Goal: Task Accomplishment & Management: Complete application form

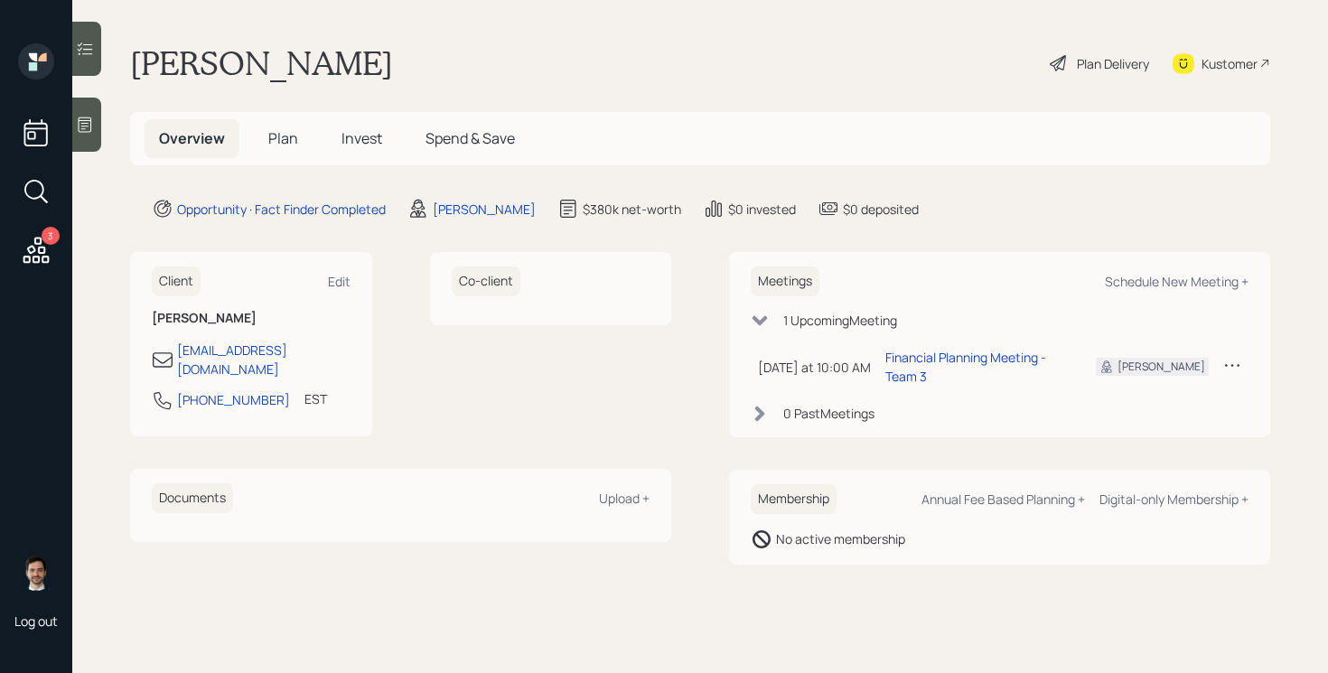
click at [283, 137] on span "Plan" at bounding box center [283, 138] width 30 height 20
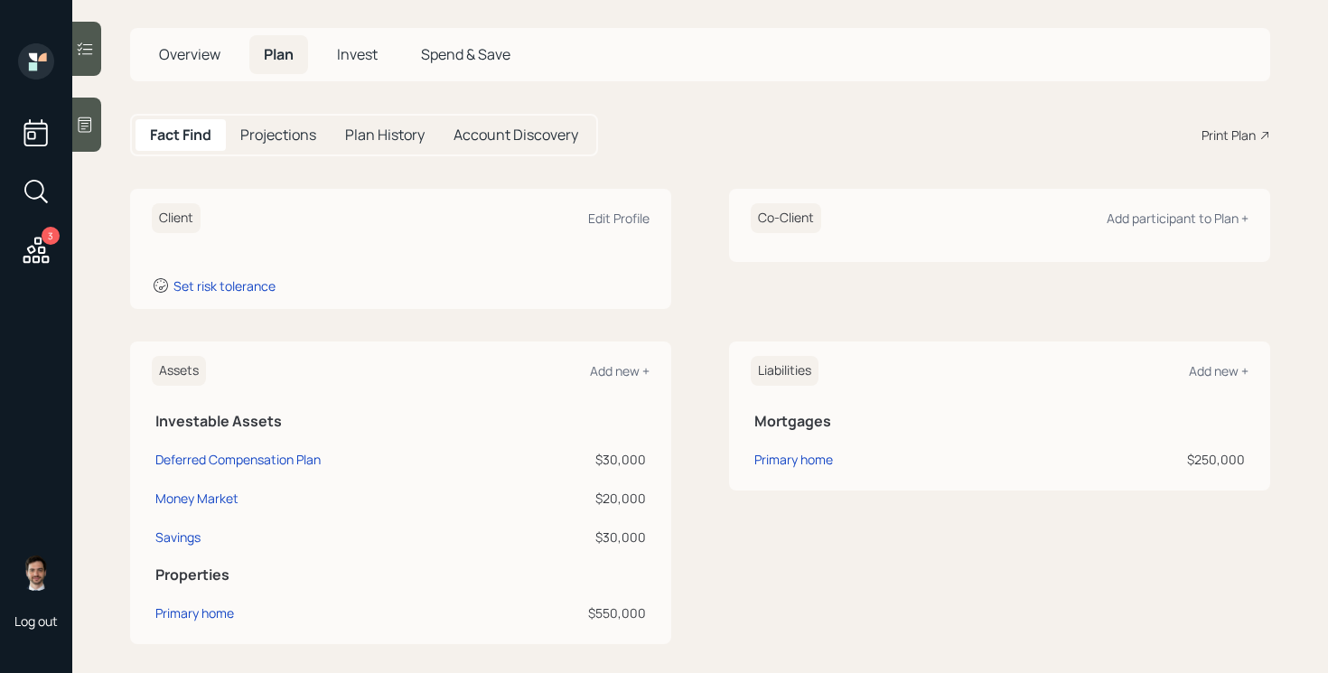
scroll to position [87, 0]
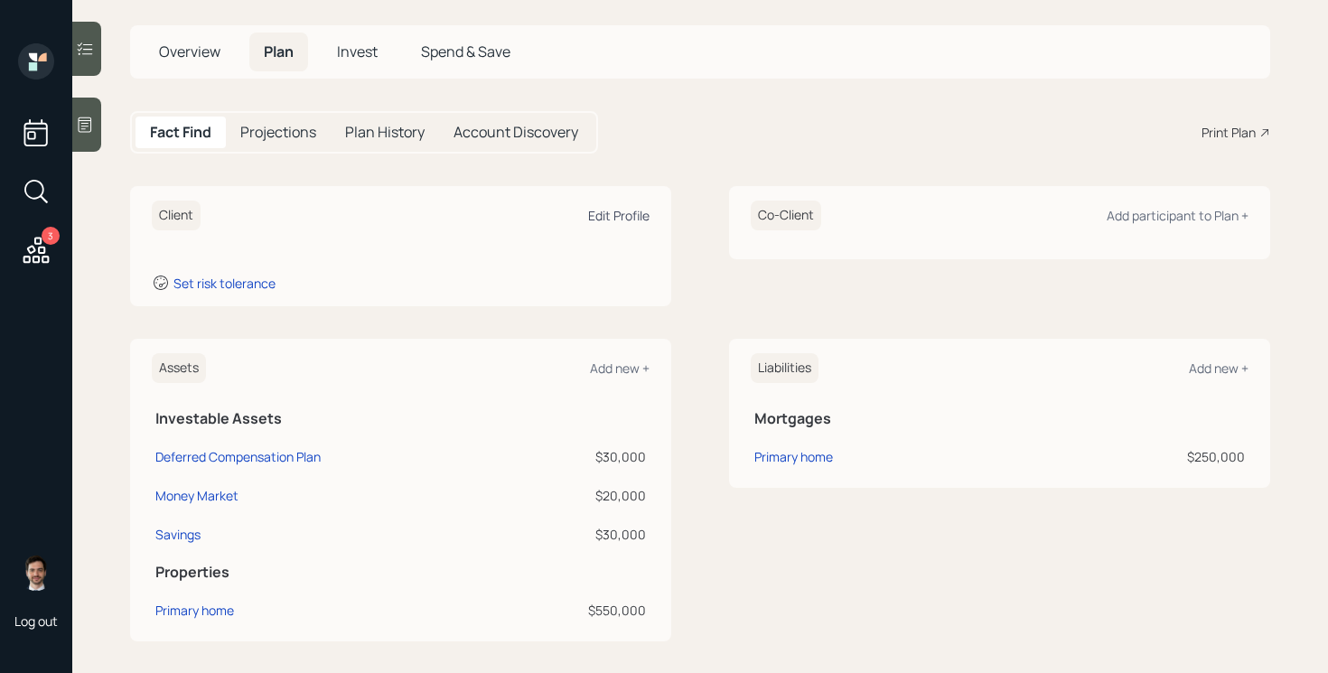
click at [616, 219] on div "Edit Profile" at bounding box center [618, 215] width 61 height 17
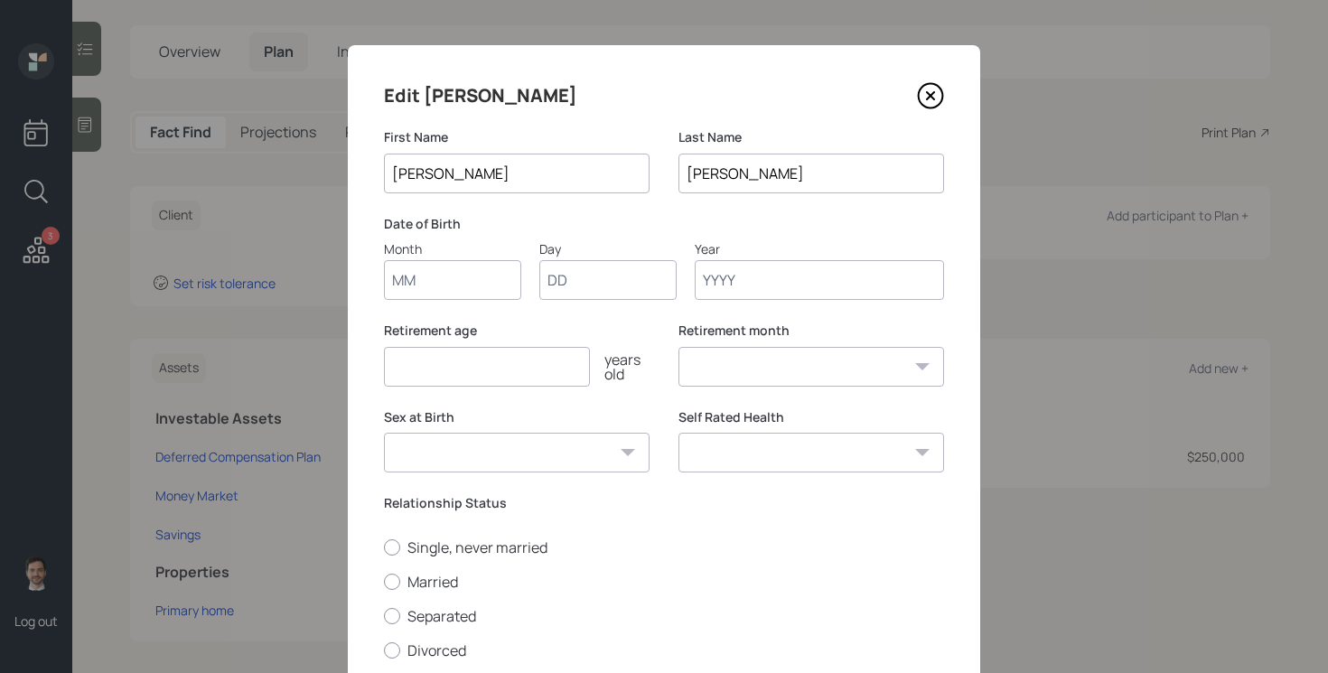
click at [434, 274] on input "Month" at bounding box center [452, 280] width 137 height 40
type input "05"
type input "12"
type input "1948"
select select "5"
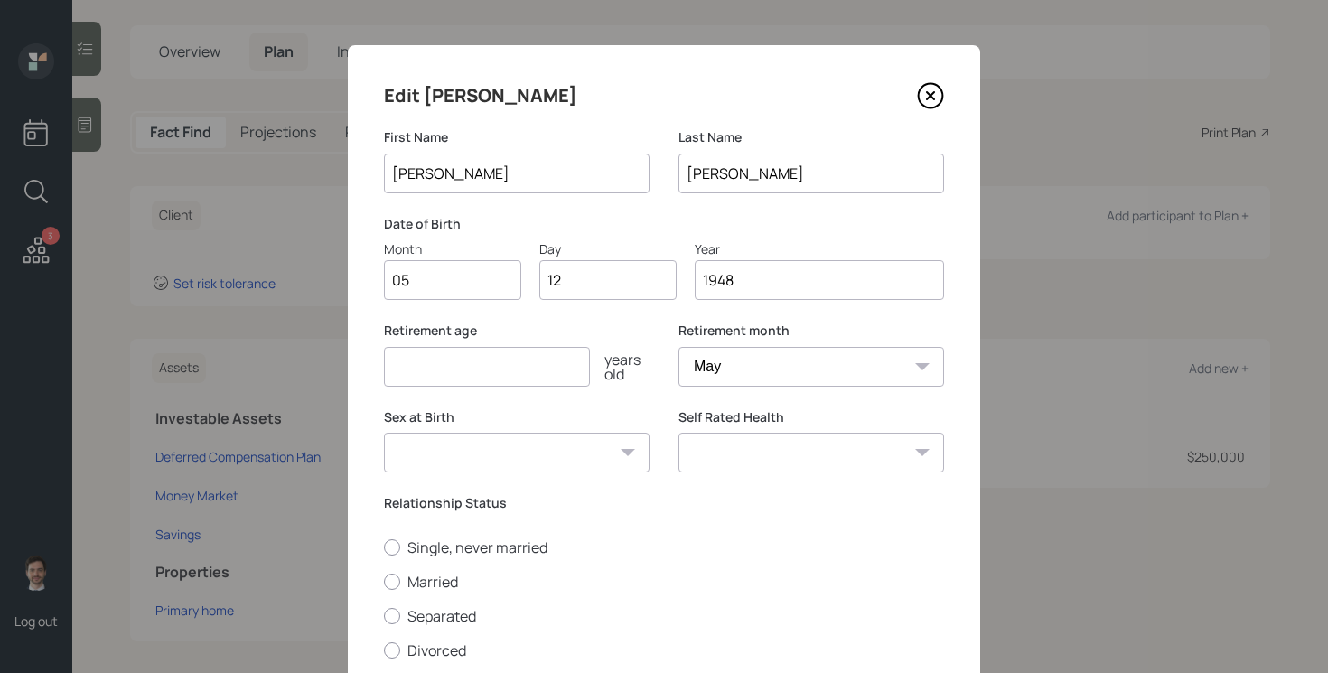
type input "1948"
click at [502, 377] on input "number" at bounding box center [487, 367] width 206 height 40
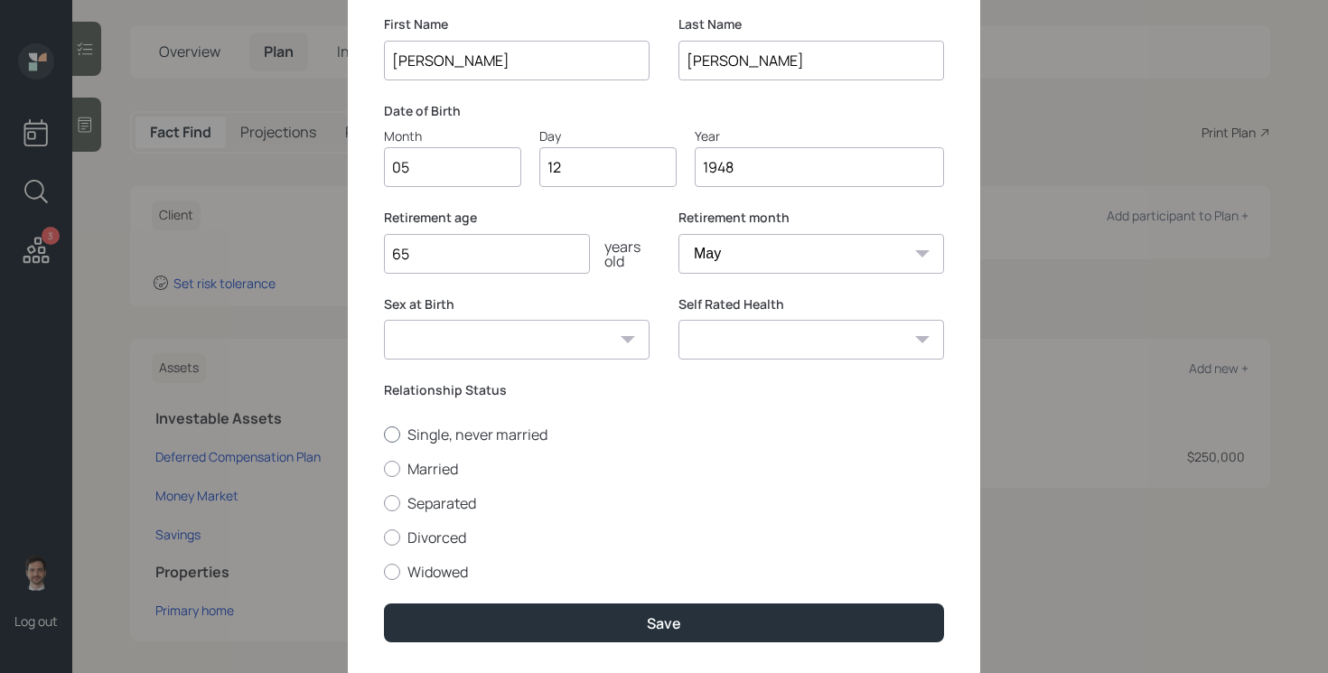
scroll to position [114, 0]
type input "65"
click at [456, 462] on label "Married" at bounding box center [664, 468] width 560 height 20
click at [384, 467] on input "Married" at bounding box center [383, 467] width 1 height 1
radio input "true"
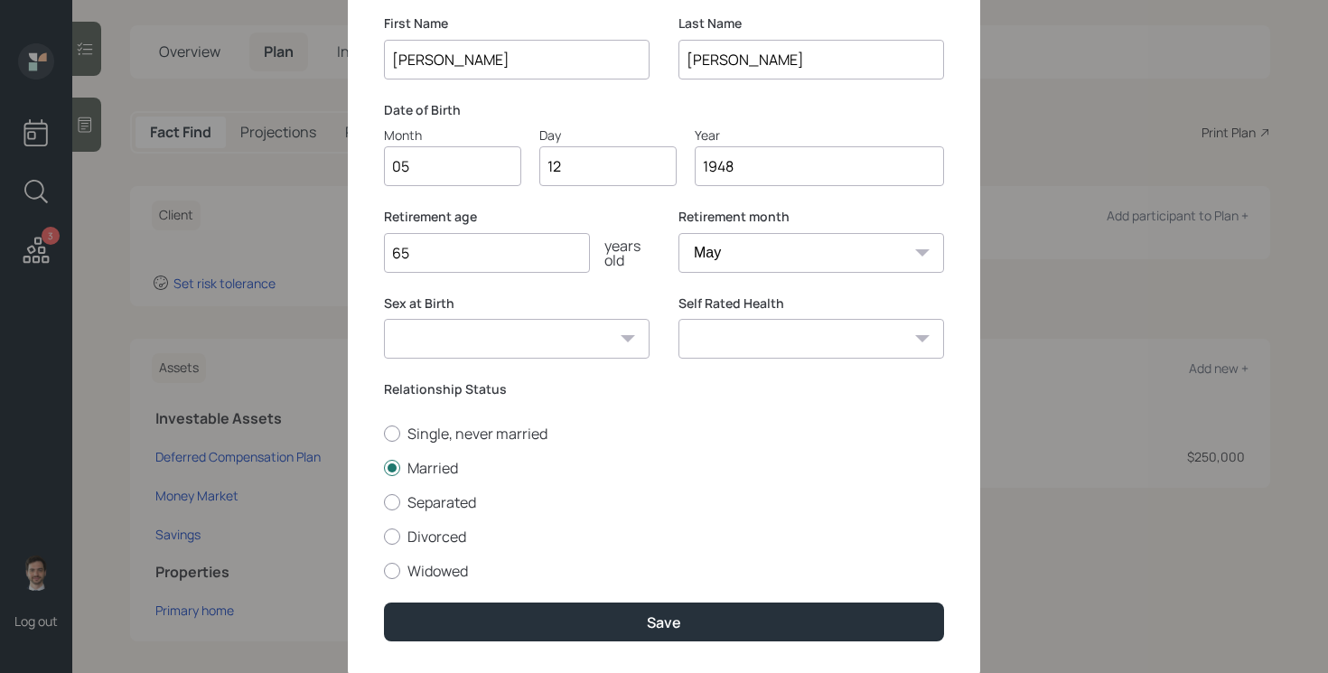
click at [847, 342] on select "Excellent Very Good Good Fair Poor" at bounding box center [811, 339] width 266 height 40
click at [558, 257] on input "65" at bounding box center [487, 253] width 206 height 40
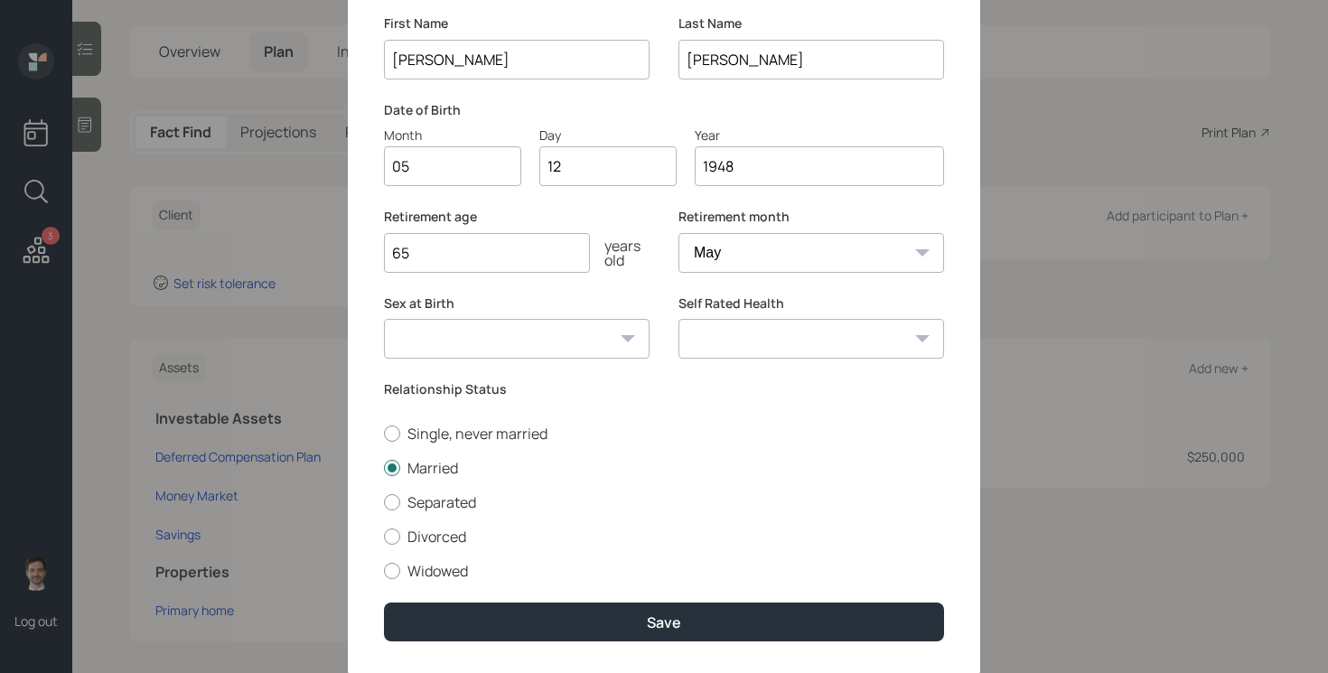
click at [558, 257] on input "65" at bounding box center [487, 253] width 206 height 40
type input "52"
click at [944, 388] on div "Edit [PERSON_NAME] First Name [PERSON_NAME] Last Name [PERSON_NAME] Date of Bir…" at bounding box center [664, 304] width 632 height 746
click at [768, 343] on select "Excellent Very Good Good Fair Poor" at bounding box center [811, 339] width 266 height 40
select select "good"
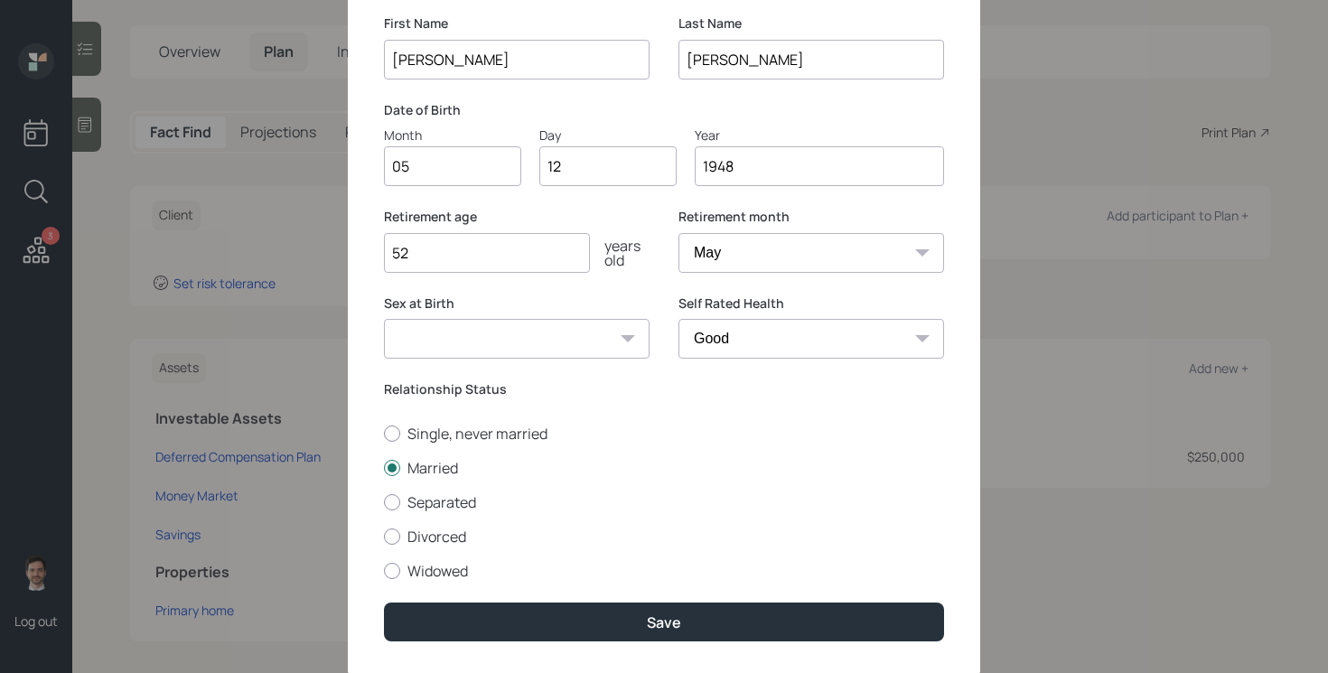
click at [678, 319] on select "Excellent Very Good Good Fair Poor" at bounding box center [811, 339] width 266 height 40
click at [689, 62] on input "[PERSON_NAME]" at bounding box center [811, 60] width 266 height 40
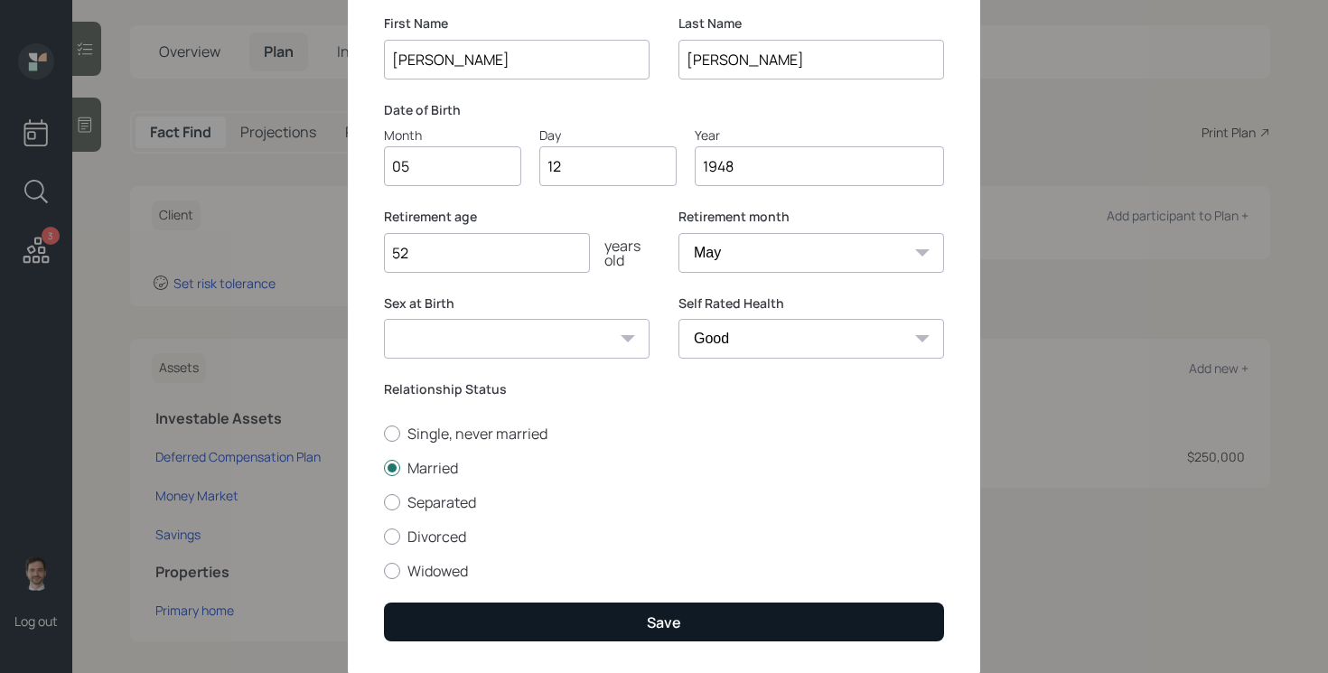
type input "[PERSON_NAME]"
click at [640, 615] on button "Save" at bounding box center [664, 621] width 560 height 39
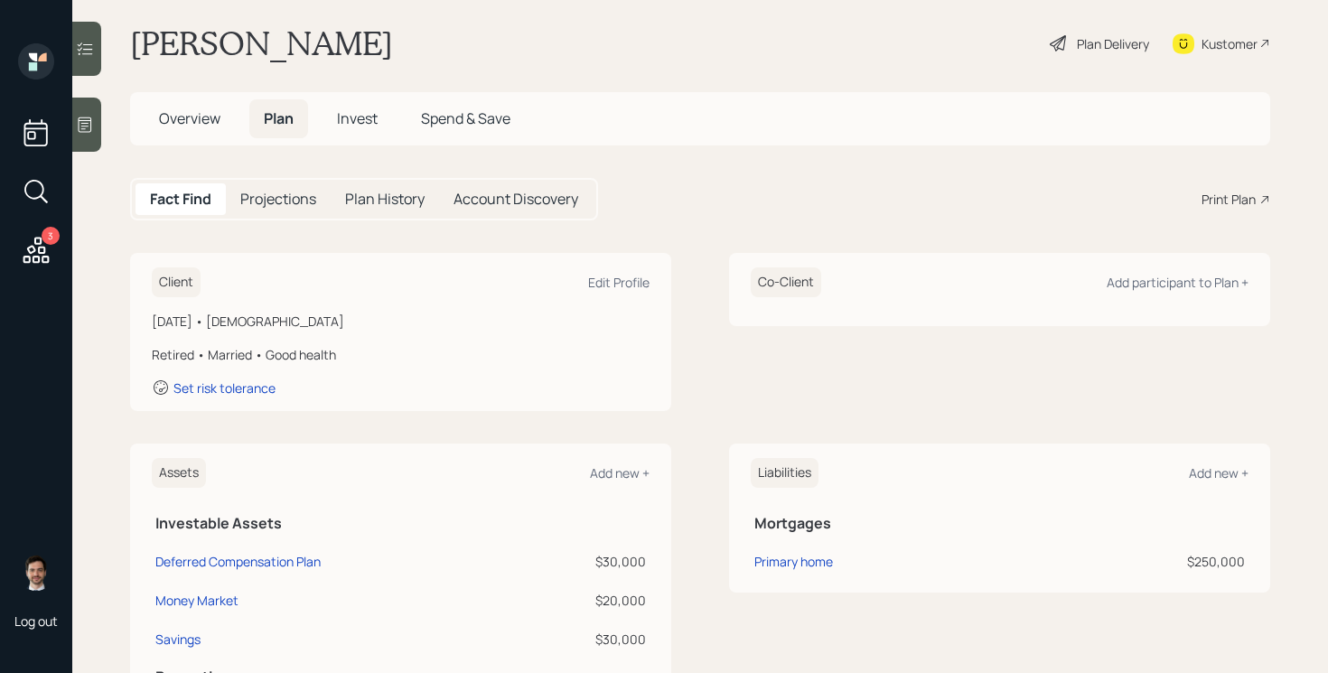
scroll to position [16, 0]
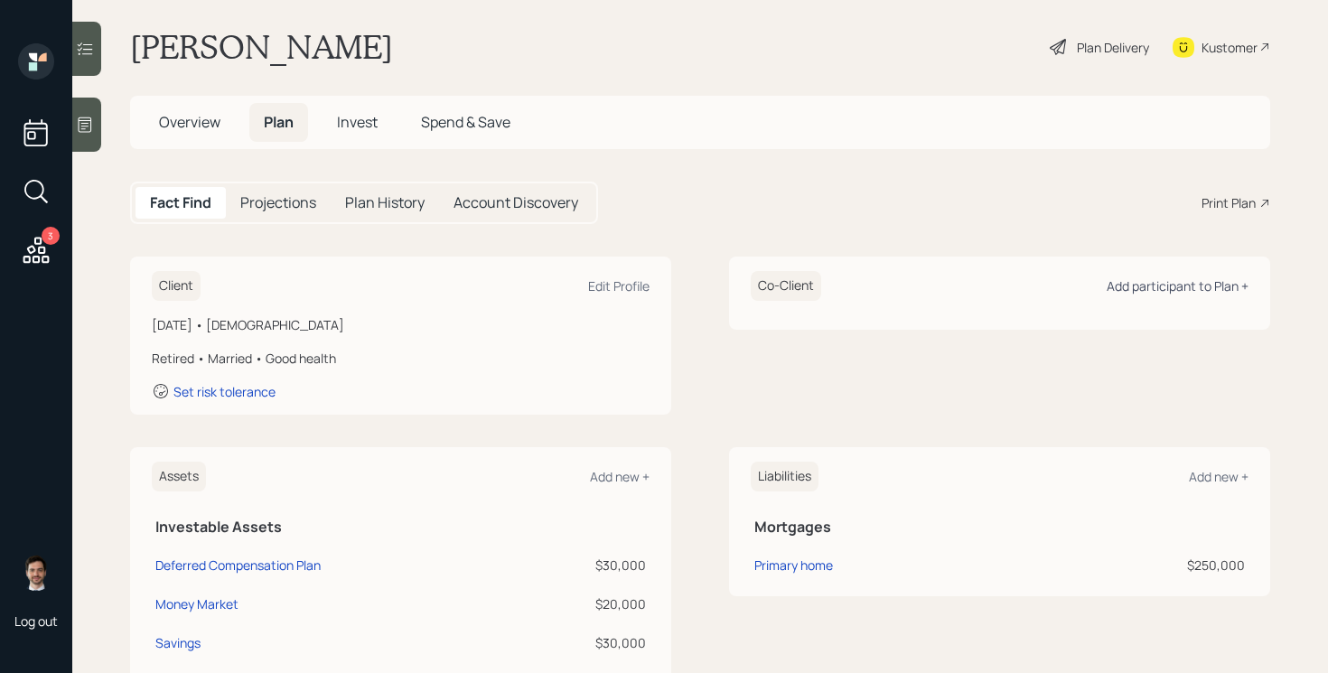
click at [1189, 293] on div "Add participant to Plan +" at bounding box center [1178, 285] width 142 height 17
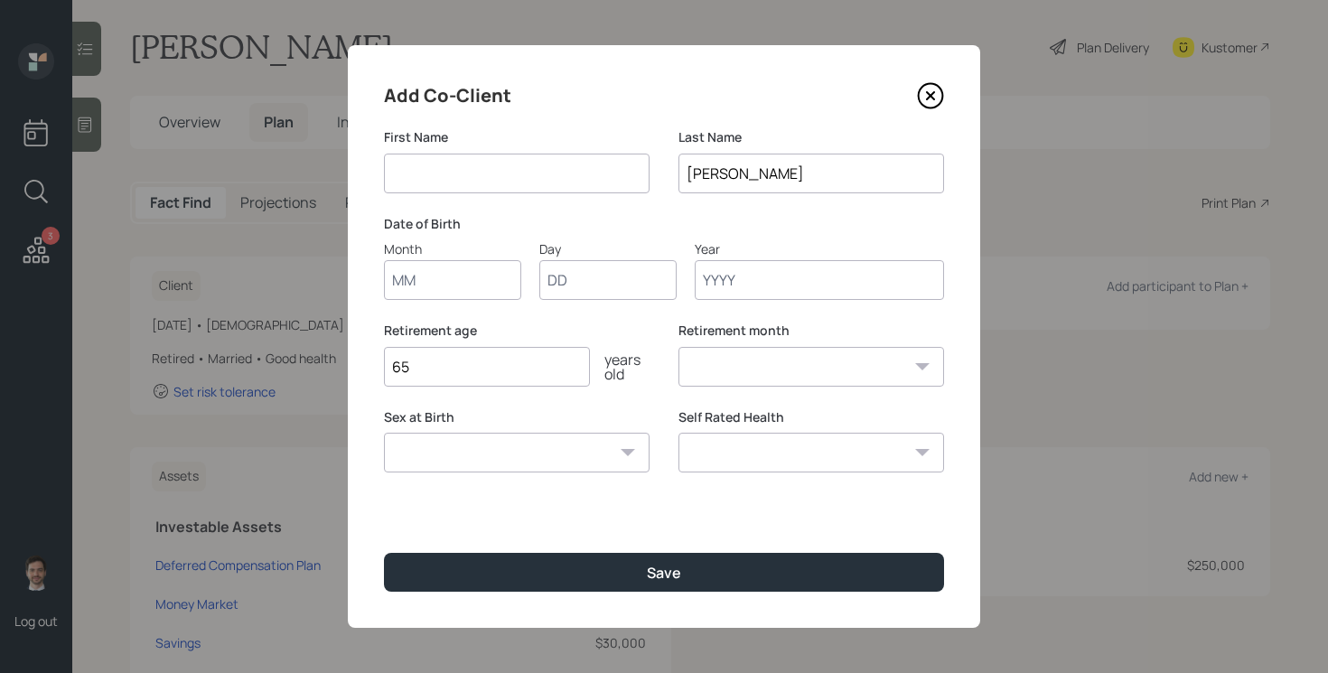
click at [574, 164] on input at bounding box center [517, 174] width 266 height 40
type input "[PERSON_NAME]"
type input "[PERSON_NAME]-Barre/[PERSON_NAME]"
click at [448, 277] on input "Month" at bounding box center [452, 280] width 137 height 40
type input "03"
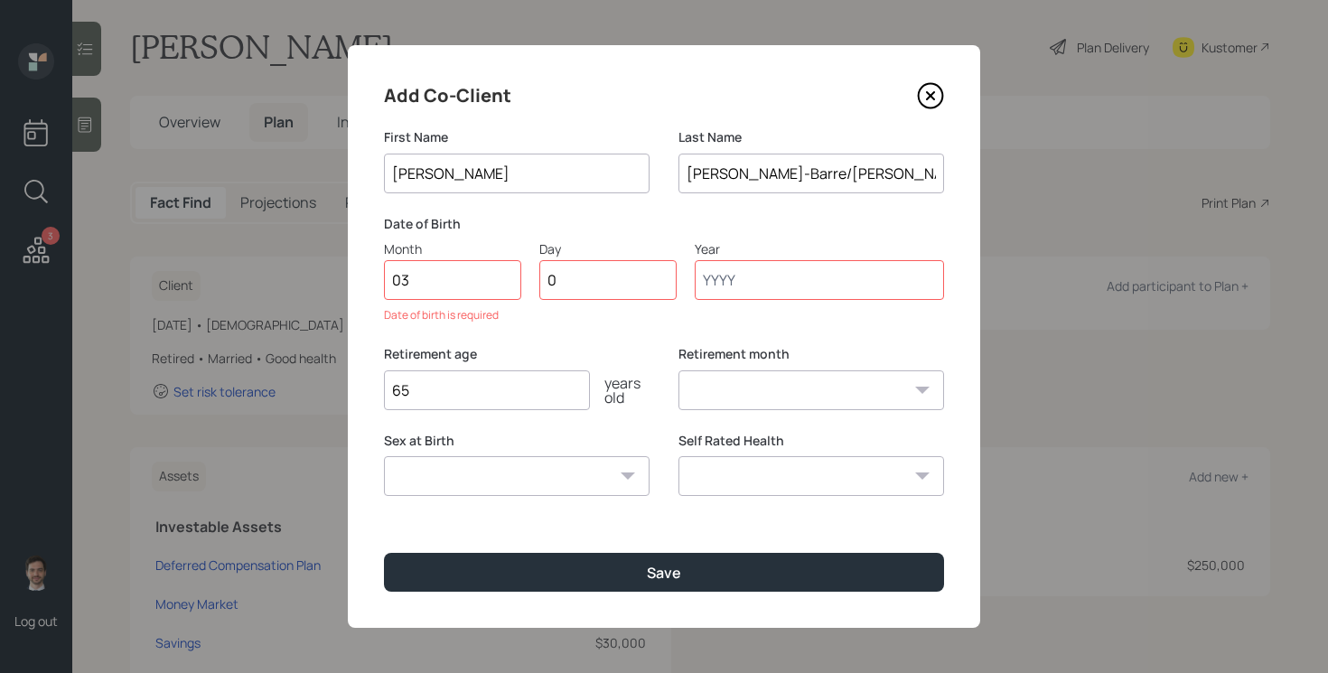
type input "08"
type input "1962"
select select "3"
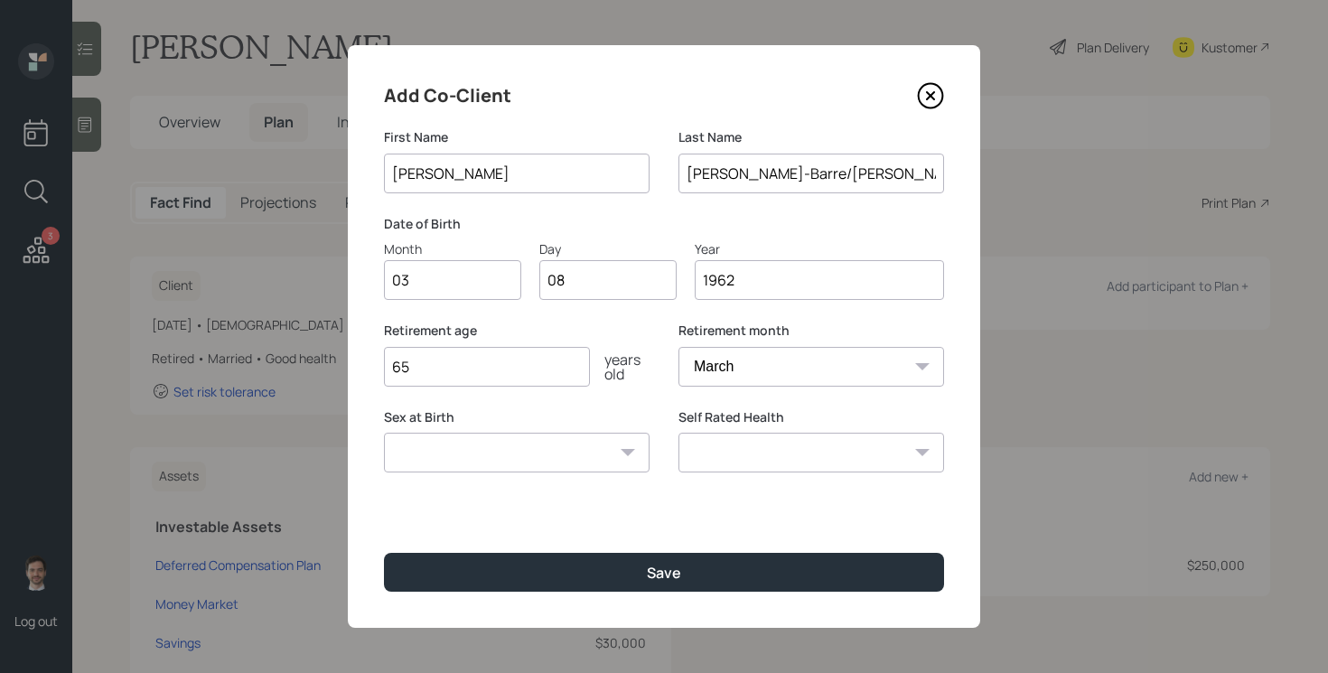
type input "1962"
click at [736, 451] on select "Excellent Very Good Good Fair Poor" at bounding box center [811, 453] width 266 height 40
select select "excellent"
click at [678, 433] on select "Excellent Very Good Good Fair Poor" at bounding box center [811, 453] width 266 height 40
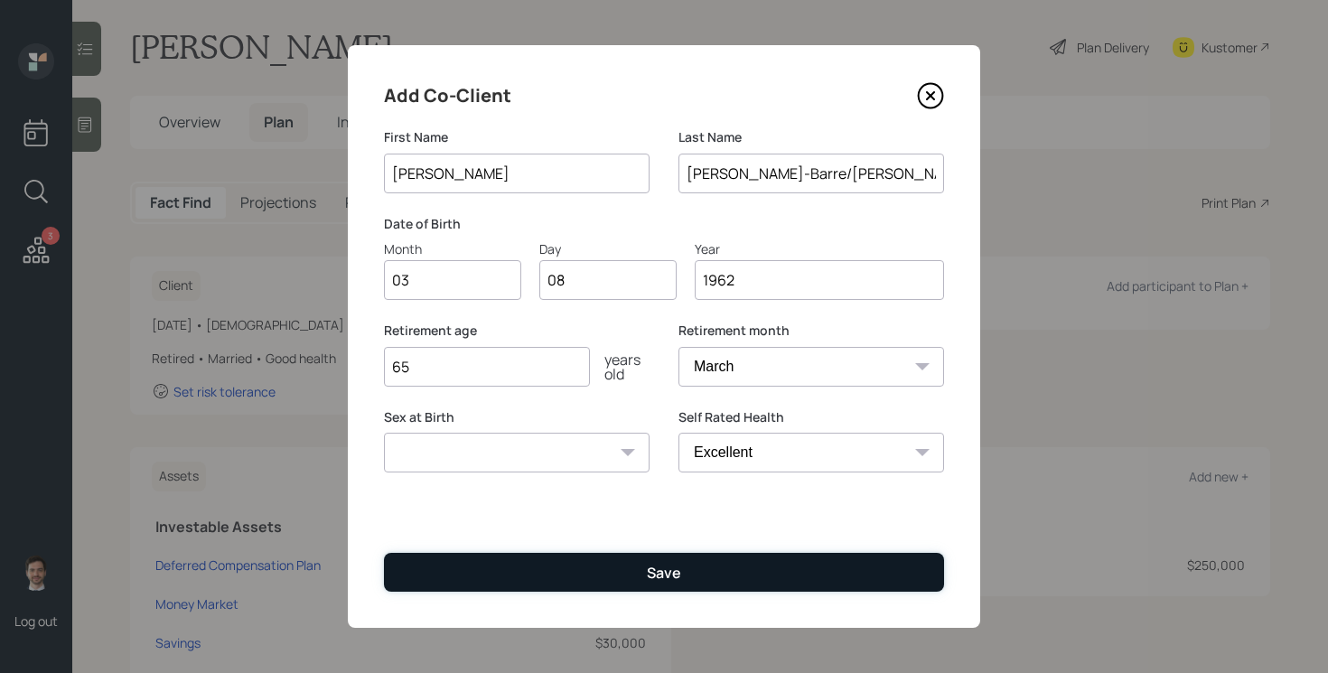
click at [637, 560] on button "Save" at bounding box center [664, 572] width 560 height 39
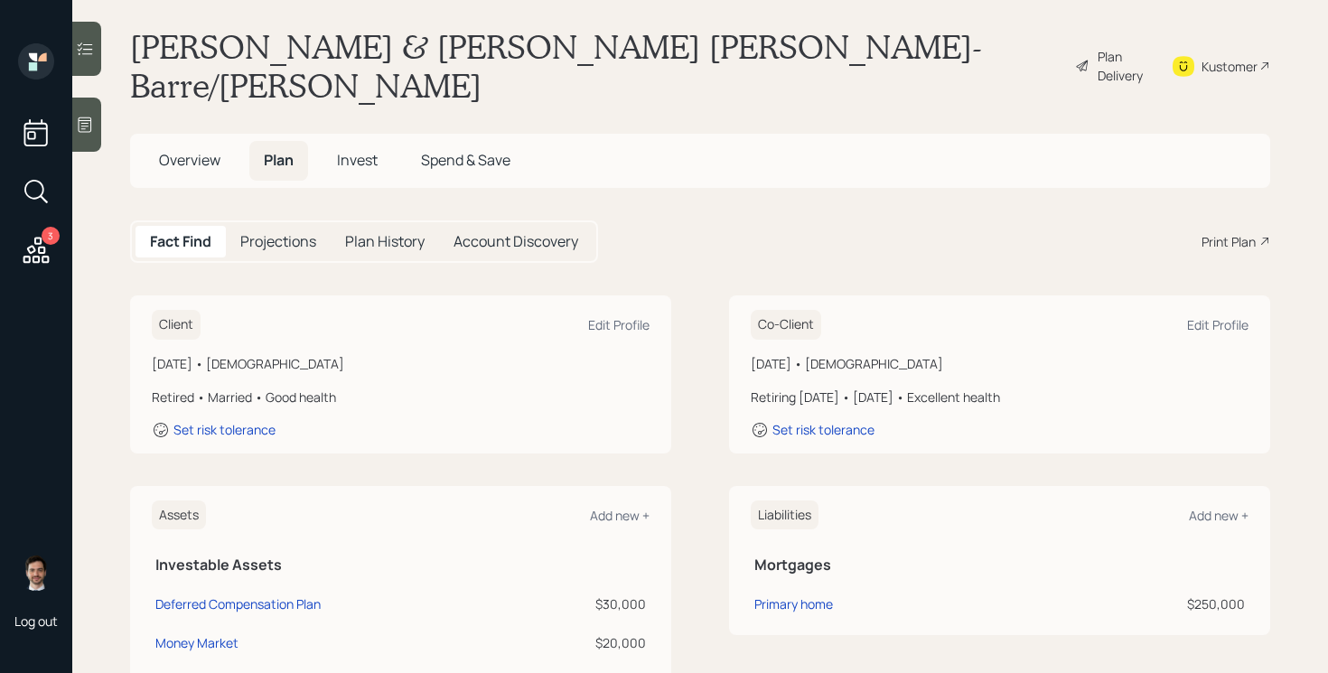
click at [1101, 61] on div "Plan Delivery" at bounding box center [1113, 66] width 76 height 78
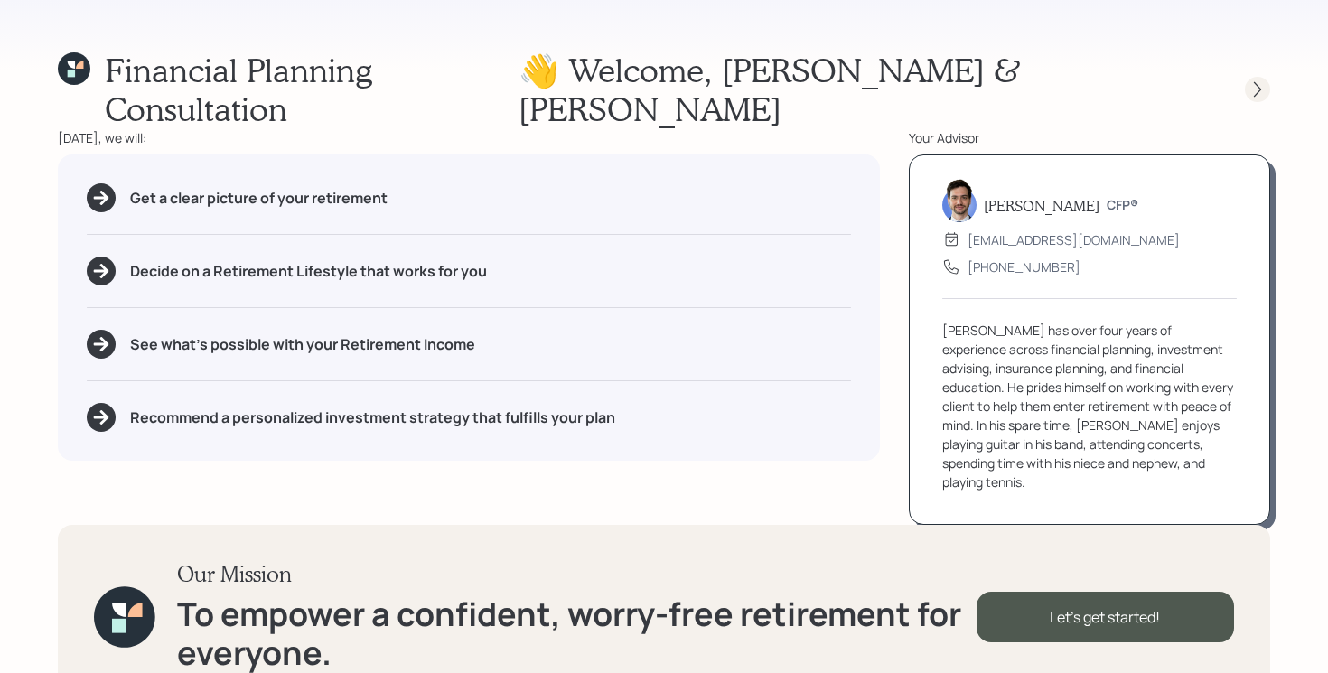
click at [1263, 80] on icon at bounding box center [1257, 89] width 18 height 18
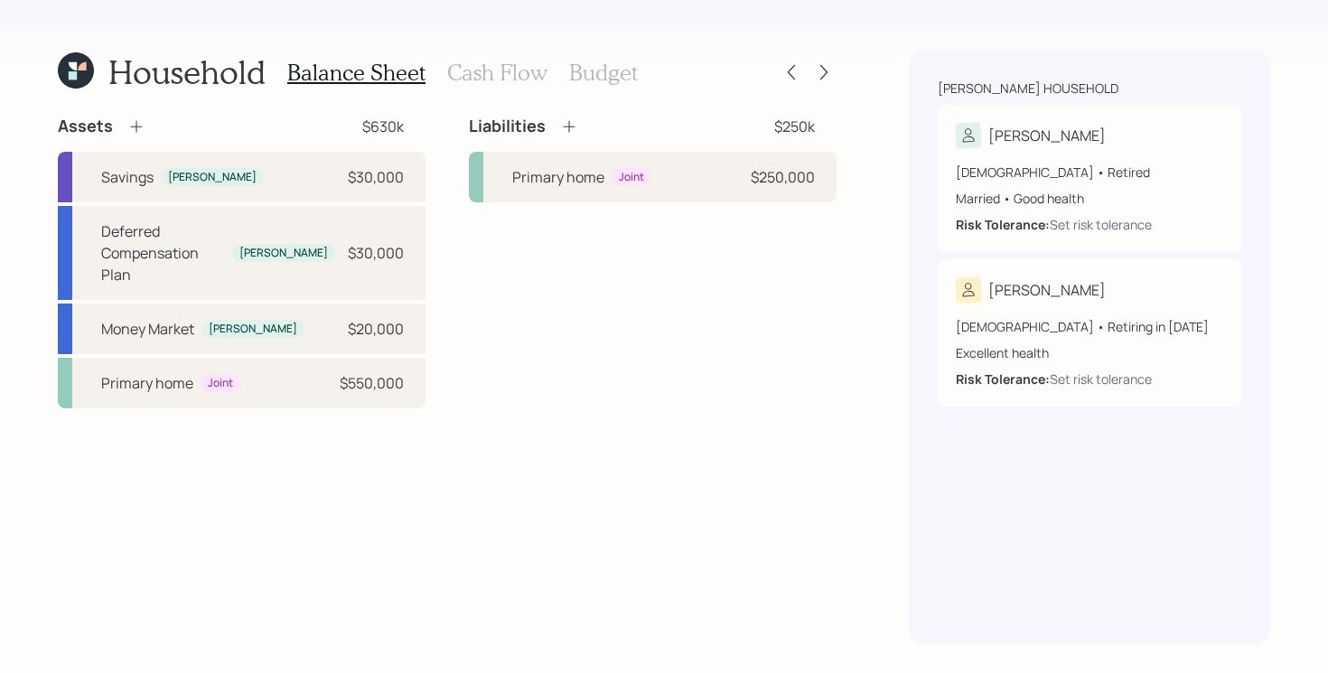
click at [248, 463] on div "Assets $630k Savings [PERSON_NAME] $30,000 Deferred Compensation Plan [PERSON_N…" at bounding box center [447, 380] width 779 height 528
click at [327, 378] on div "Primary home Joint $550,000" at bounding box center [242, 383] width 368 height 51
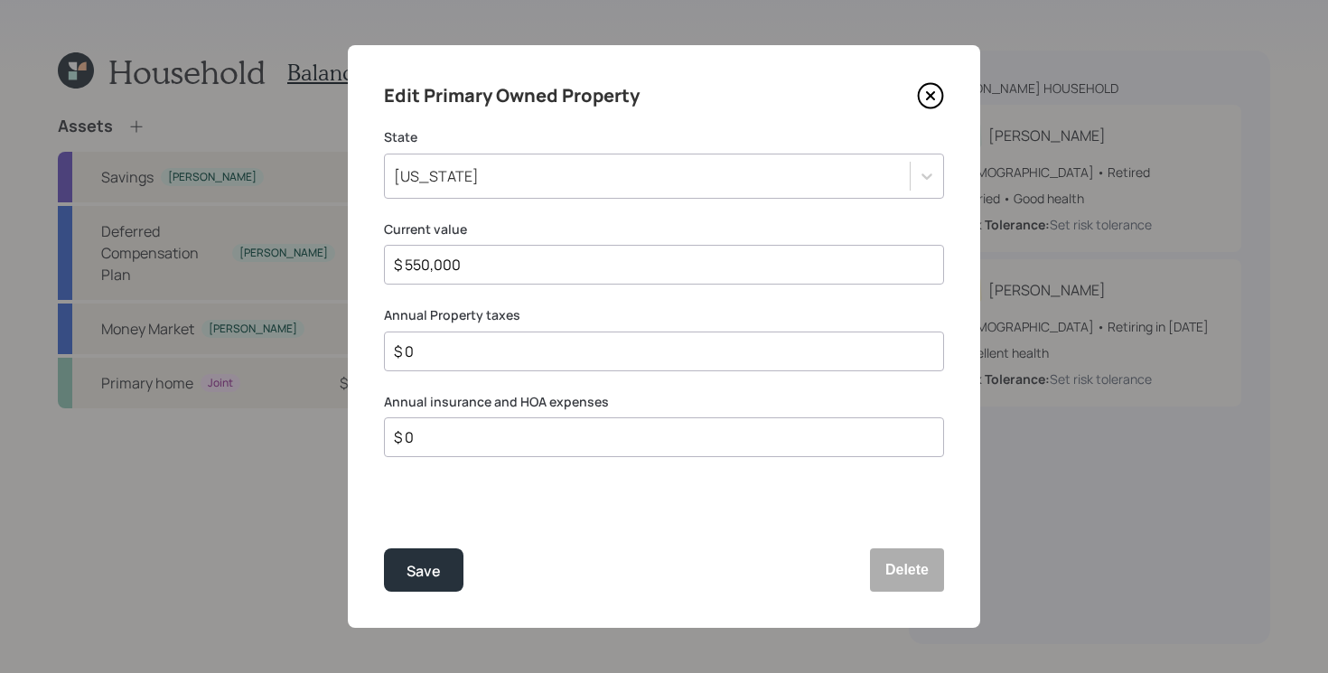
click at [488, 354] on input "$ 0" at bounding box center [656, 352] width 529 height 22
click at [583, 350] on input "$ 0" at bounding box center [656, 352] width 529 height 22
click at [581, 353] on input "$ 0" at bounding box center [656, 352] width 529 height 22
click at [541, 352] on input "$ 0" at bounding box center [656, 352] width 529 height 22
type input "$ 5,220"
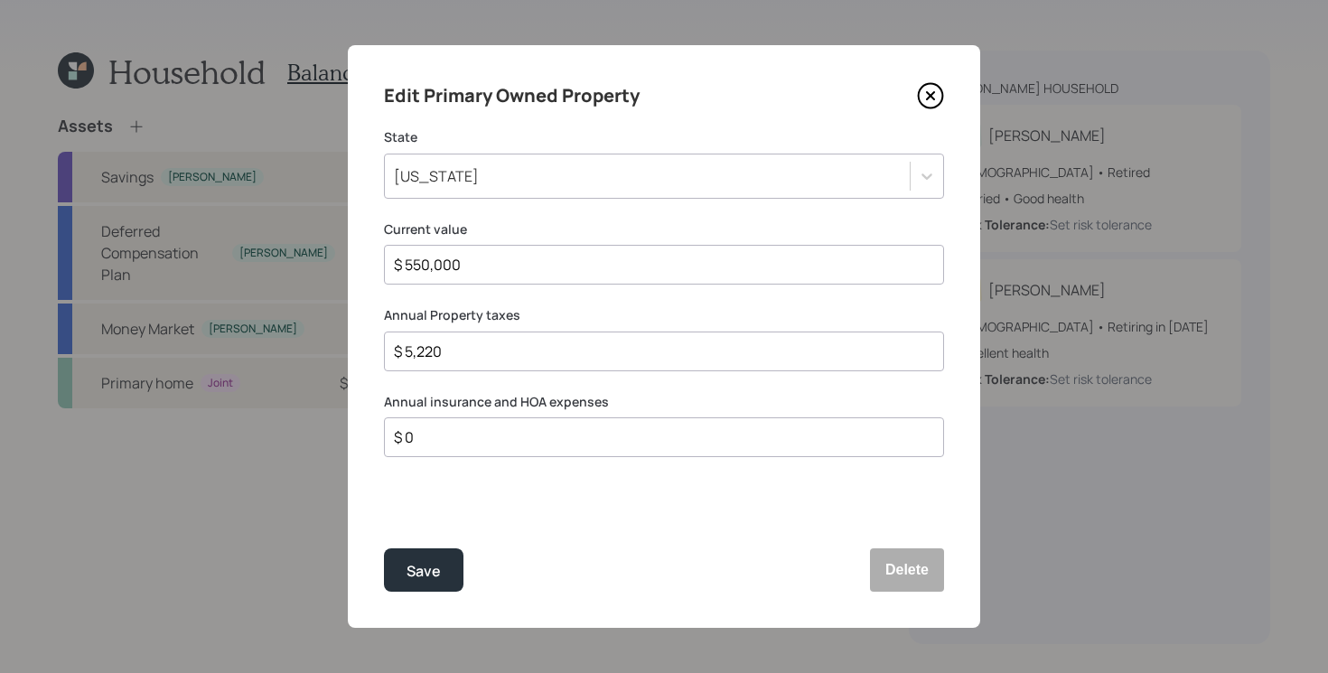
click at [498, 503] on div "Edit Primary Owned Property State [US_STATE] Current value $ 550,000 Annual Pro…" at bounding box center [664, 336] width 632 height 583
click at [540, 438] on input "$ 0" at bounding box center [656, 437] width 529 height 22
click at [485, 430] on input "$ 0" at bounding box center [656, 437] width 529 height 22
type input "$ 2,750"
click at [384, 548] on button "Save" at bounding box center [423, 569] width 79 height 43
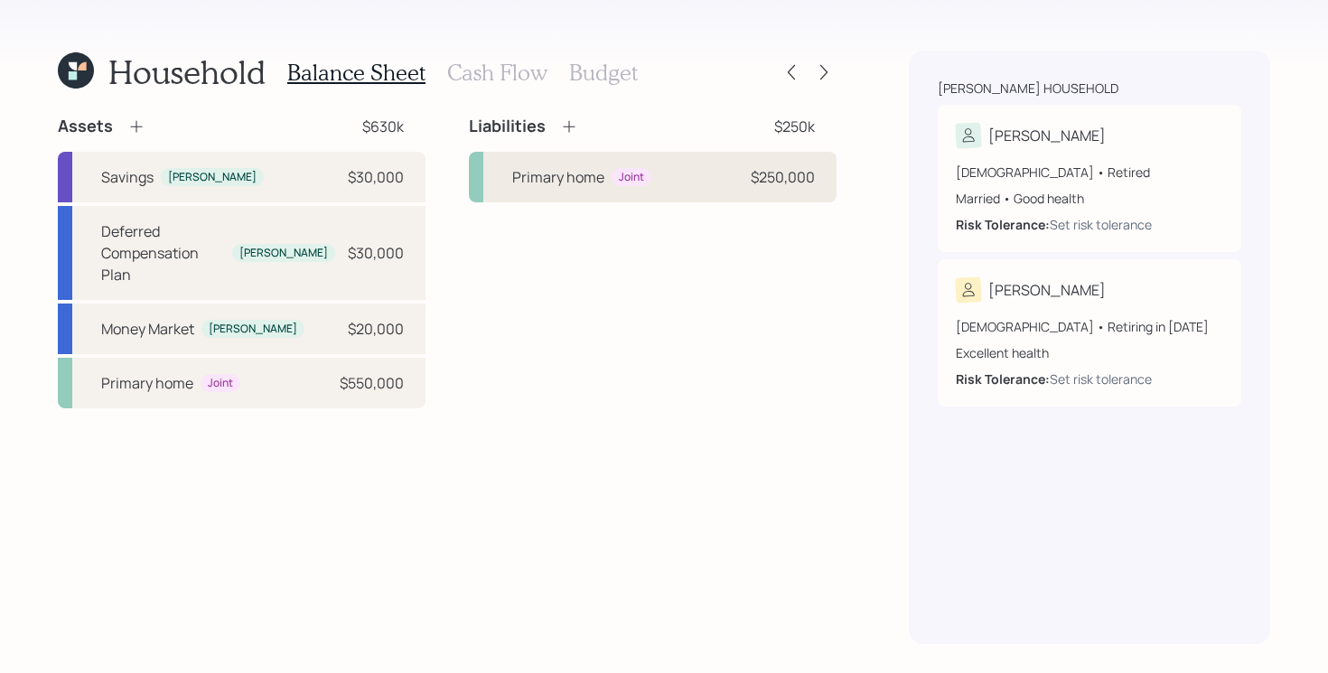
click at [564, 176] on div "Primary home" at bounding box center [558, 177] width 92 height 22
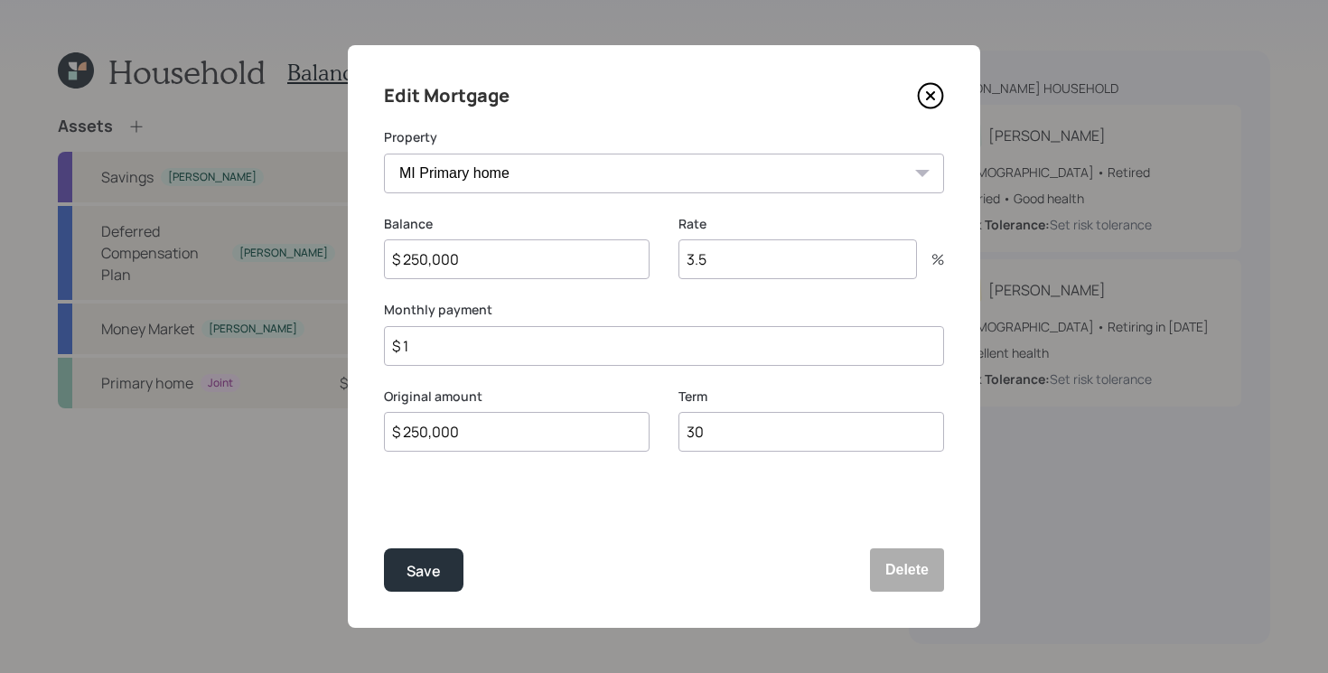
click at [556, 336] on input "$ 1" at bounding box center [664, 346] width 560 height 40
click at [551, 342] on input "$ 1" at bounding box center [664, 346] width 560 height 40
click at [527, 342] on input "$ 1" at bounding box center [664, 346] width 560 height 40
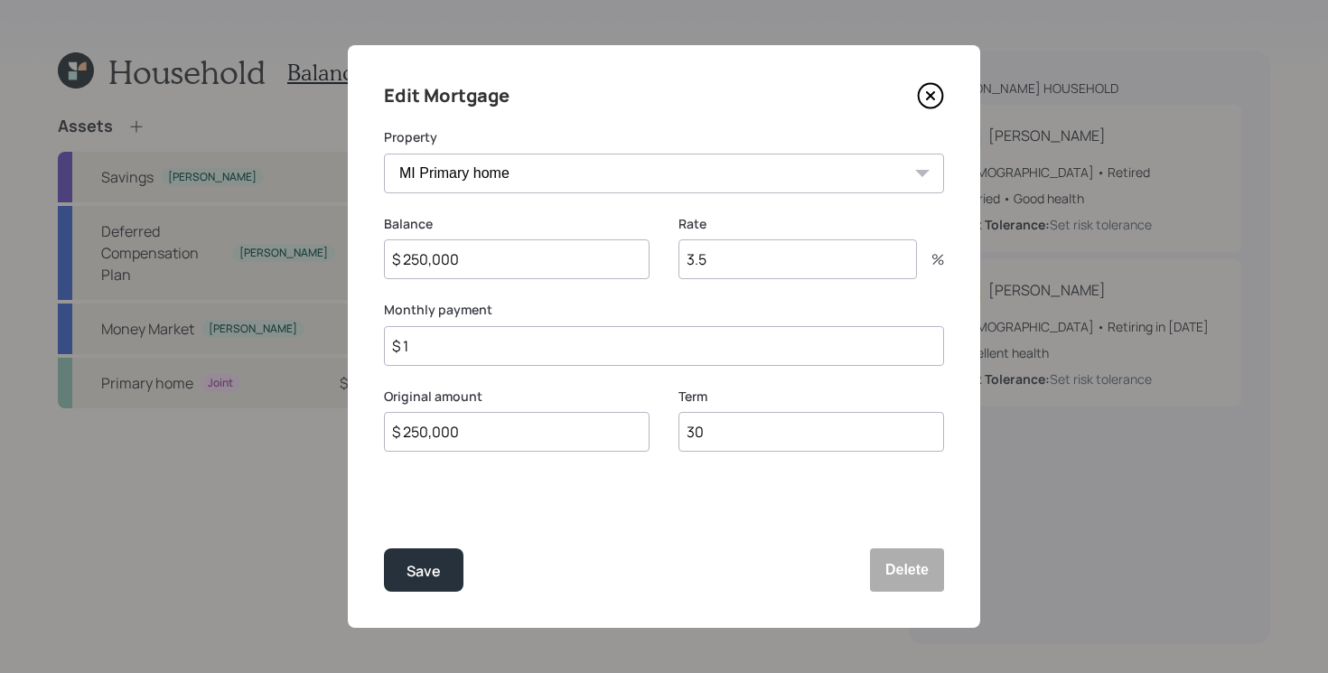
click at [527, 342] on input "$ 1" at bounding box center [664, 346] width 560 height 40
type input "$ 2,100"
click at [747, 267] on input "3.5" at bounding box center [797, 259] width 238 height 40
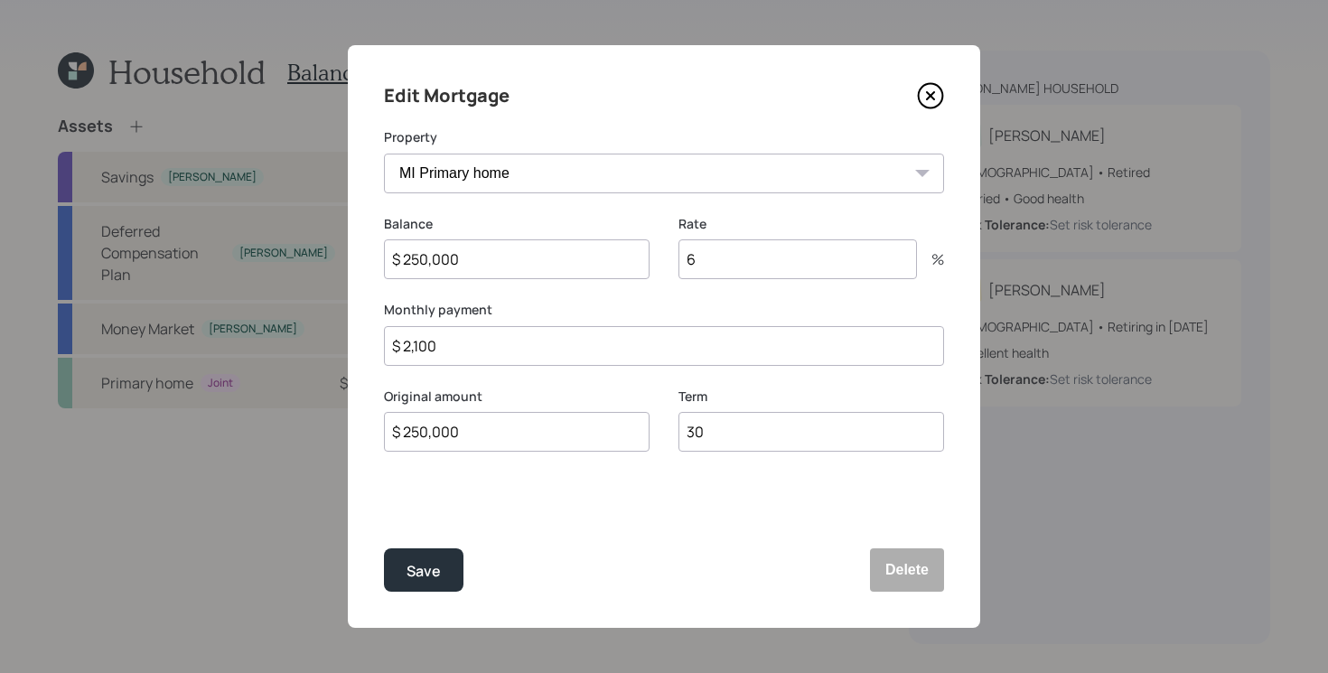
type input "6"
click at [384, 548] on button "Save" at bounding box center [423, 569] width 79 height 43
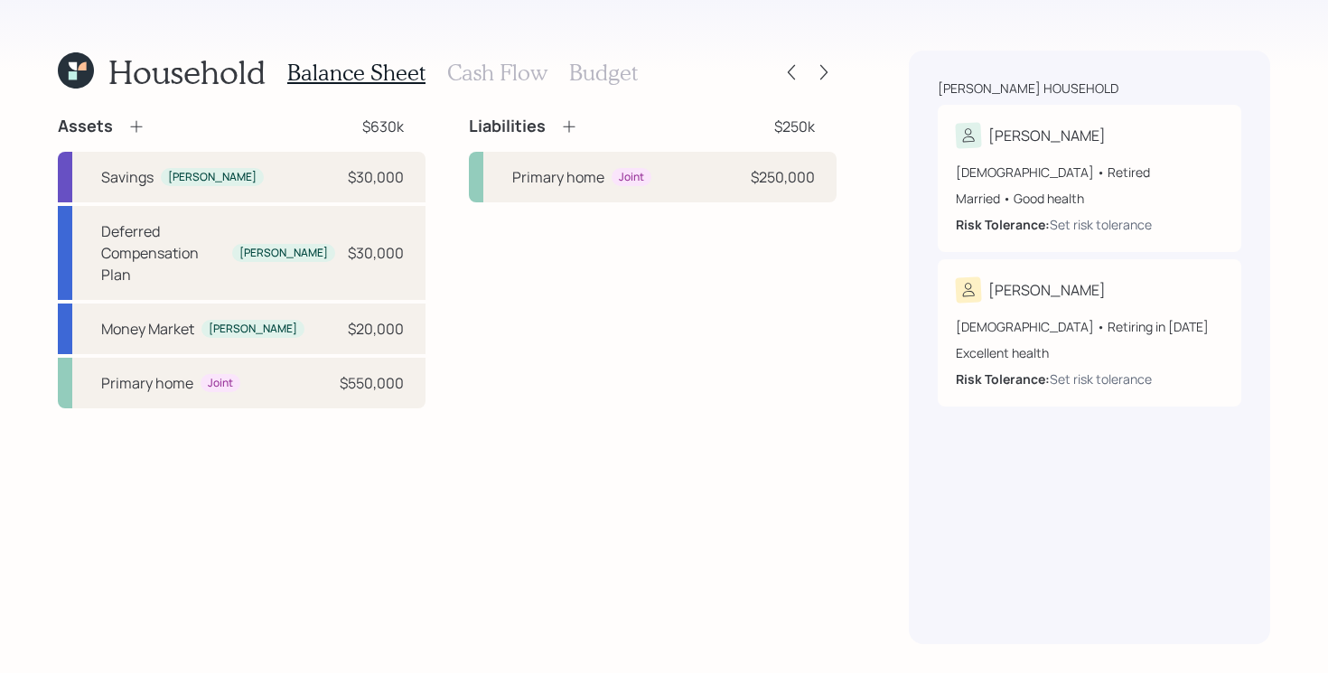
click at [503, 67] on h3 "Cash Flow" at bounding box center [497, 73] width 100 height 26
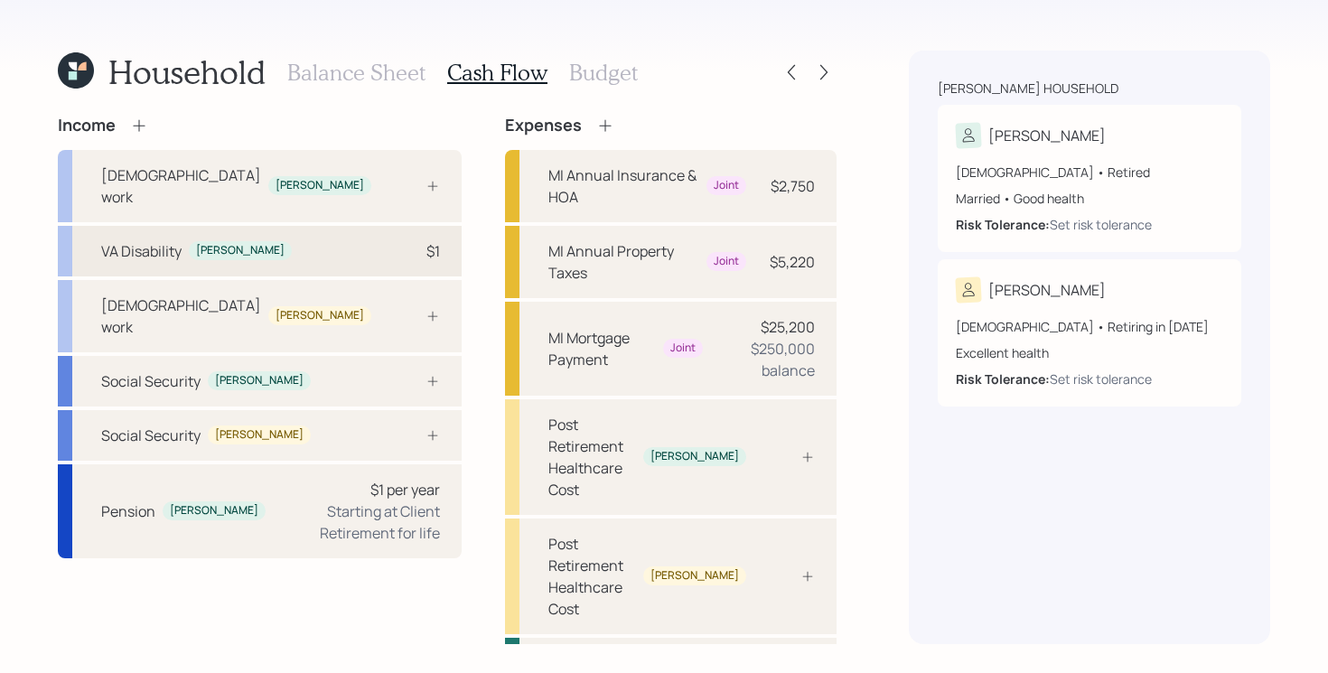
click at [386, 240] on div "$1" at bounding box center [413, 251] width 54 height 22
select select "other"
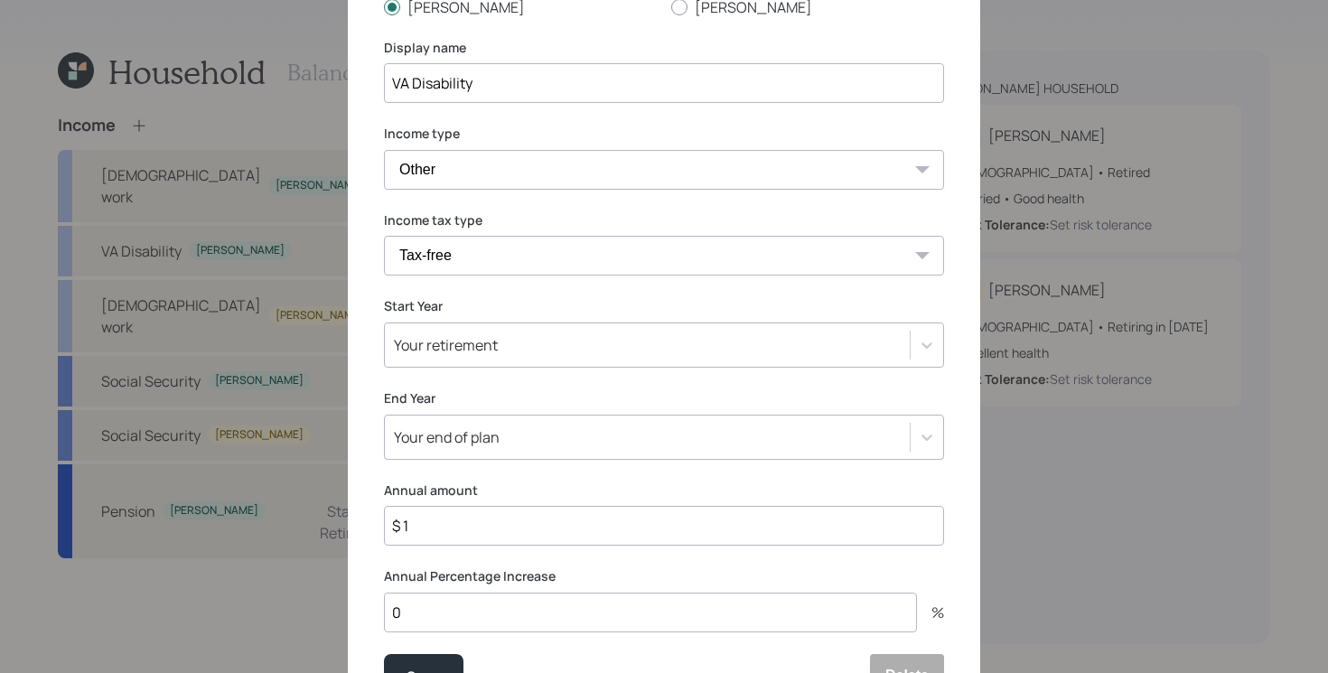
scroll to position [175, 0]
click at [455, 528] on input "$ 1" at bounding box center [664, 525] width 560 height 40
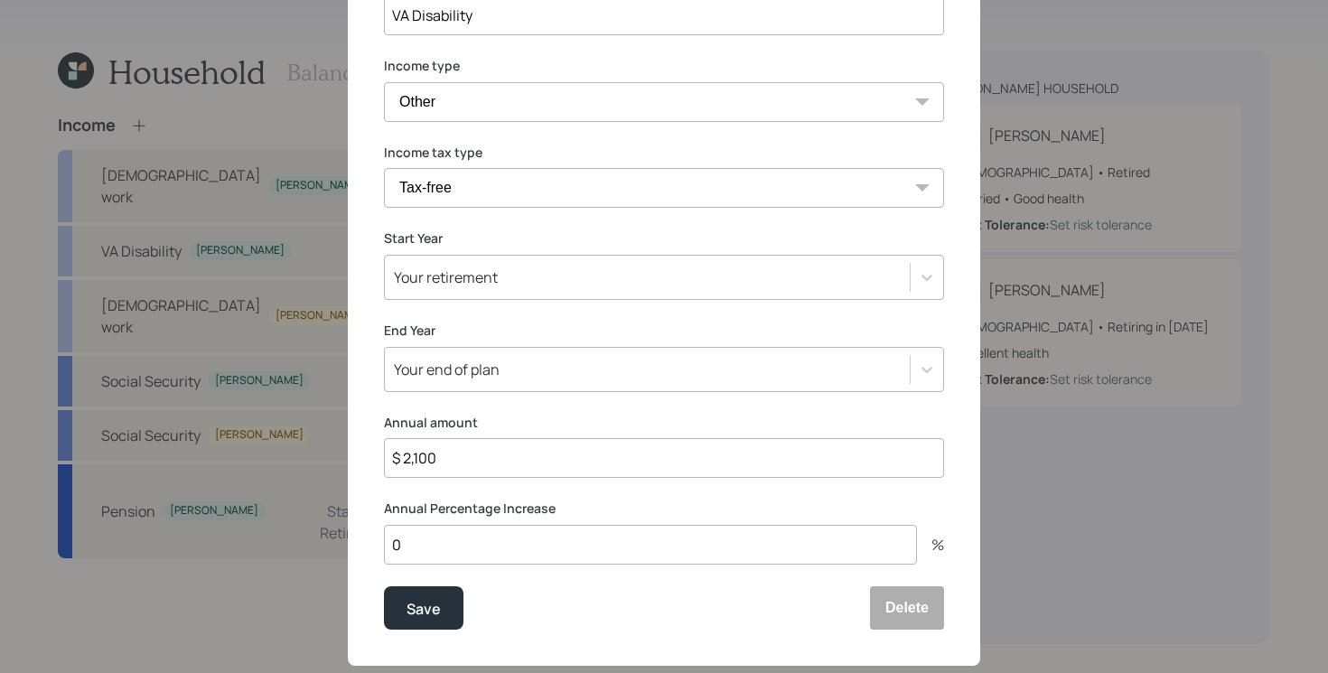
scroll to position [247, 0]
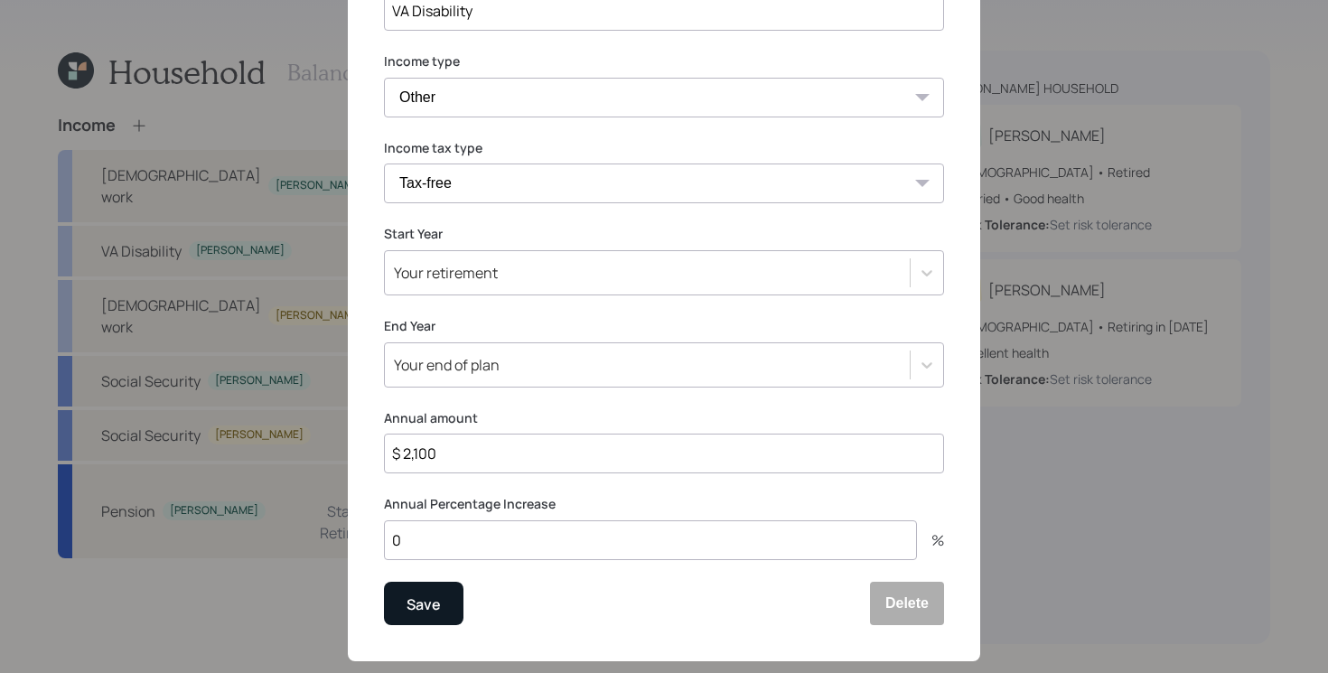
type input "$ 2,100"
click at [434, 595] on div "Save" at bounding box center [423, 604] width 34 height 24
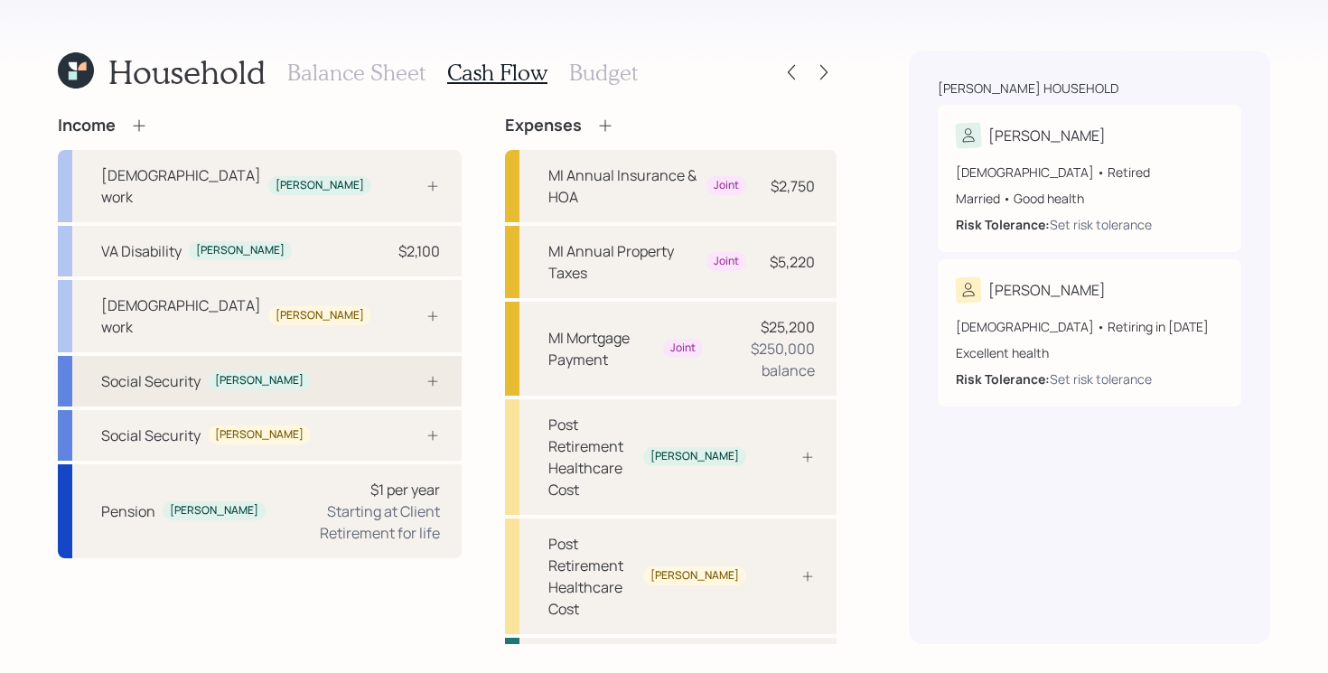
click at [312, 356] on div "Social Security [PERSON_NAME]" at bounding box center [260, 381] width 404 height 51
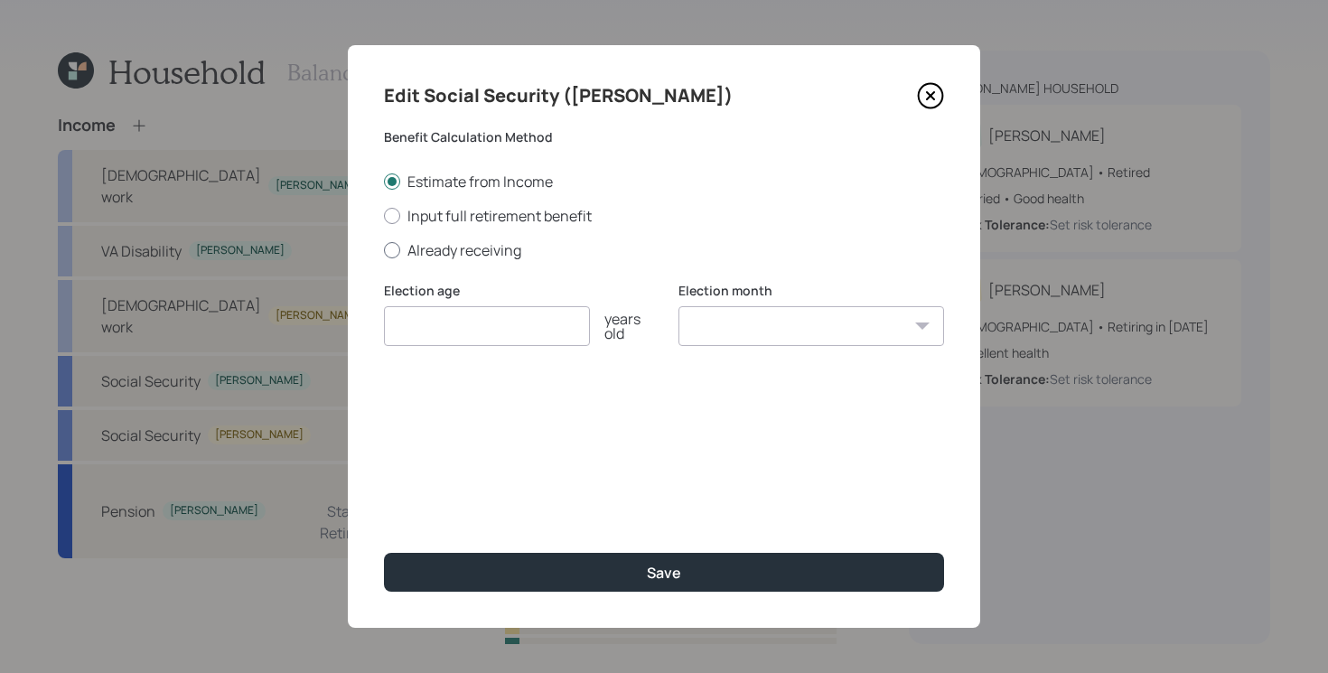
click at [465, 252] on label "Already receiving" at bounding box center [664, 250] width 560 height 20
click at [384, 250] on input "Already receiving" at bounding box center [383, 249] width 1 height 1
radio input "true"
click at [470, 324] on input "number" at bounding box center [487, 326] width 206 height 40
type input "67"
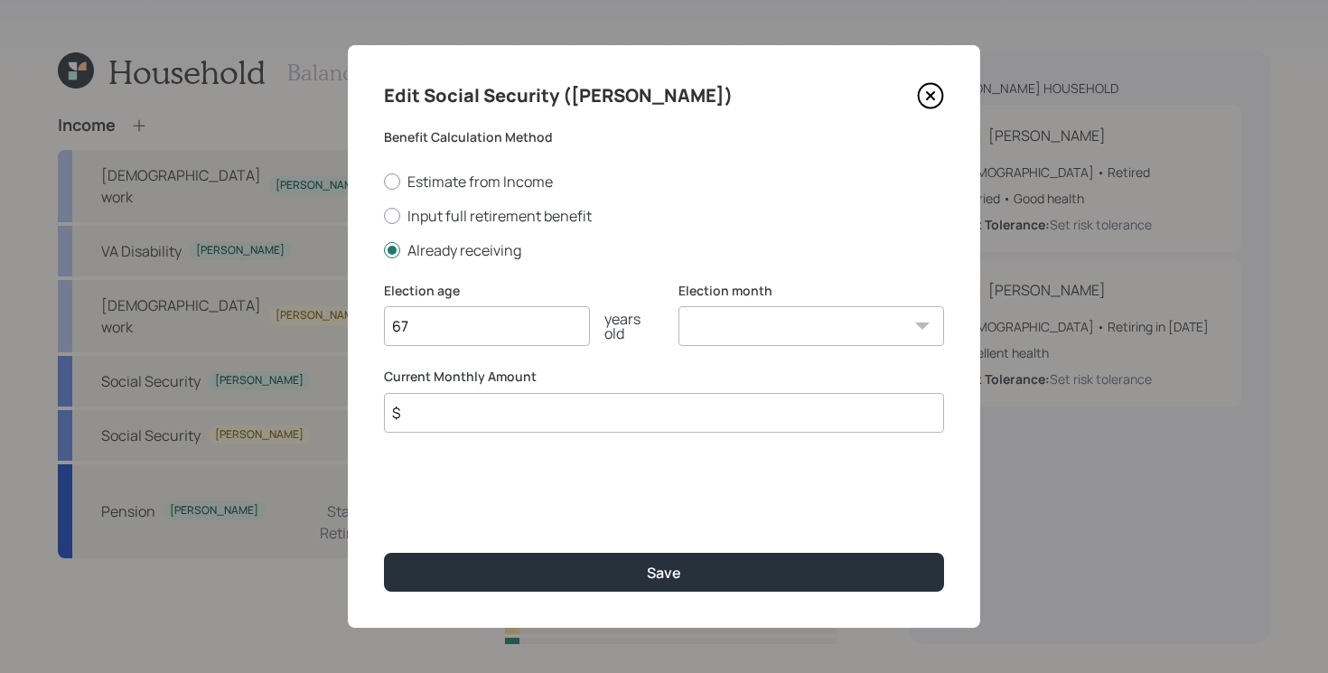
click at [446, 417] on input "$" at bounding box center [664, 413] width 560 height 40
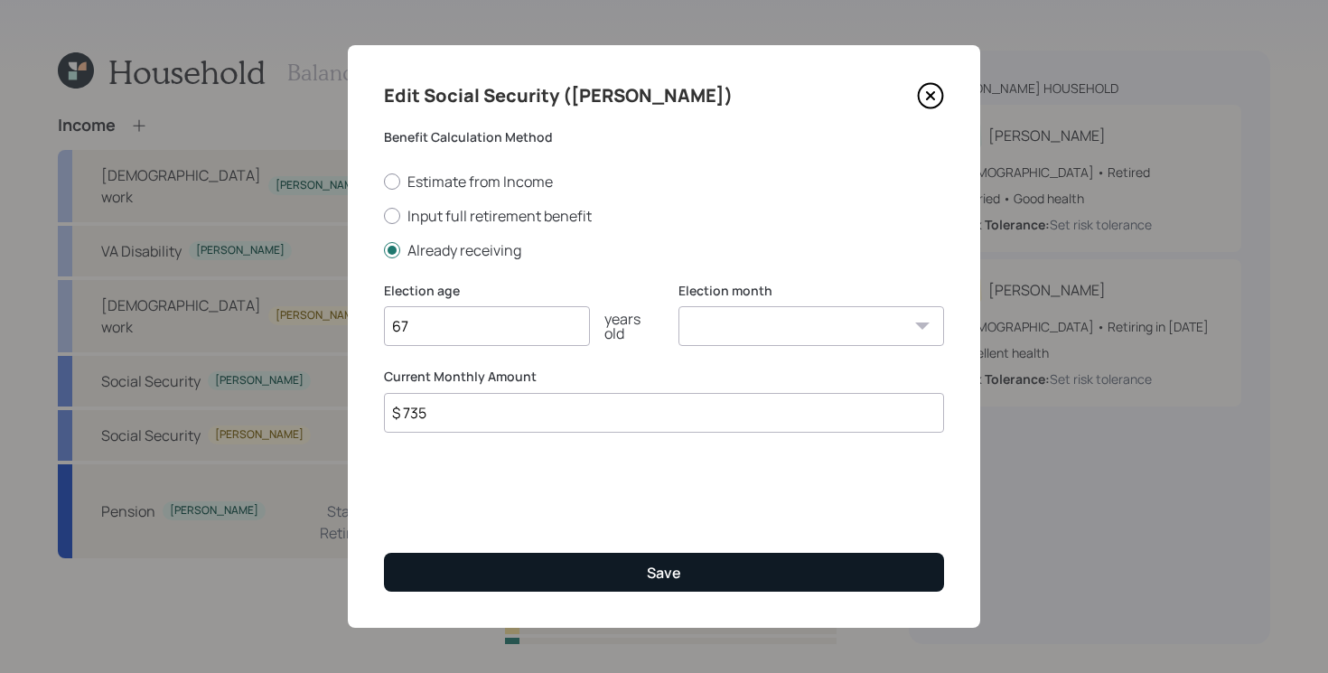
type input "$ 735"
click at [560, 579] on button "Save" at bounding box center [664, 572] width 560 height 39
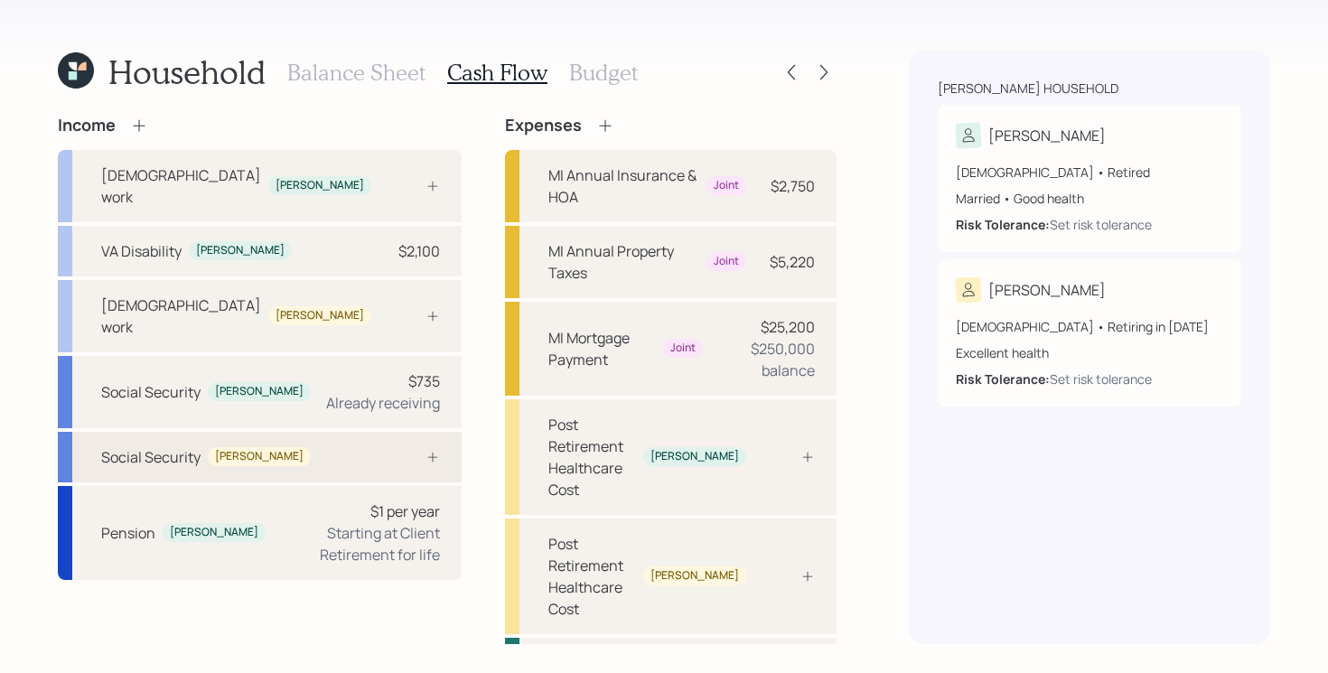
click at [300, 432] on div "Social Security [PERSON_NAME]" at bounding box center [260, 457] width 404 height 51
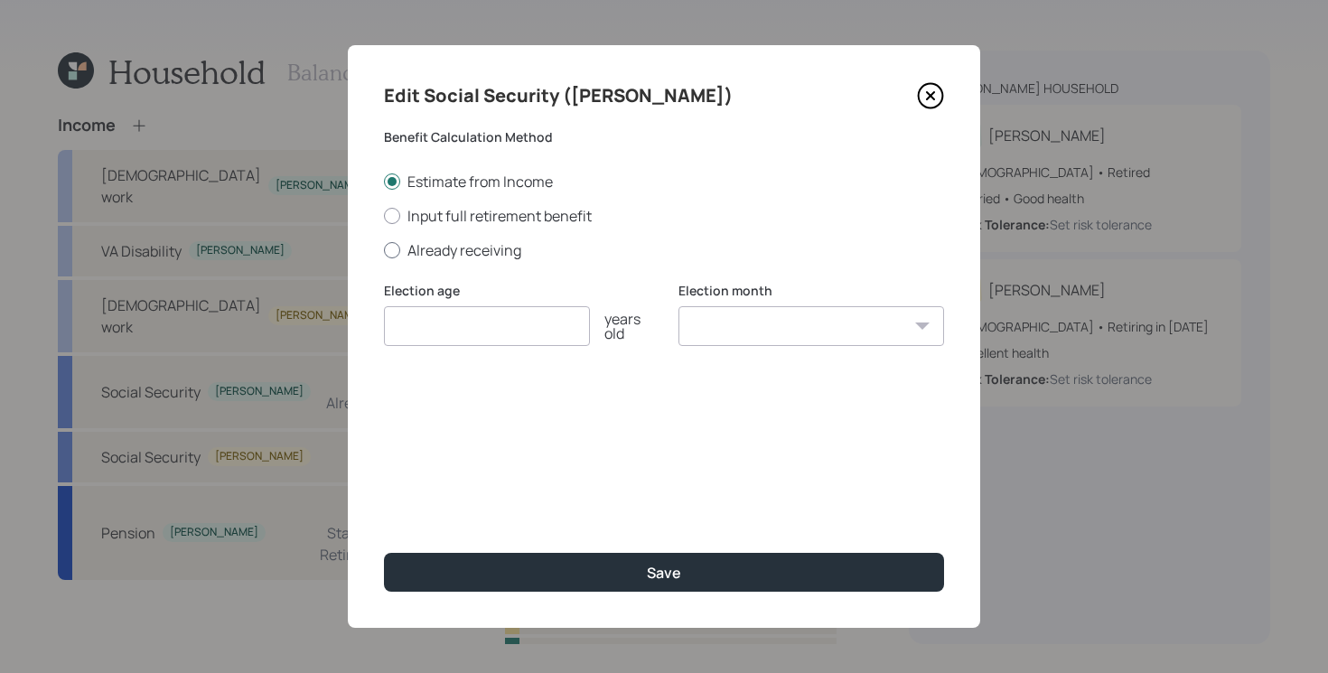
click at [455, 254] on label "Already receiving" at bounding box center [664, 250] width 560 height 20
click at [384, 250] on input "Already receiving" at bounding box center [383, 249] width 1 height 1
radio input "true"
click at [462, 323] on input "number" at bounding box center [487, 326] width 206 height 40
type input "67"
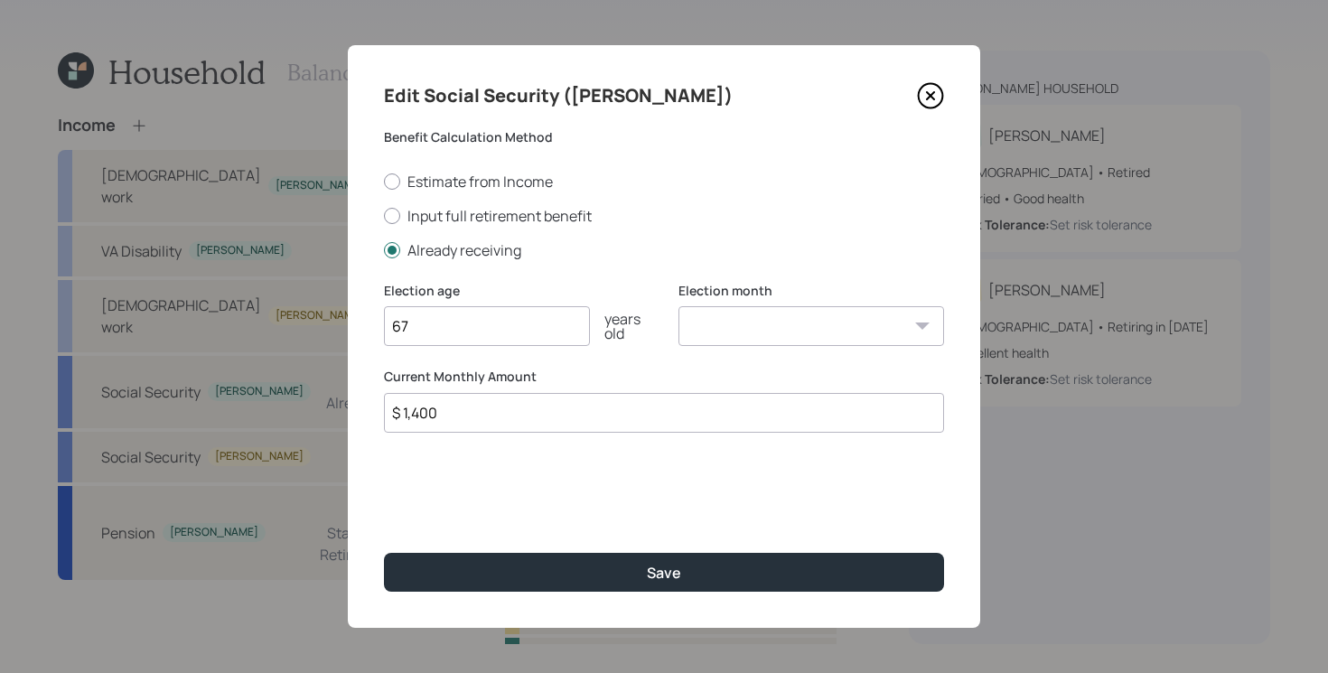
type input "$ 1,400"
click at [384, 553] on button "Save" at bounding box center [664, 572] width 560 height 39
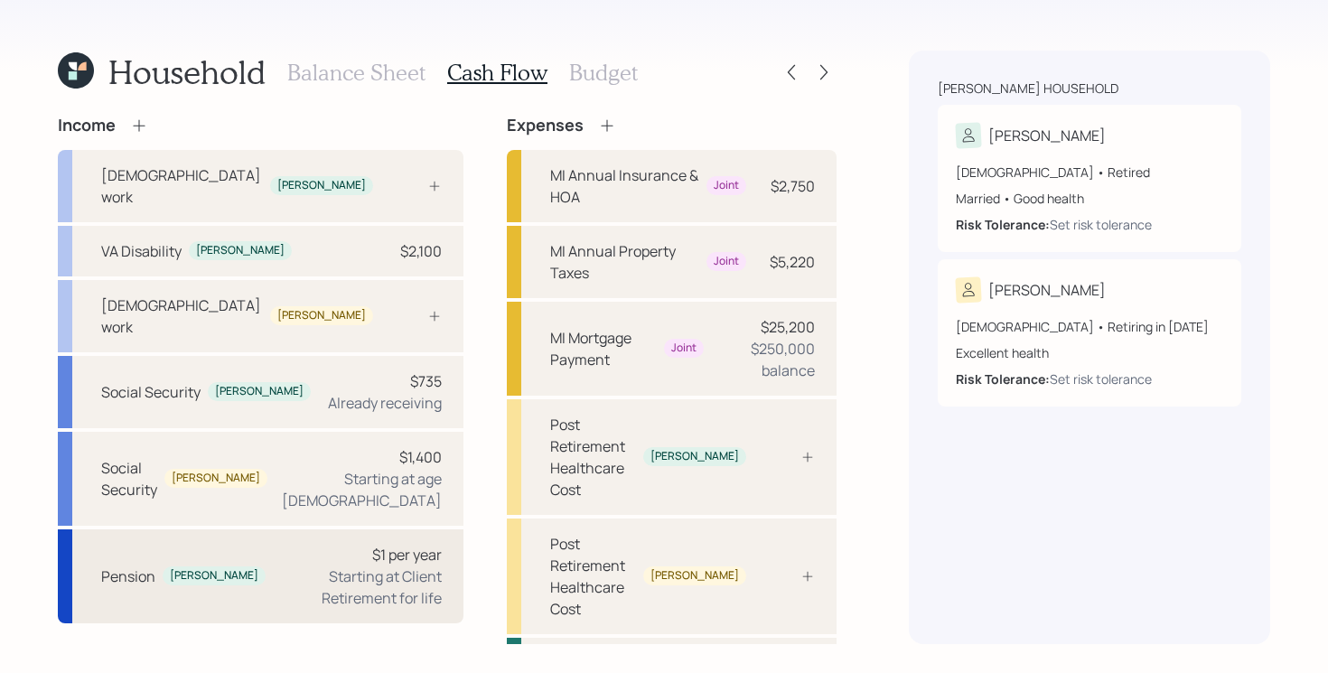
click at [284, 565] on div "Starting at Client Retirement for life" at bounding box center [361, 586] width 162 height 43
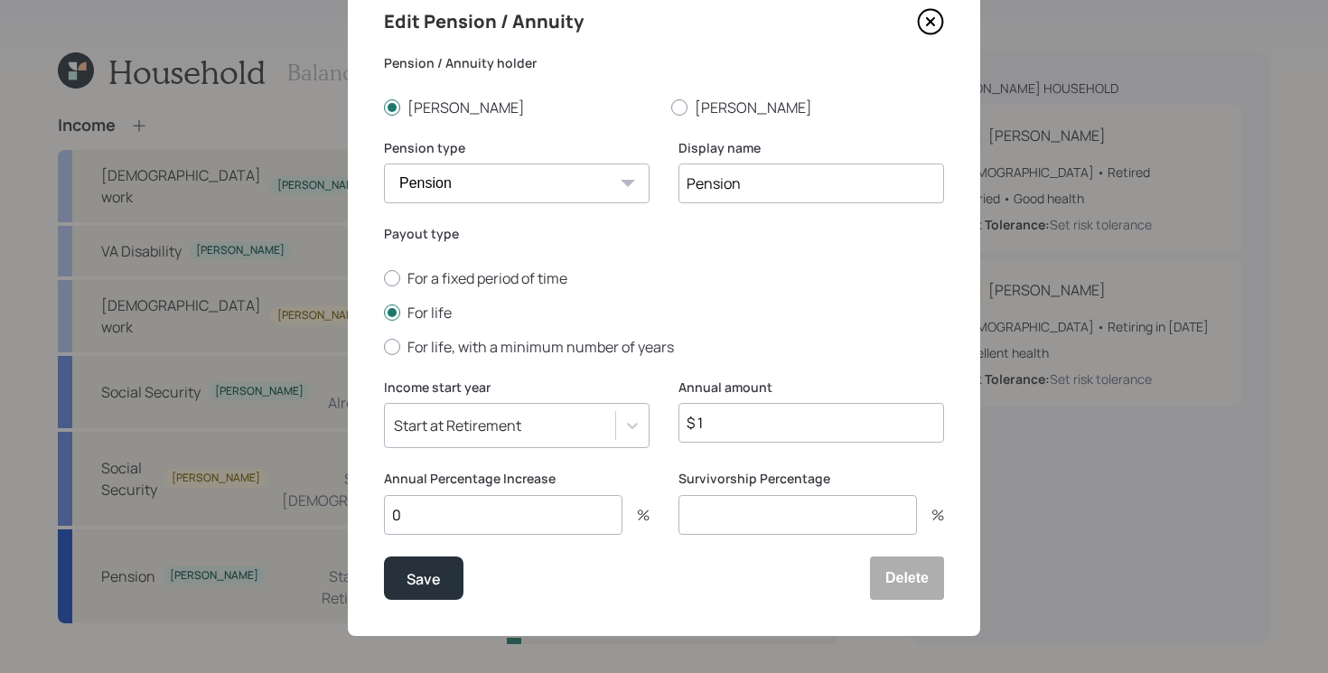
scroll to position [79, 0]
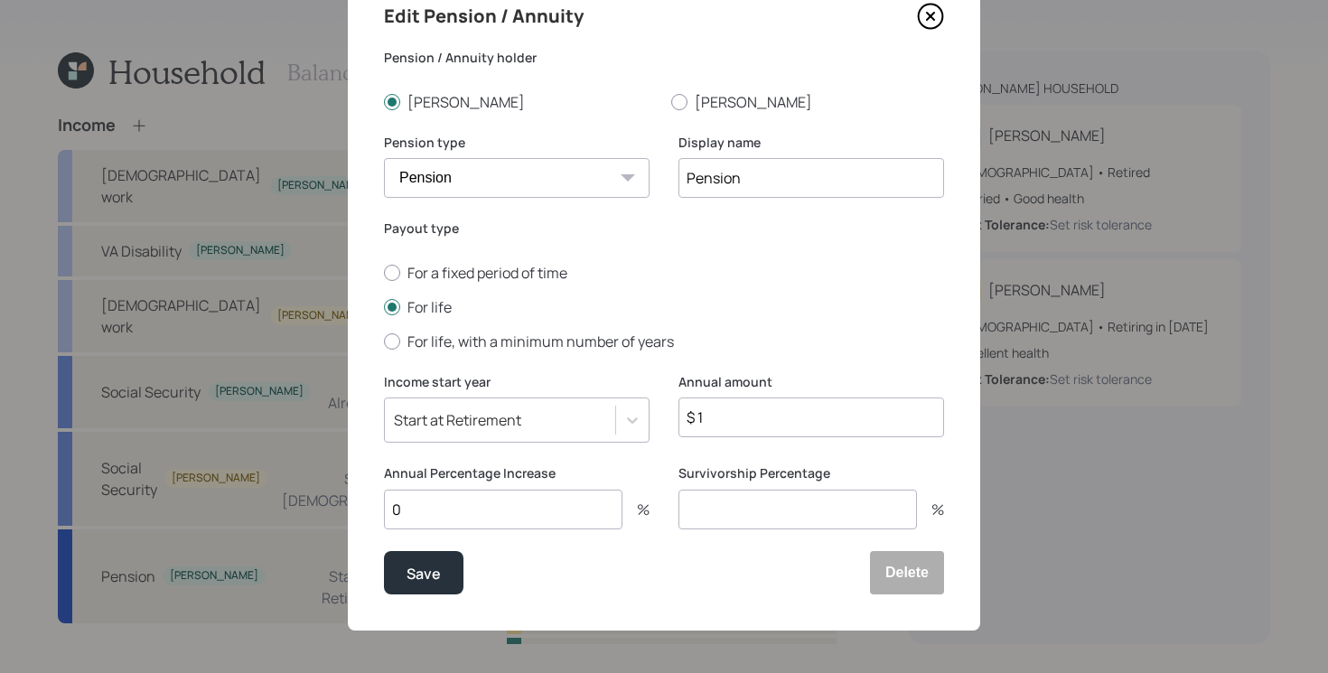
click at [755, 423] on input "$ 1" at bounding box center [811, 417] width 266 height 40
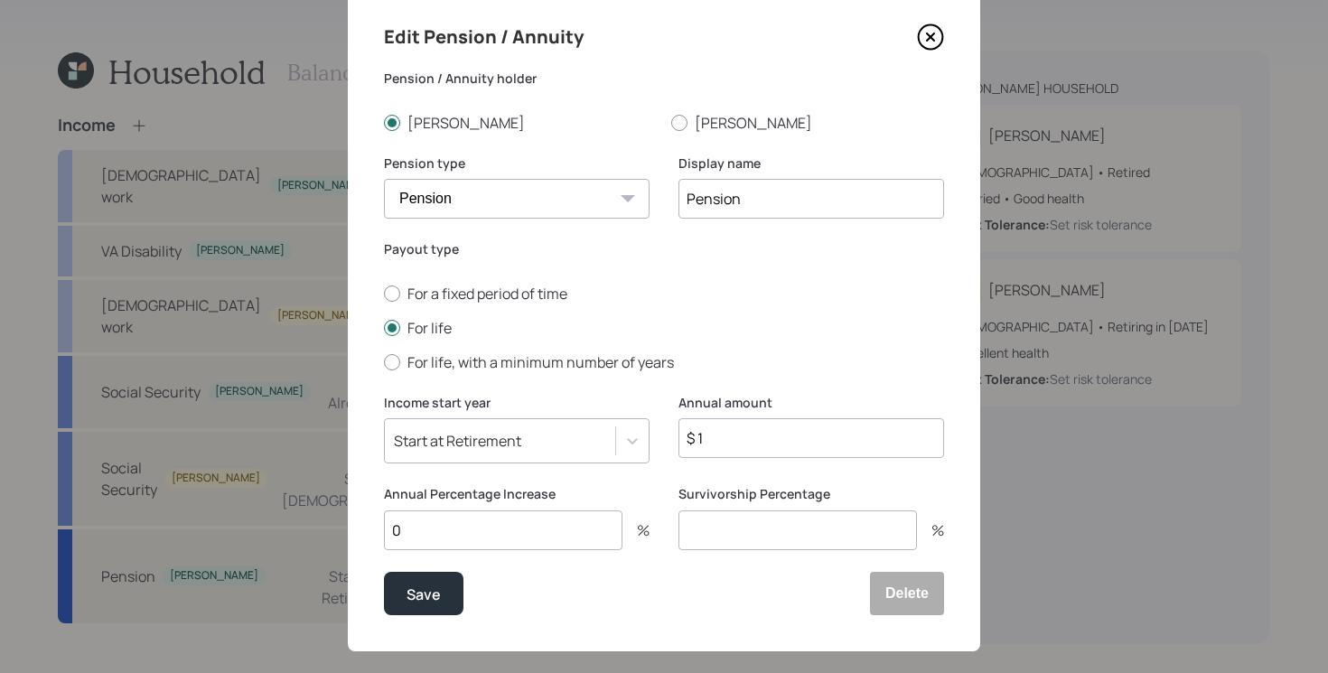
drag, startPoint x: 794, startPoint y: 205, endPoint x: 306, endPoint y: 217, distance: 487.9
click at [318, 214] on div "Edit Pension / Annuity Pension / Annuity [PERSON_NAME] [PERSON_NAME] Pension ty…" at bounding box center [664, 336] width 1328 height 673
type input "Fire Department Pension"
click at [737, 437] on input "$ 1" at bounding box center [811, 438] width 266 height 40
type input "$ 64,442"
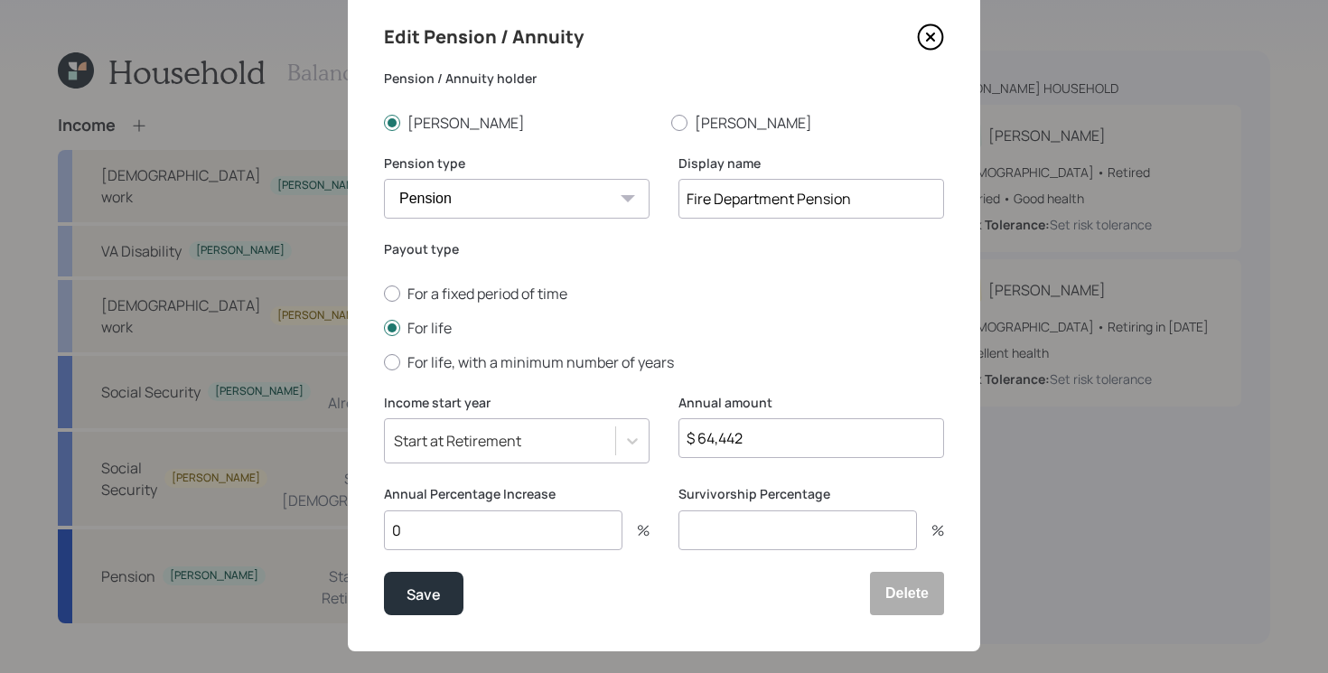
click at [476, 534] on input "0" at bounding box center [503, 530] width 238 height 40
type input "3"
click at [435, 595] on div "Save" at bounding box center [423, 594] width 34 height 24
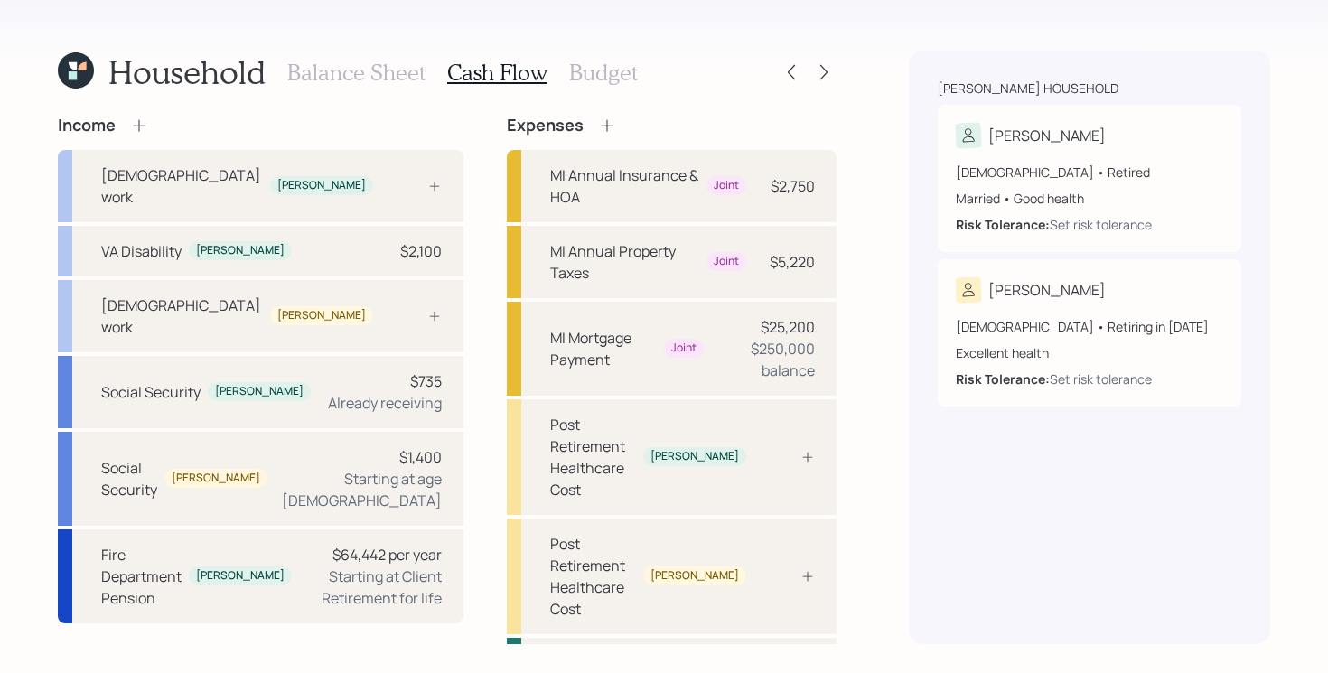
click at [144, 131] on icon at bounding box center [139, 126] width 18 height 18
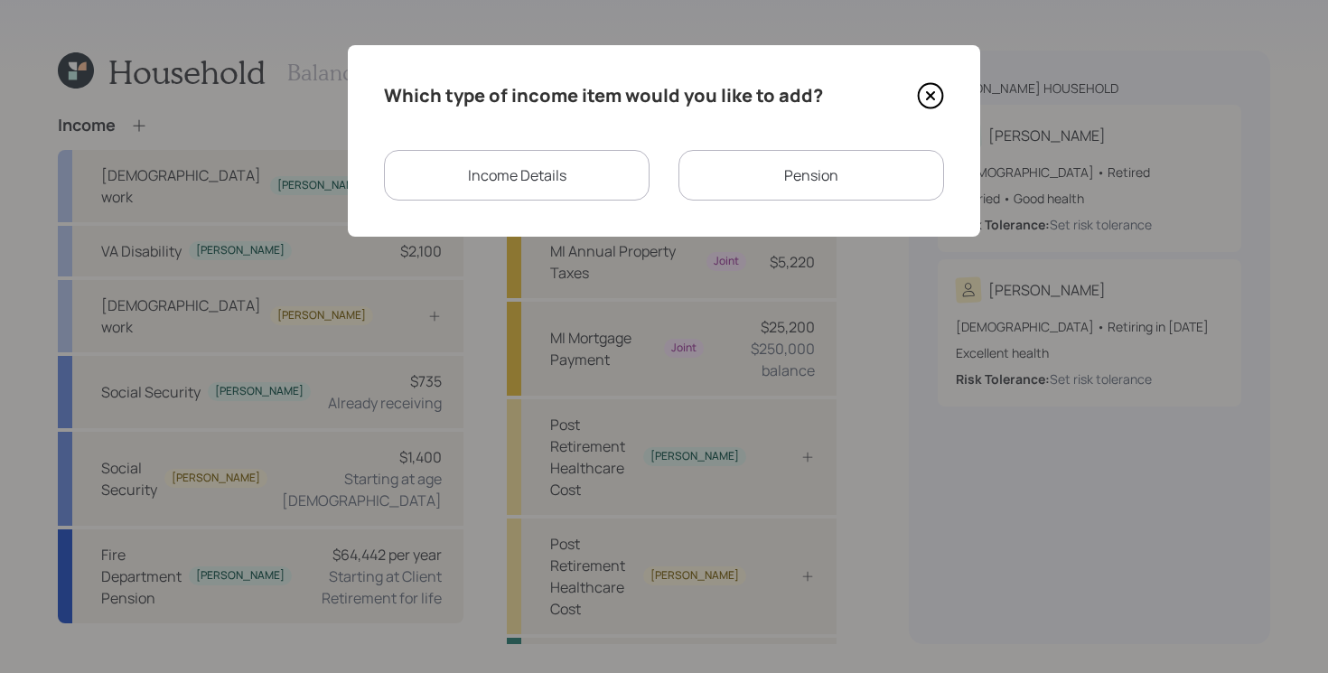
click at [735, 167] on div "Pension" at bounding box center [811, 175] width 266 height 51
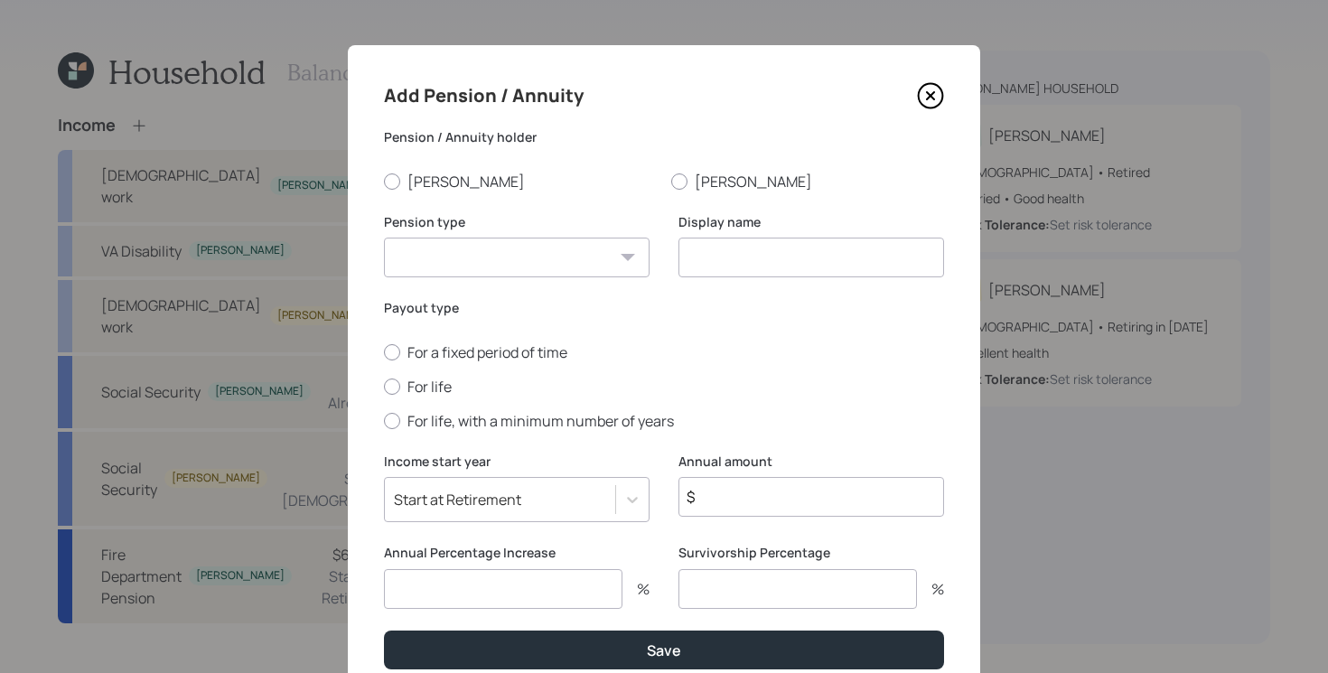
click at [490, 251] on select "Pension Annuity" at bounding box center [517, 258] width 266 height 40
select select "pension"
click at [384, 238] on select "Pension Annuity" at bounding box center [517, 258] width 266 height 40
click at [823, 253] on input at bounding box center [811, 258] width 266 height 40
type input "Teacher's Pension"
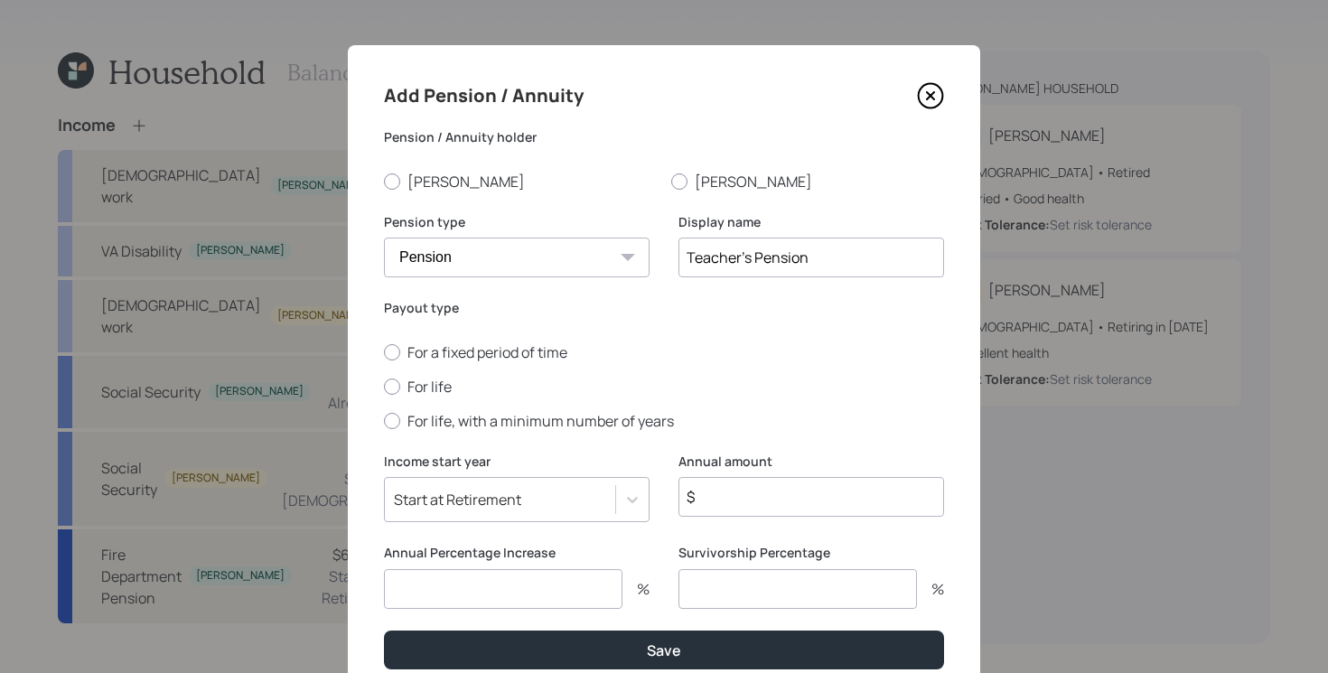
click at [840, 497] on input "$" at bounding box center [811, 497] width 266 height 40
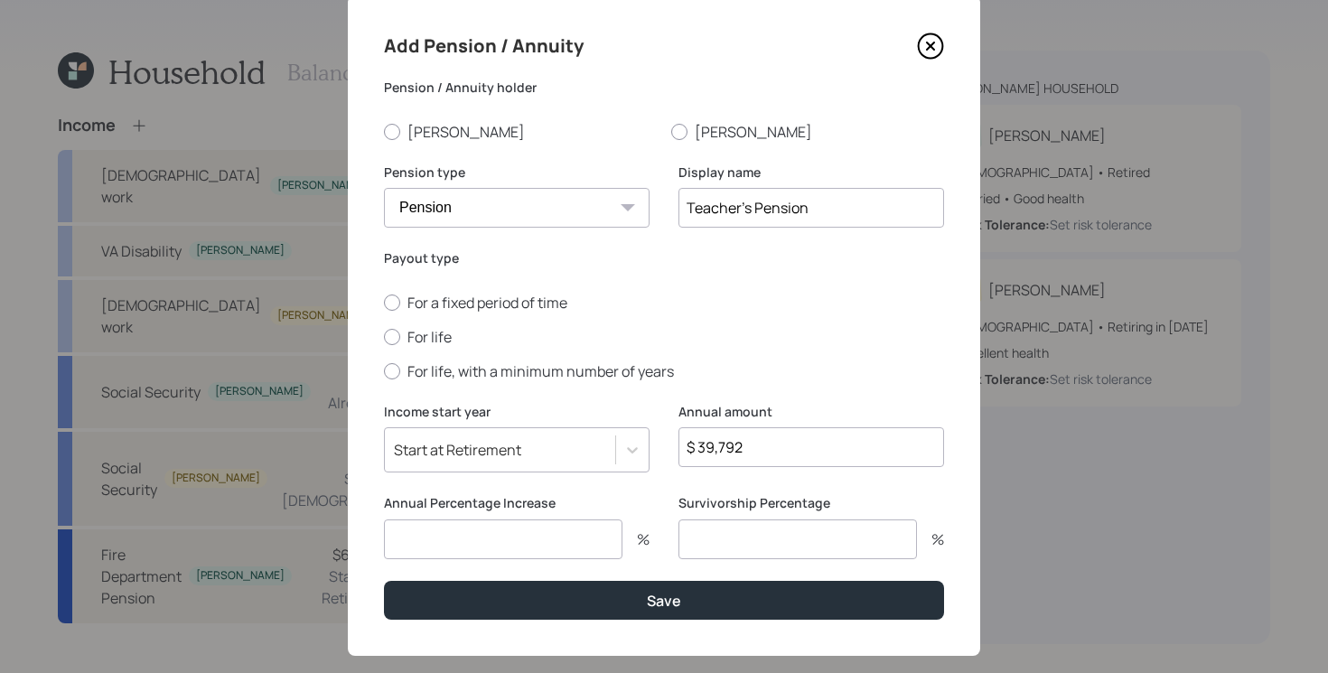
scroll to position [69, 0]
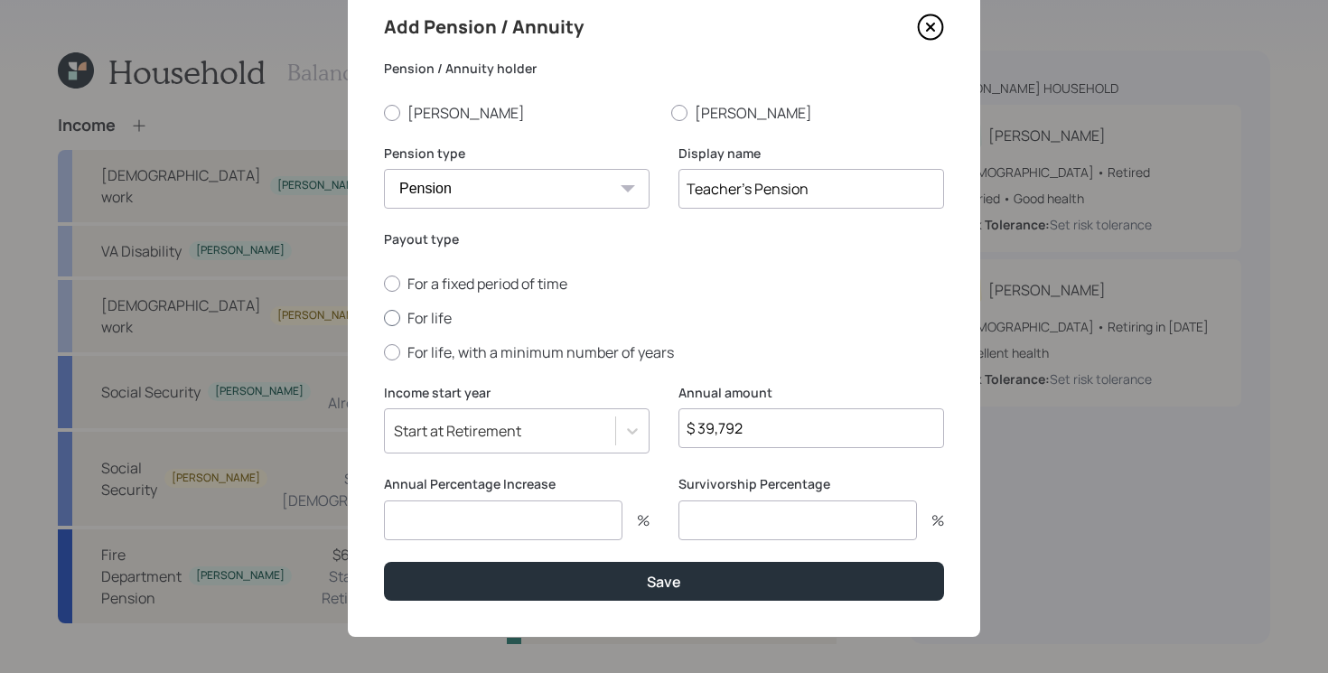
type input "$ 39,792"
click at [432, 314] on label "For life" at bounding box center [664, 318] width 560 height 20
click at [384, 317] on input "For life" at bounding box center [383, 317] width 1 height 1
radio input "true"
click at [515, 538] on input "number" at bounding box center [503, 520] width 238 height 40
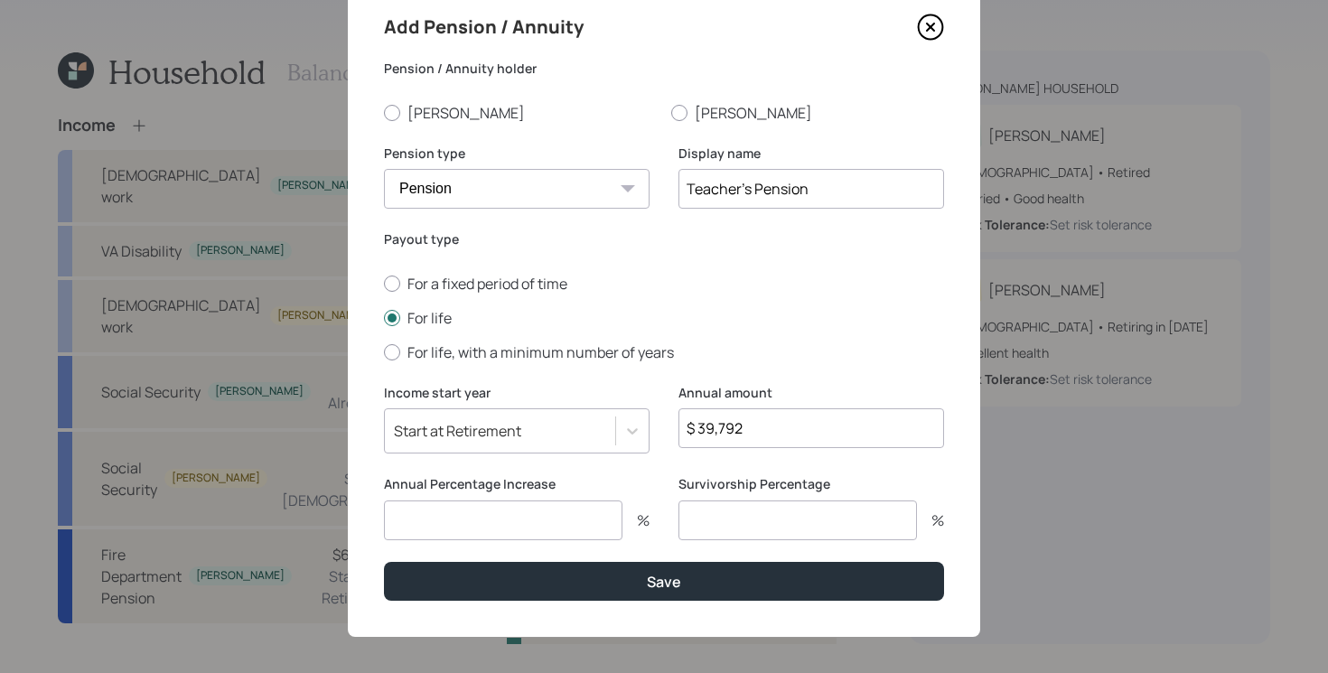
click at [705, 509] on input "number" at bounding box center [797, 520] width 238 height 40
type input "0"
click at [565, 490] on label "Annual Percentage Increase" at bounding box center [517, 484] width 266 height 18
click at [564, 508] on input "number" at bounding box center [503, 520] width 238 height 40
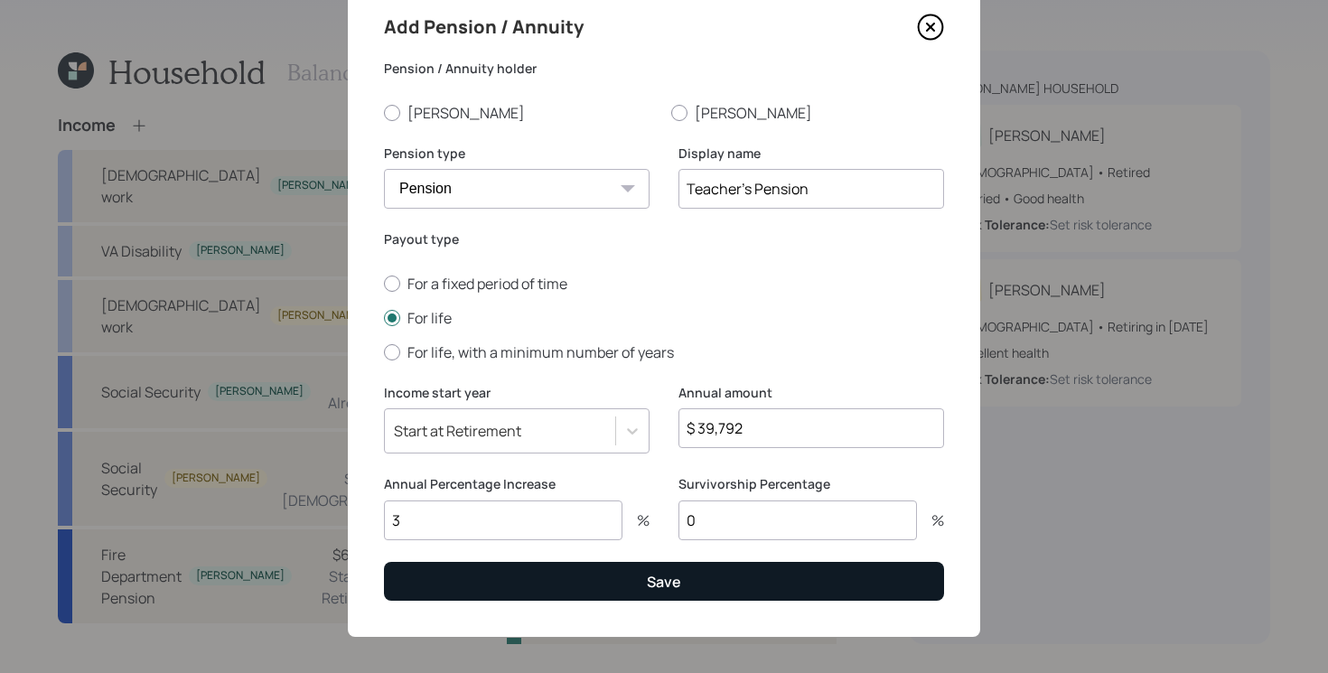
type input "3"
click at [563, 587] on button "Save" at bounding box center [664, 581] width 560 height 39
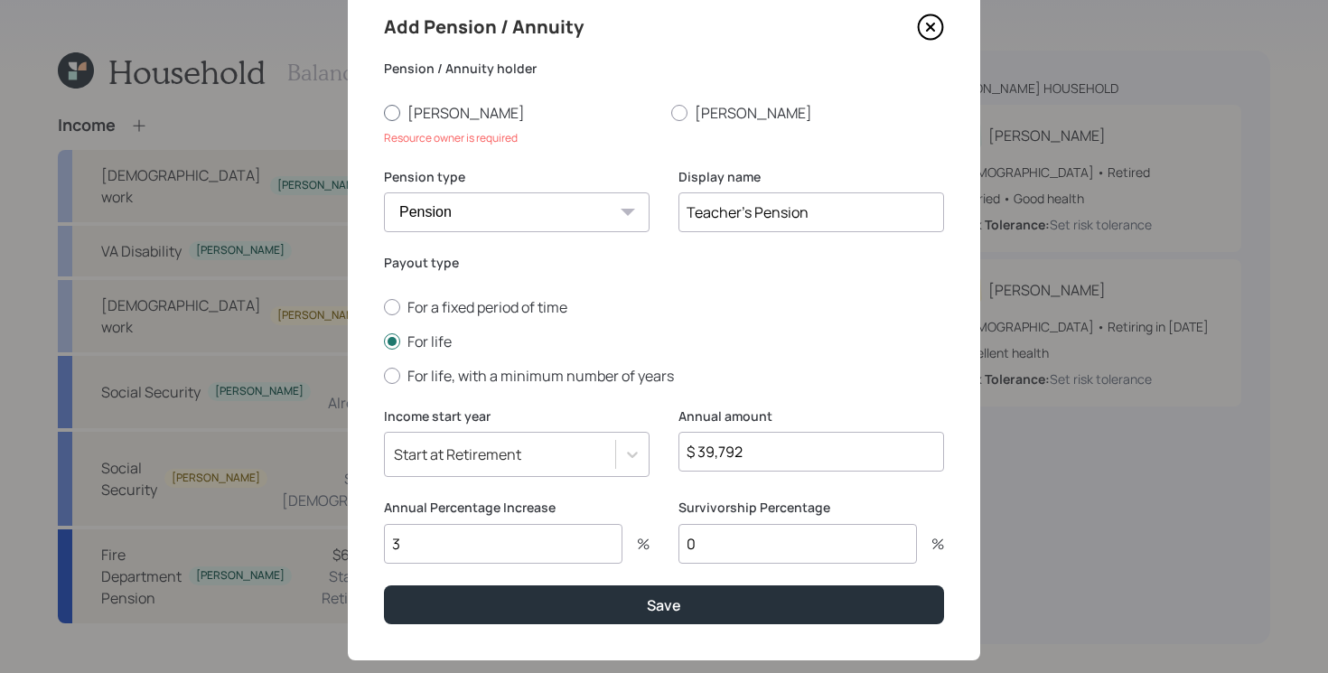
click at [418, 110] on label "[PERSON_NAME]" at bounding box center [520, 113] width 273 height 20
click at [384, 112] on input "[PERSON_NAME]" at bounding box center [383, 112] width 1 height 1
radio input "true"
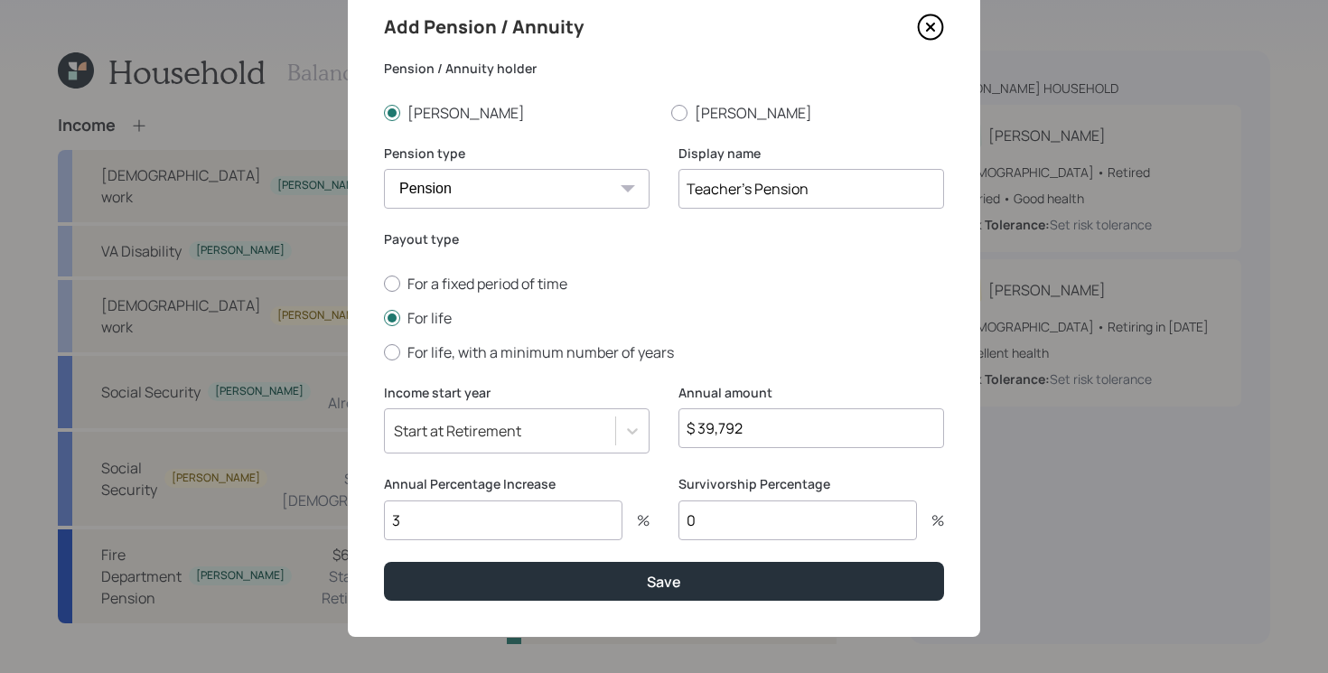
click at [559, 625] on div "Add Pension / Annuity Pension / Annuity [PERSON_NAME] [PERSON_NAME] Pension typ…" at bounding box center [664, 307] width 632 height 660
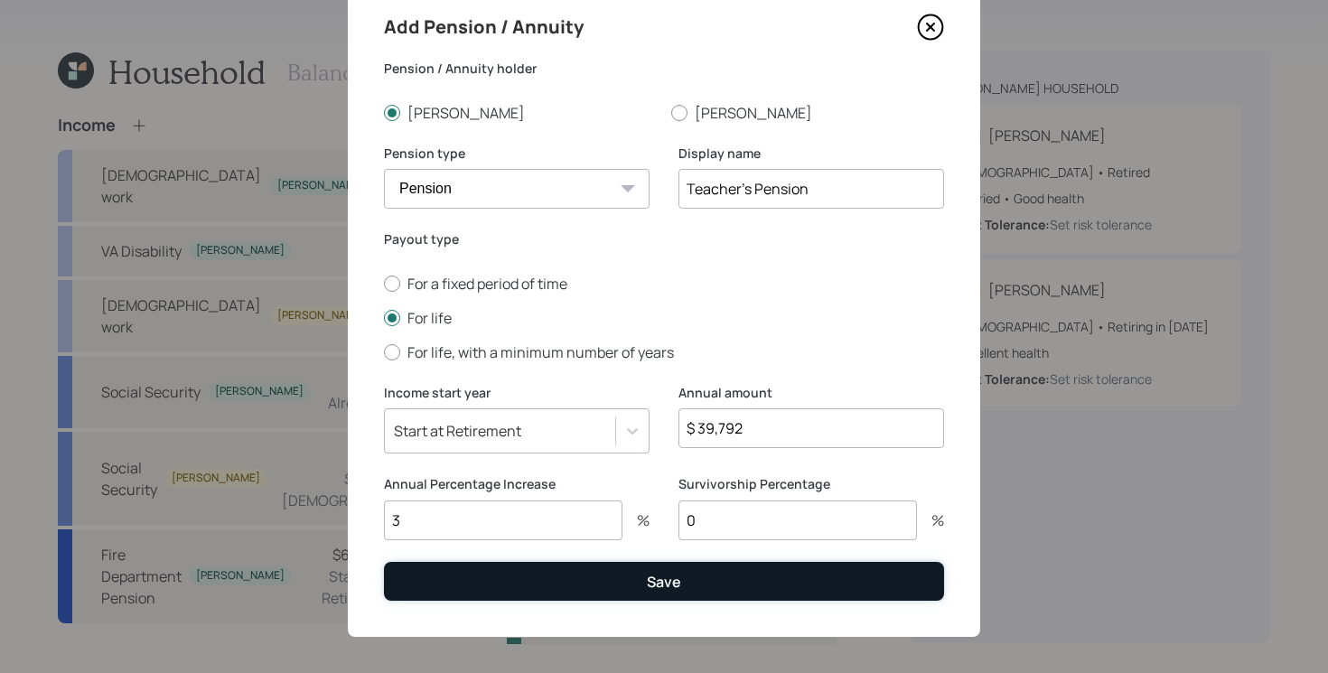
click at [558, 590] on button "Save" at bounding box center [664, 581] width 560 height 39
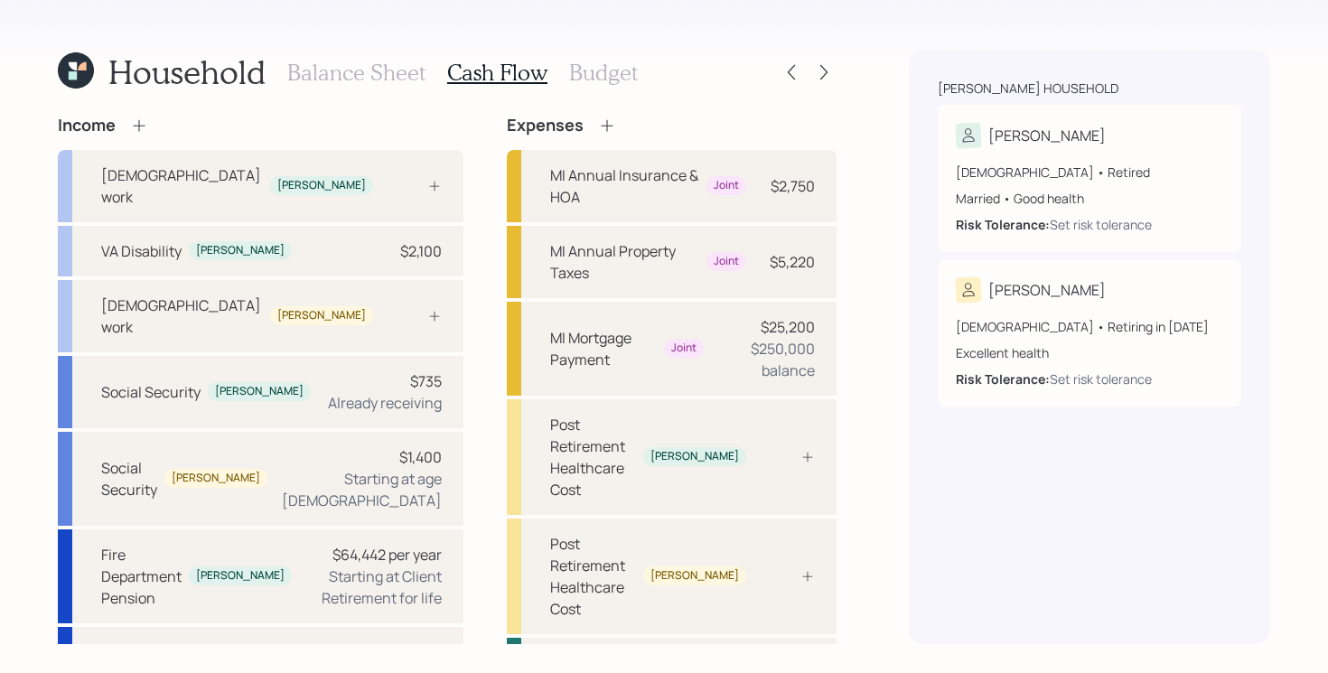
click at [447, 219] on div "Income [DEMOGRAPHIC_DATA] work [PERSON_NAME] VA Disability [PERSON_NAME] $2,100…" at bounding box center [447, 451] width 779 height 670
click at [597, 79] on h3 "Budget" at bounding box center [603, 73] width 69 height 26
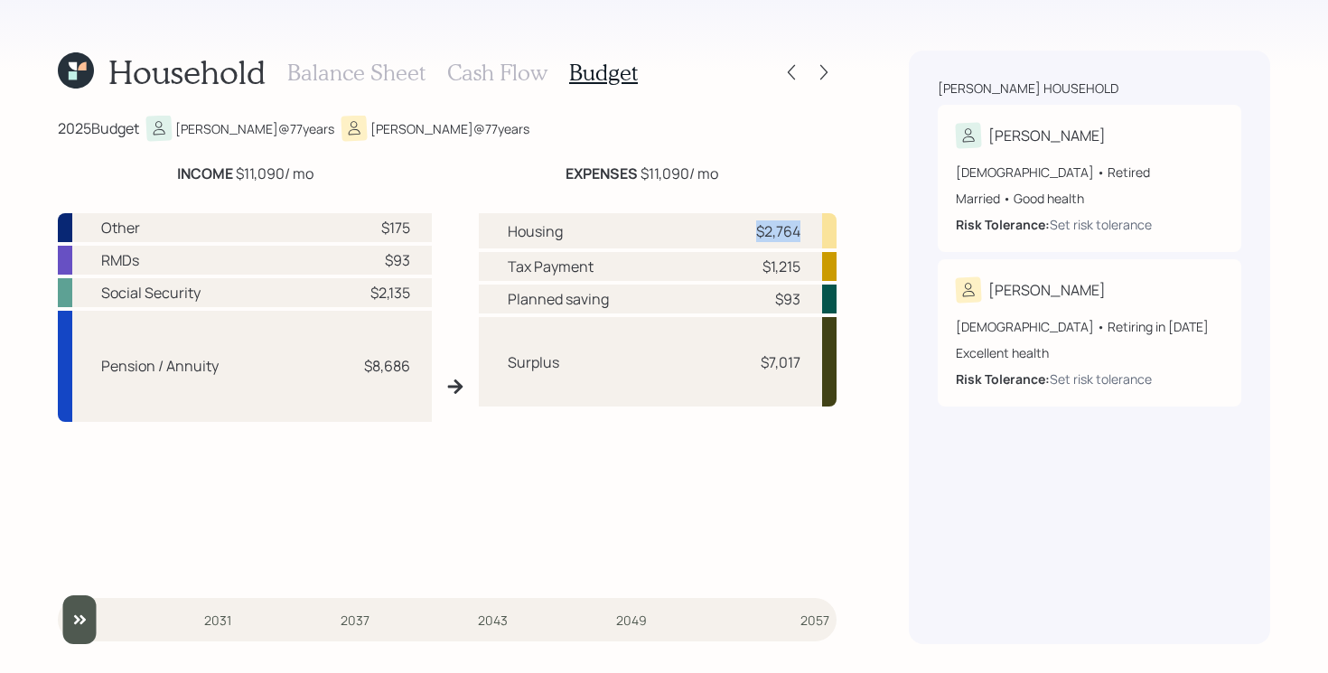
drag, startPoint x: 718, startPoint y: 238, endPoint x: 846, endPoint y: 240, distance: 128.3
click at [846, 241] on div "Household Balance Sheet Cash Flow Budget 2025 Budget [PERSON_NAME] @ 77 years […" at bounding box center [664, 336] width 1328 height 673
click at [857, 239] on div "Household Balance Sheet Cash Flow Budget 2025 Budget [PERSON_NAME] @ 77 years […" at bounding box center [664, 336] width 1328 height 673
drag, startPoint x: 806, startPoint y: 308, endPoint x: 754, endPoint y: 265, distance: 67.3
click at [754, 265] on div "Housing $2,764 Tax Payment $1,215 Planned saving $93 Surplus $7,017" at bounding box center [658, 393] width 358 height 360
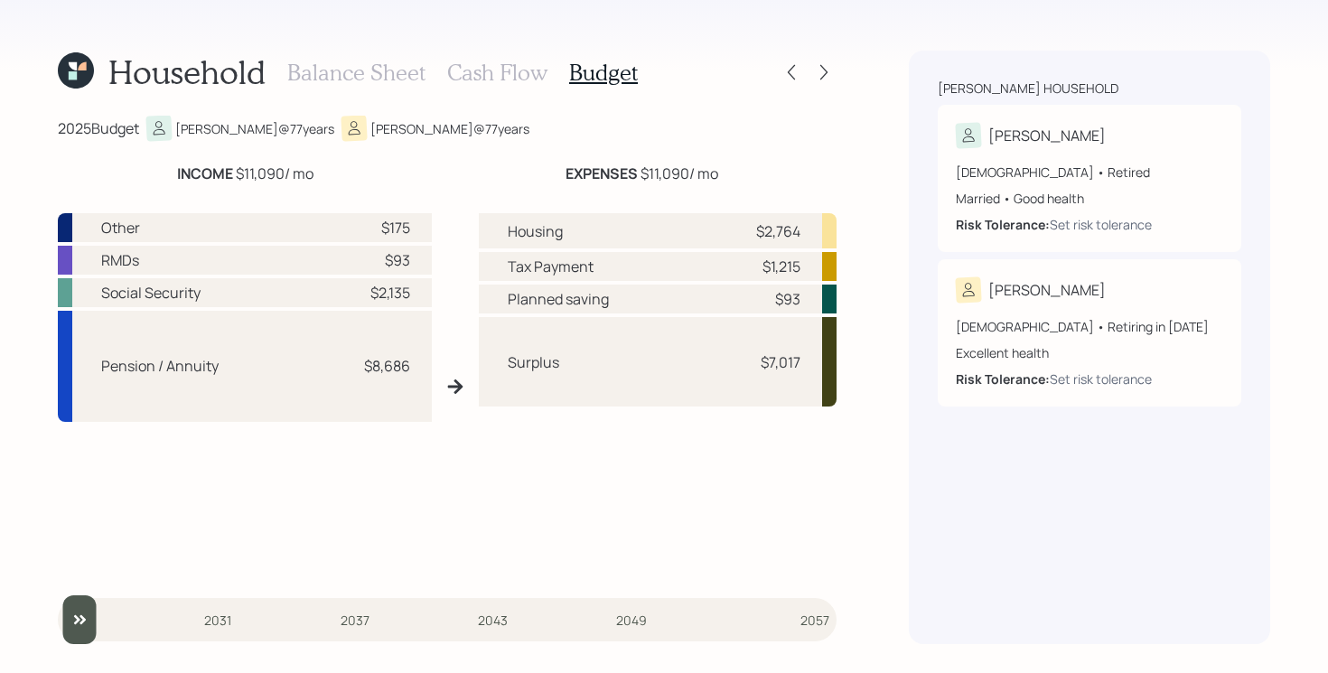
click at [874, 227] on div "Household Balance Sheet Cash Flow Budget 2025 Budget [PERSON_NAME] @ 77 years […" at bounding box center [664, 336] width 1328 height 673
click at [475, 85] on div "Balance Sheet Cash Flow Budget" at bounding box center [462, 72] width 350 height 43
click at [518, 62] on h3 "Cash Flow" at bounding box center [497, 73] width 100 height 26
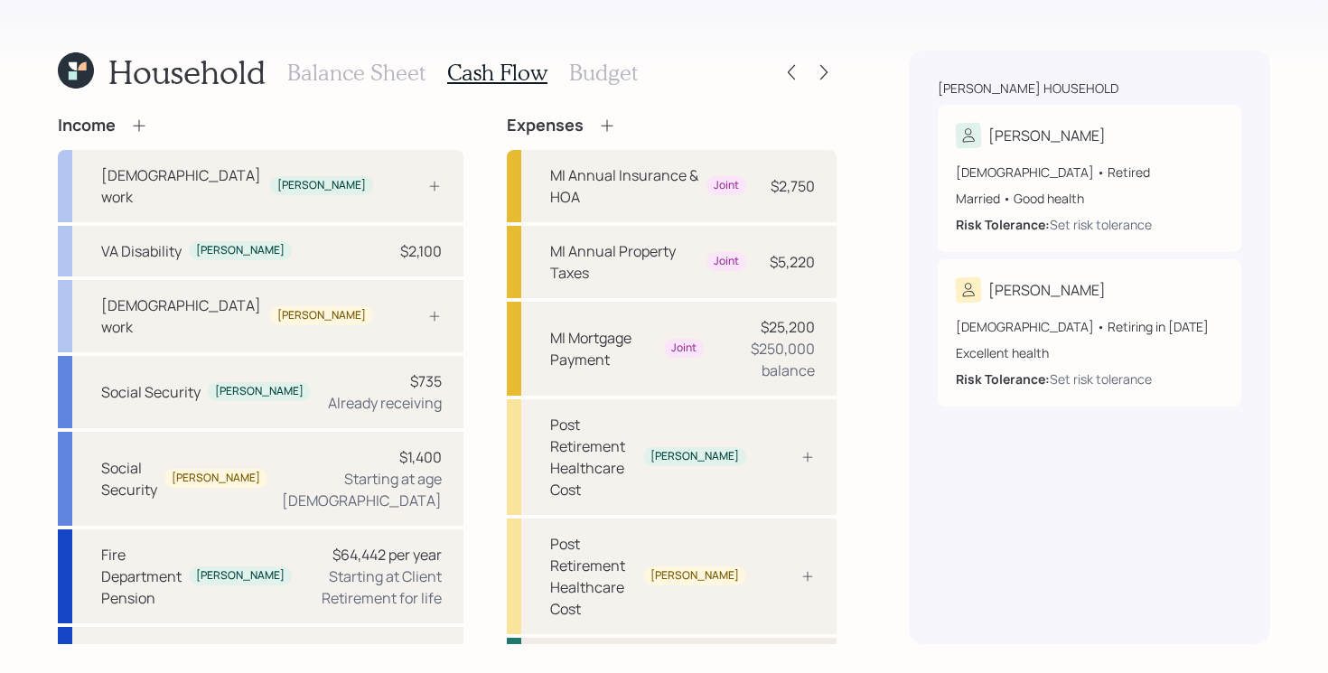
scroll to position [11, 0]
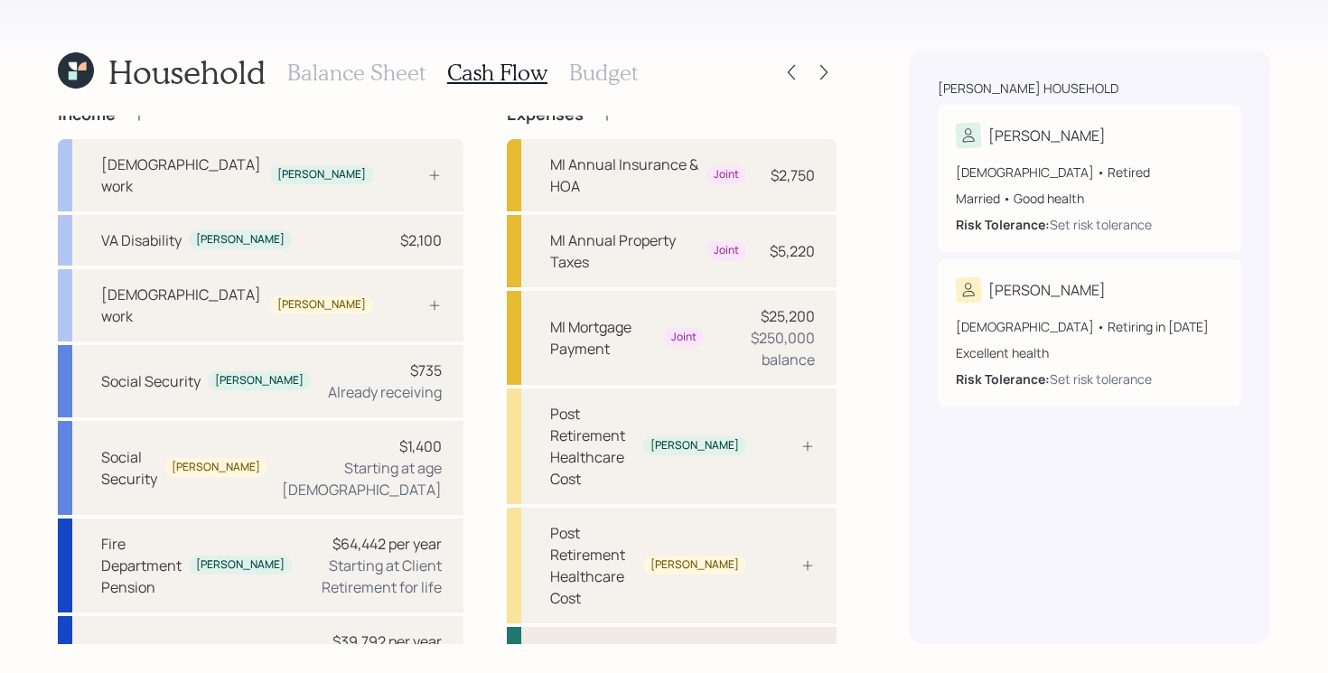
click at [701, 641] on div "Pre Retirement Living Expense" at bounding box center [648, 662] width 196 height 43
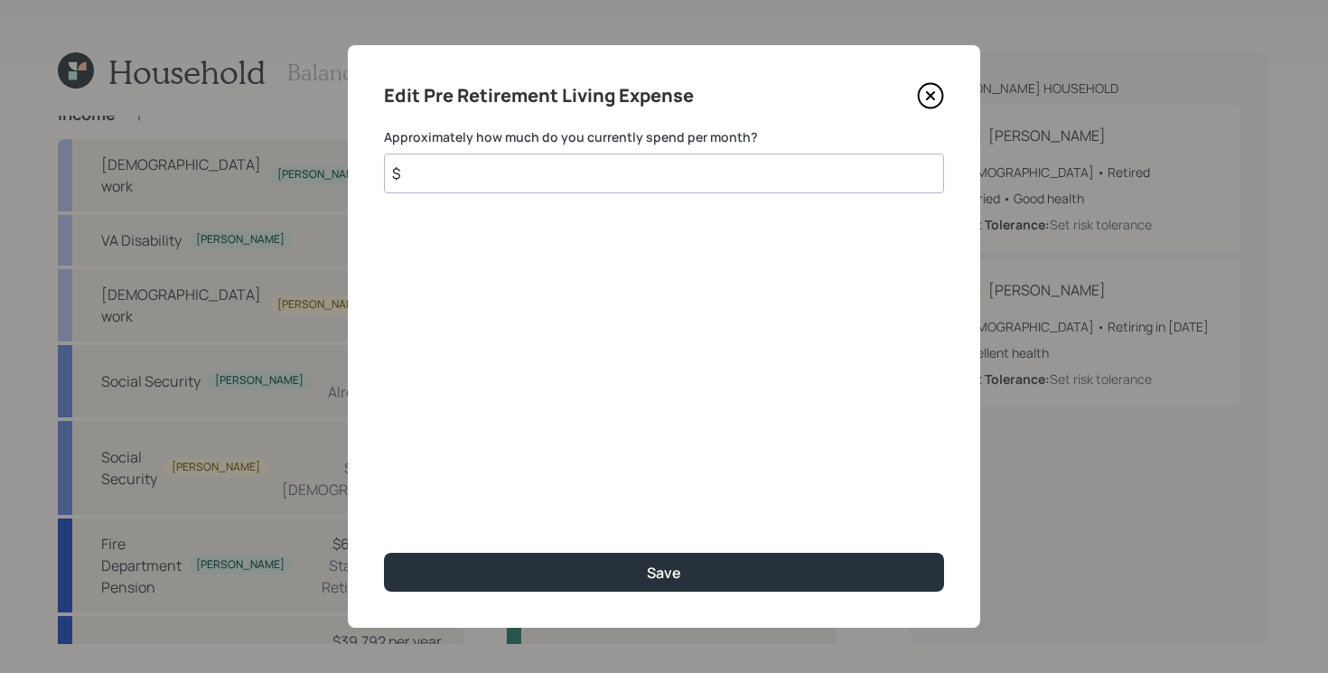
click at [665, 172] on input "$" at bounding box center [664, 174] width 560 height 40
type input "$ 3,700"
click at [384, 553] on button "Save" at bounding box center [664, 572] width 560 height 39
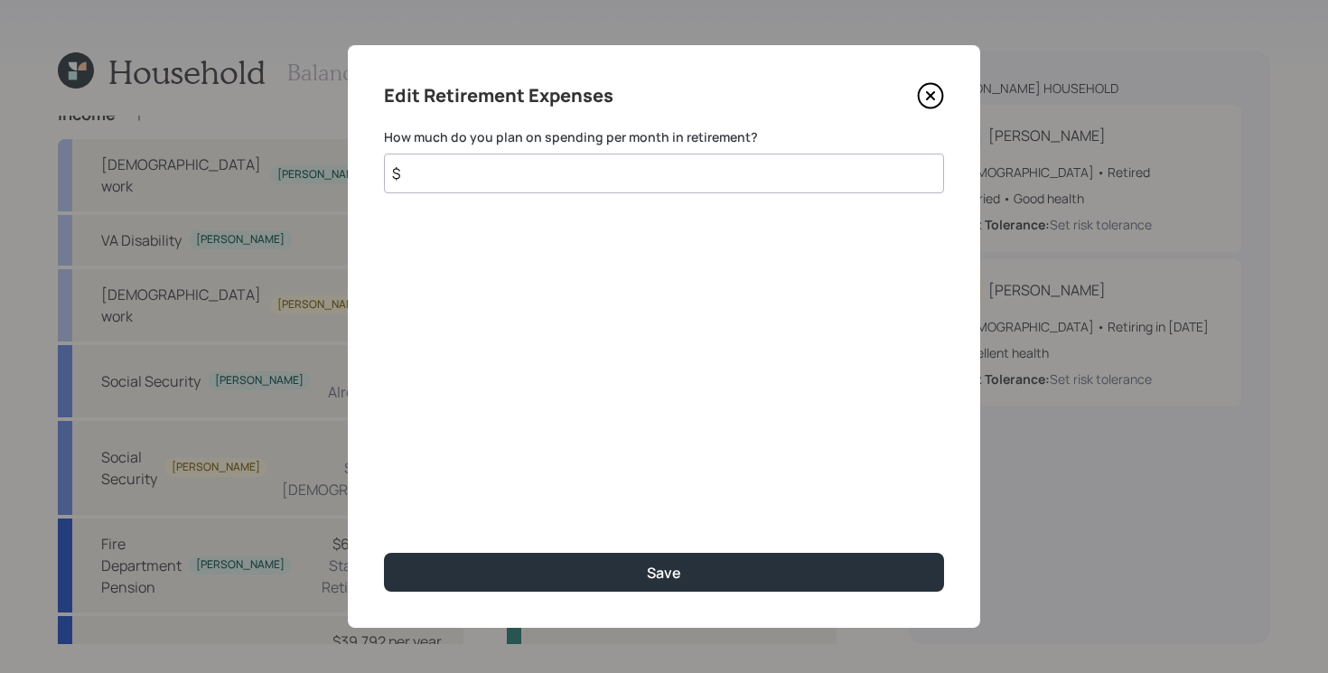
click at [663, 171] on input "$" at bounding box center [664, 174] width 560 height 40
type input "$ 3,700"
click at [384, 553] on button "Save" at bounding box center [664, 572] width 560 height 39
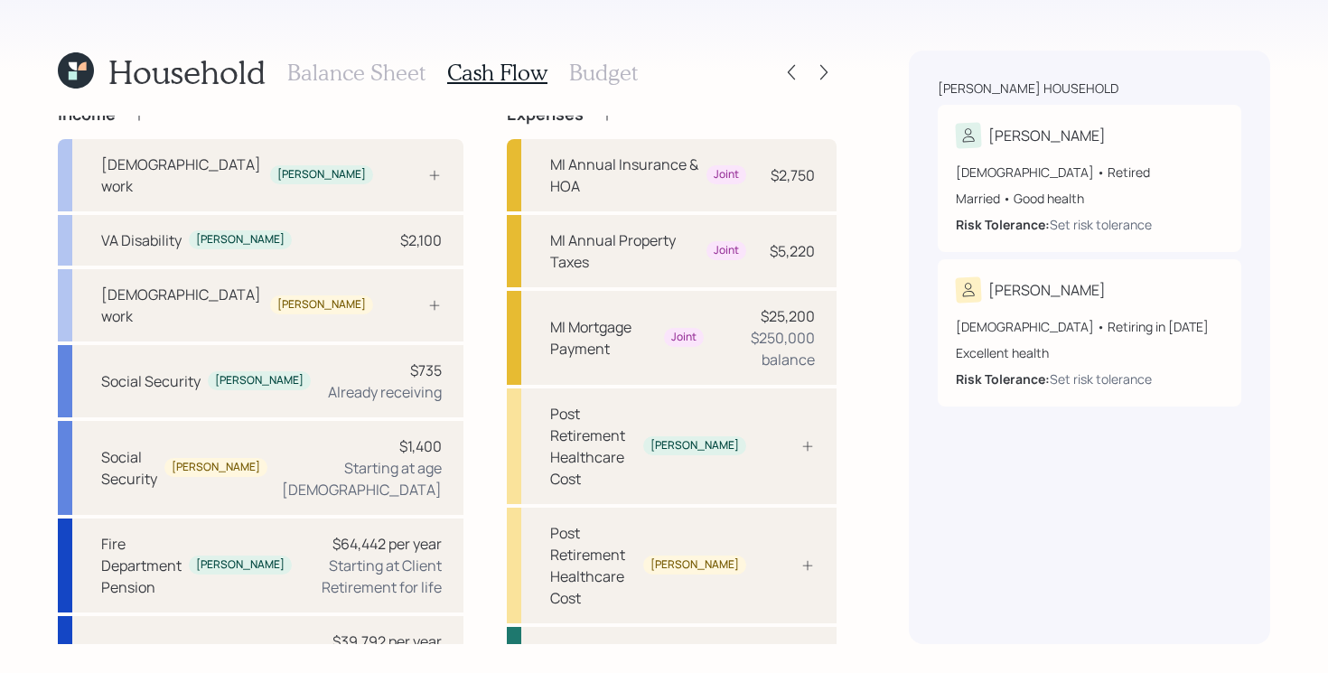
click at [869, 366] on div "Household Balance Sheet Cash Flow Budget Income [DEMOGRAPHIC_DATA] work [PERSON…" at bounding box center [664, 336] width 1328 height 673
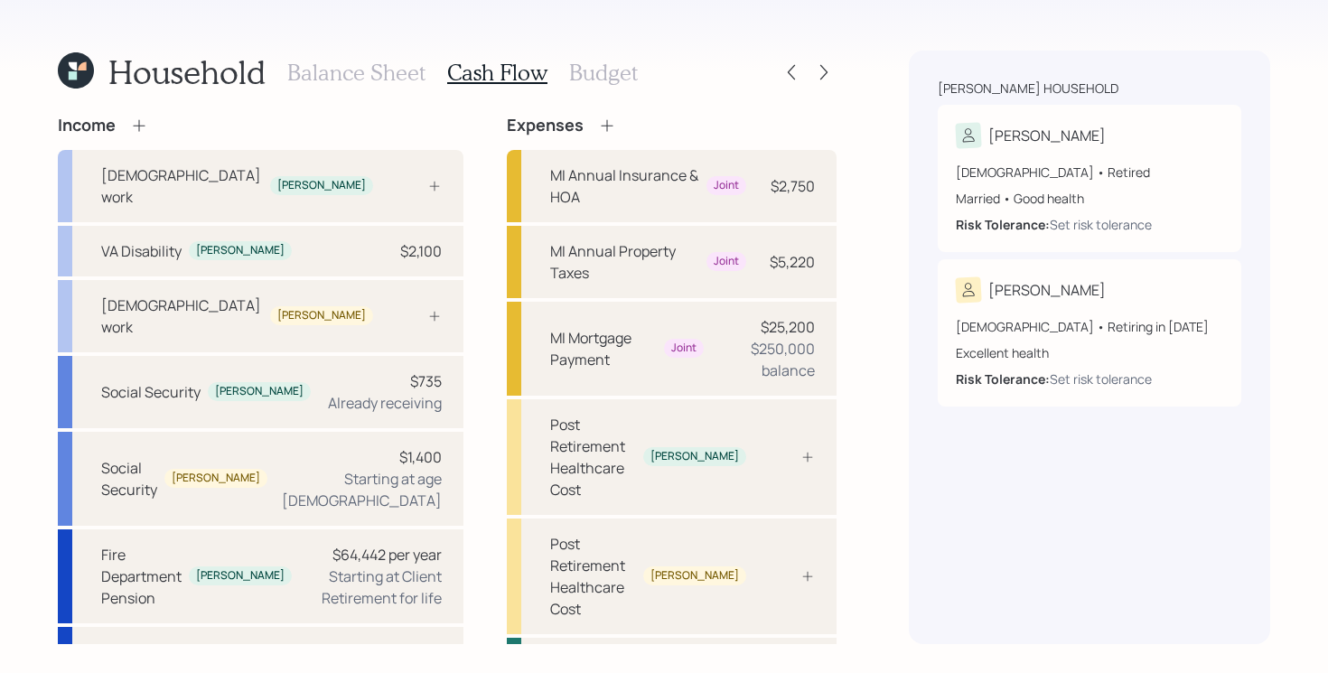
click at [867, 219] on div "Household Balance Sheet Cash Flow Budget Income [DEMOGRAPHIC_DATA] work [PERSON…" at bounding box center [664, 336] width 1328 height 673
click at [614, 68] on h3 "Budget" at bounding box center [603, 73] width 69 height 26
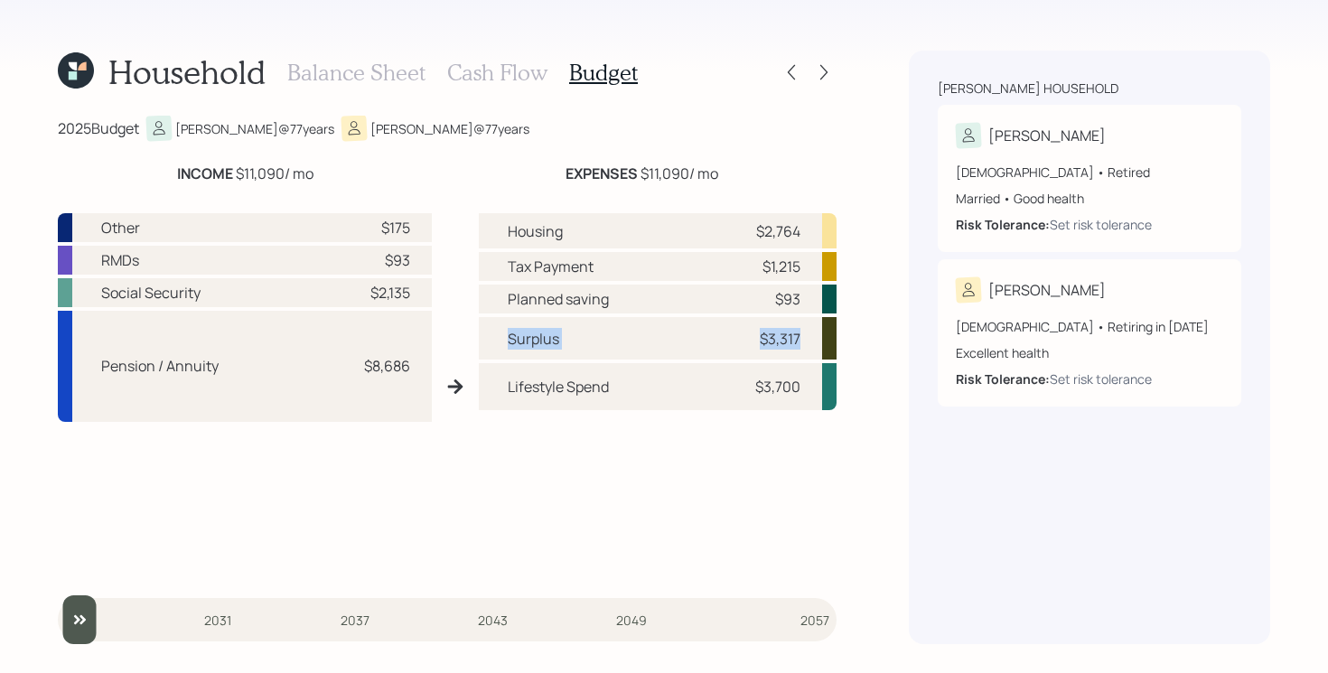
drag, startPoint x: 500, startPoint y: 332, endPoint x: 807, endPoint y: 336, distance: 307.2
click at [807, 336] on div "Surplus $3,317" at bounding box center [658, 338] width 358 height 42
click at [501, 66] on h3 "Cash Flow" at bounding box center [497, 73] width 100 height 26
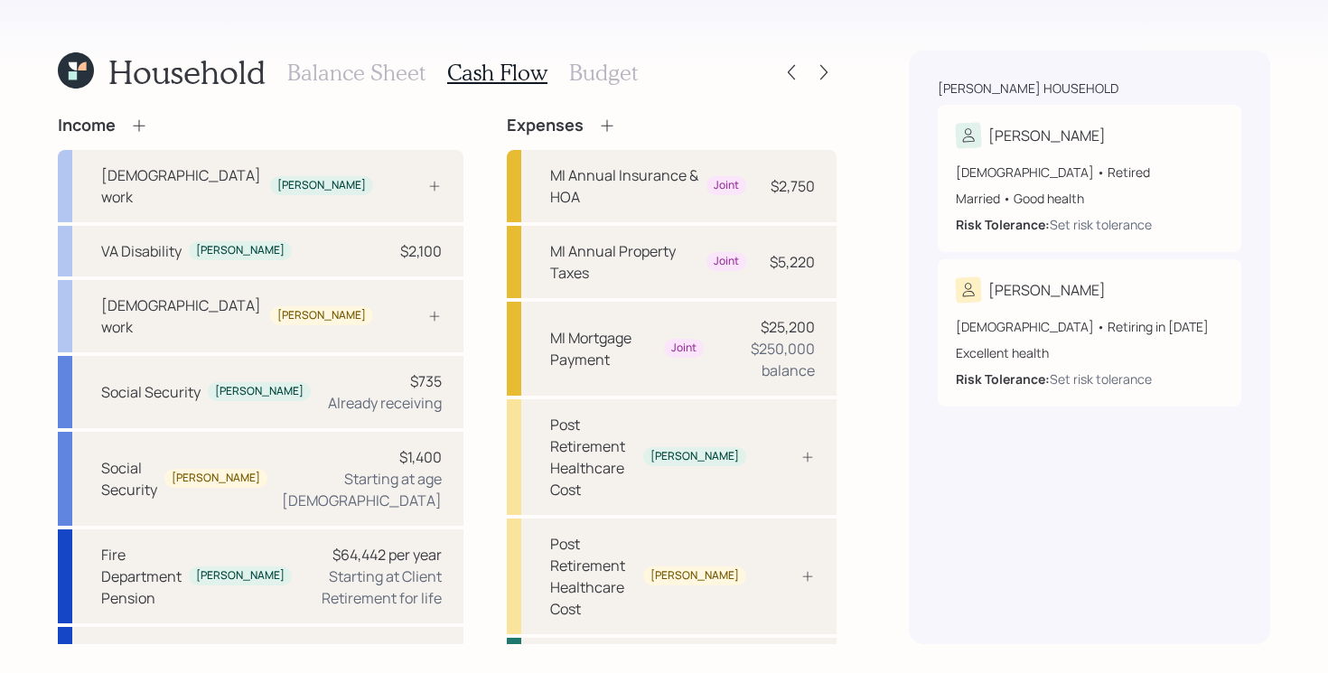
click at [649, 117] on div "Expenses" at bounding box center [672, 126] width 330 height 20
click at [830, 77] on icon at bounding box center [824, 72] width 18 height 18
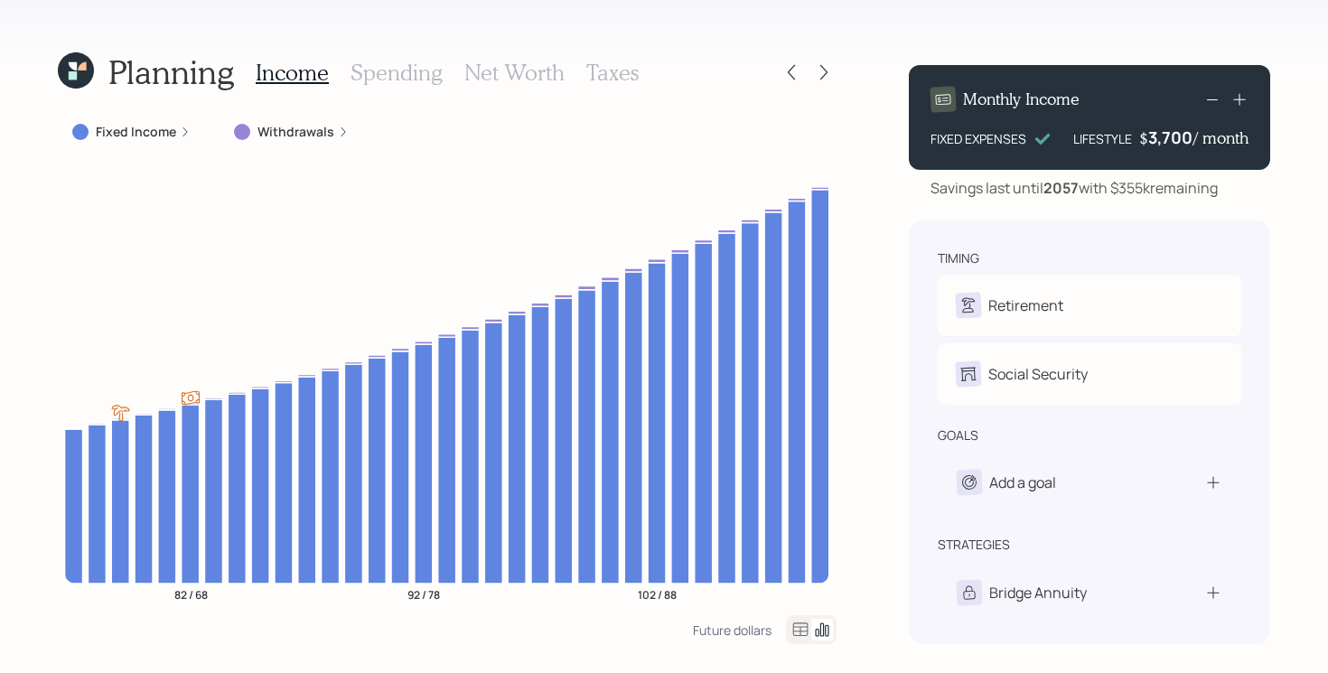
click at [873, 272] on div "Planning Income Spending Net Worth Taxes Fixed Income Withdrawals 82 / 68 92 / …" at bounding box center [664, 336] width 1328 height 673
click at [563, 163] on icon "82 / 68 92 / 78 102 / 88" at bounding box center [447, 389] width 779 height 453
click at [30, 423] on div "Planning Income Spending Net Worth Taxes Fixed Income Withdrawals 82 / 68 92 / …" at bounding box center [664, 336] width 1328 height 673
click at [869, 294] on div "Planning Income Spending Net Worth Taxes Fixed Income Withdrawals 82 / 68 92 / …" at bounding box center [664, 336] width 1328 height 673
click at [828, 68] on icon at bounding box center [824, 72] width 18 height 18
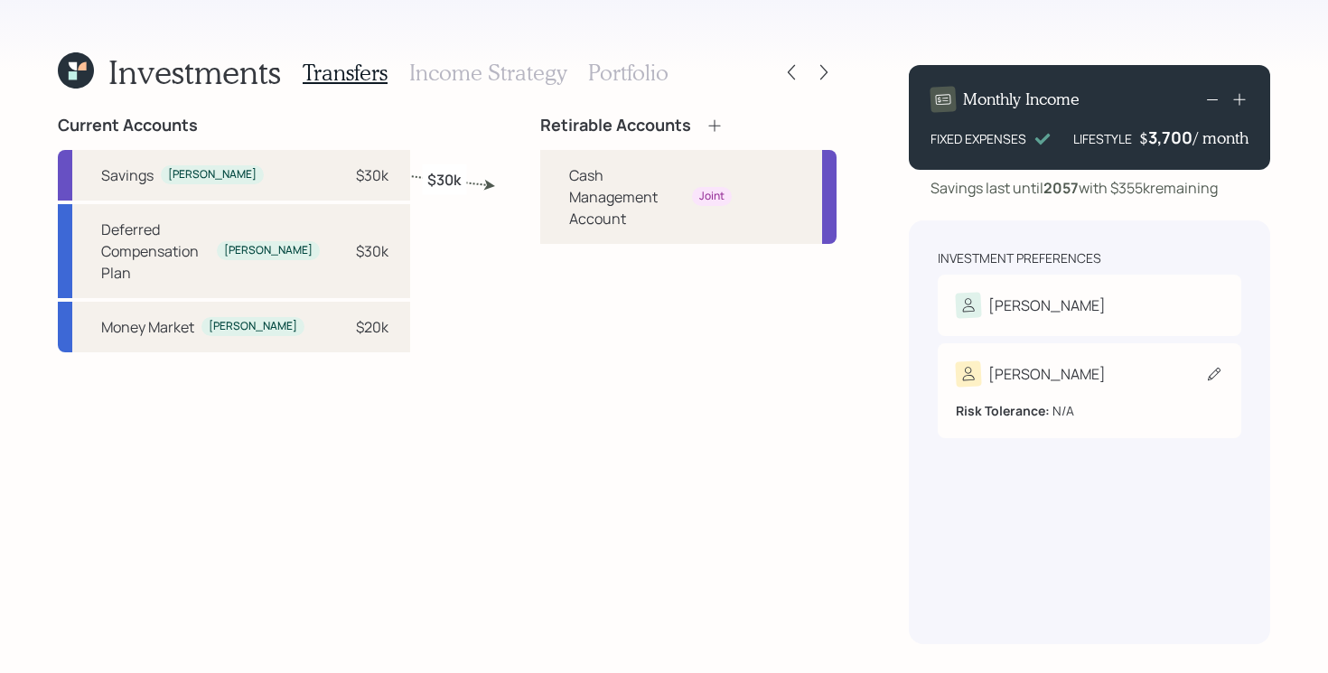
click at [1067, 380] on div "[PERSON_NAME]" at bounding box center [1089, 373] width 267 height 25
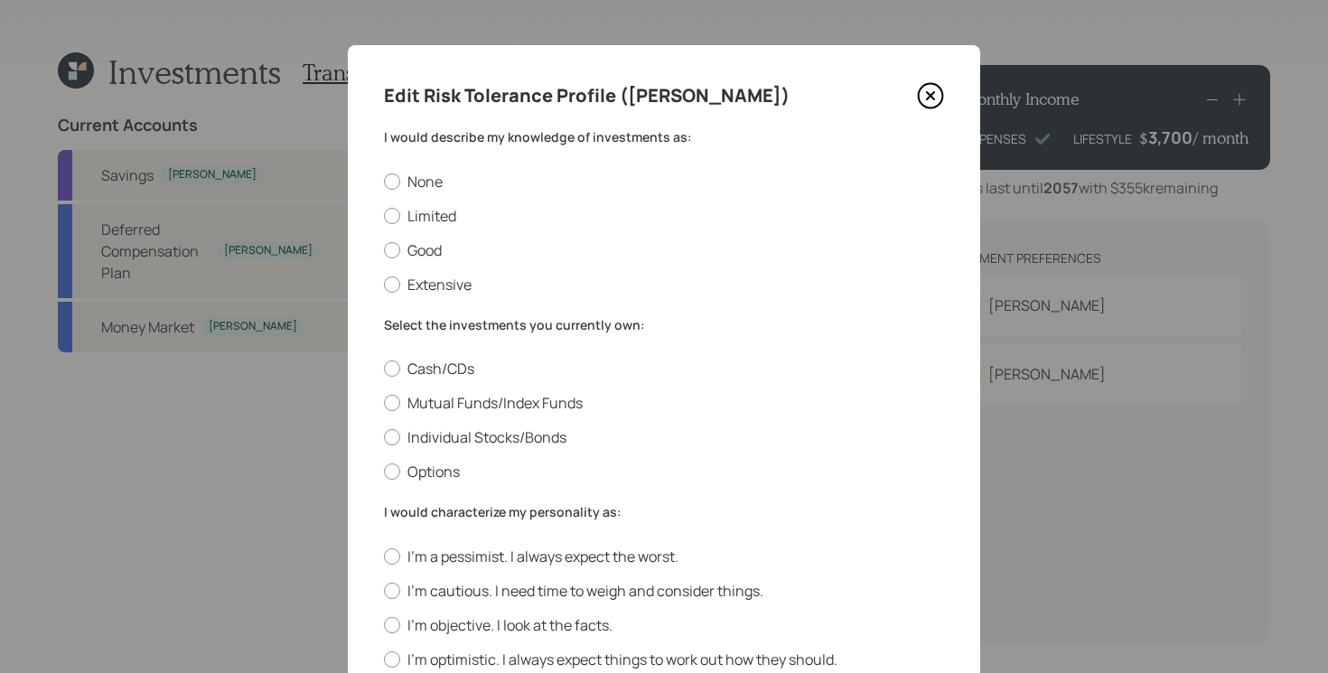
click at [933, 98] on icon at bounding box center [930, 95] width 7 height 7
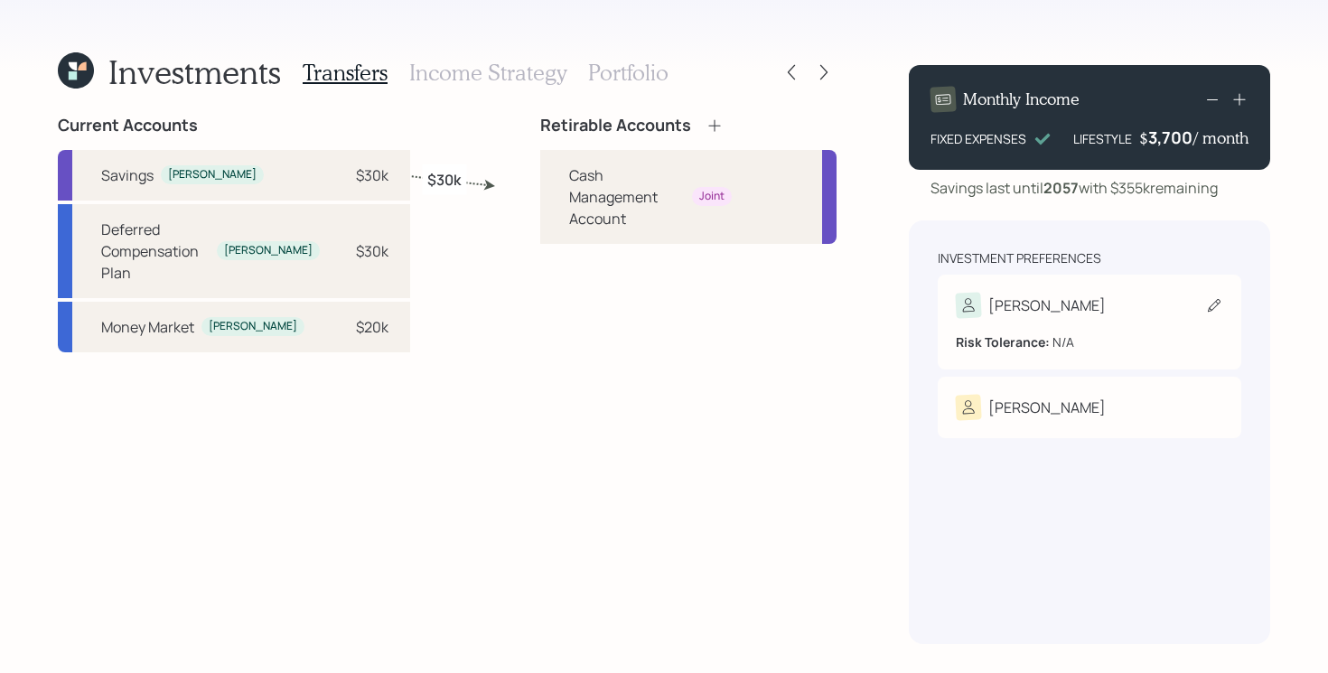
click at [1124, 290] on div "[PERSON_NAME] Tolerance: N/A" at bounding box center [1090, 322] width 304 height 95
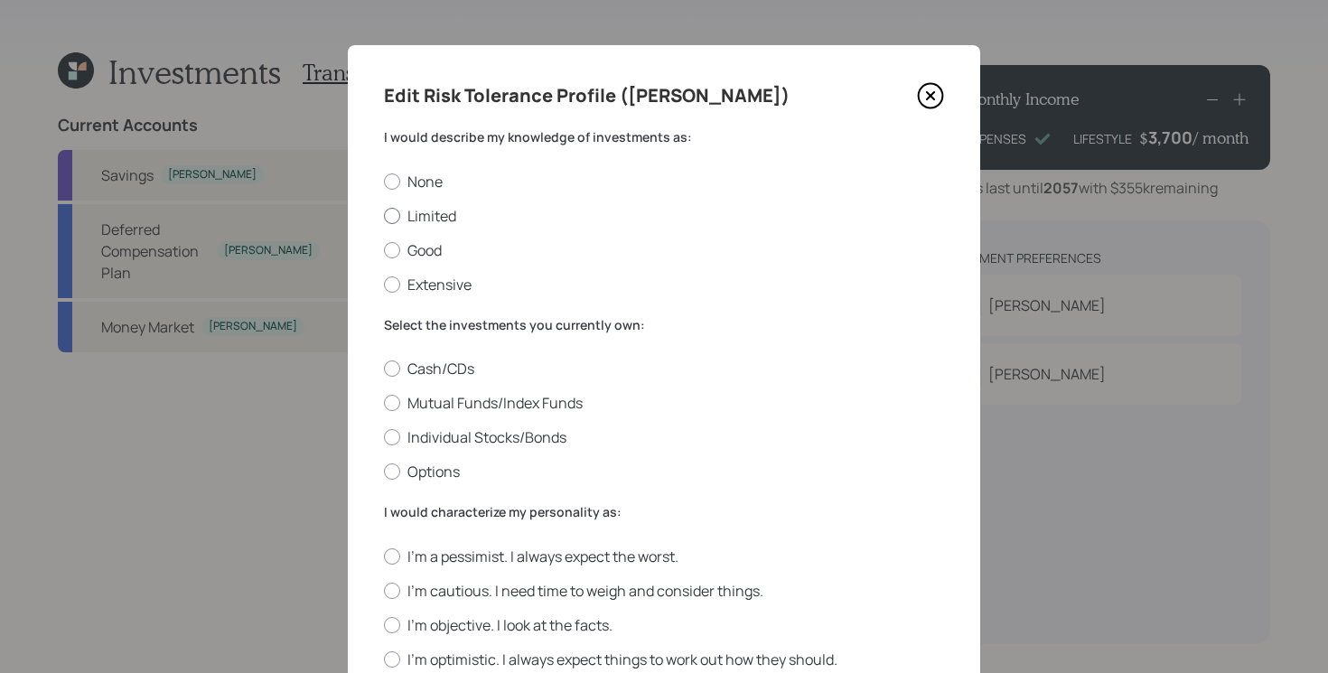
click at [426, 212] on label "Limited" at bounding box center [664, 216] width 560 height 20
click at [384, 215] on input "Limited" at bounding box center [383, 215] width 1 height 1
radio input "true"
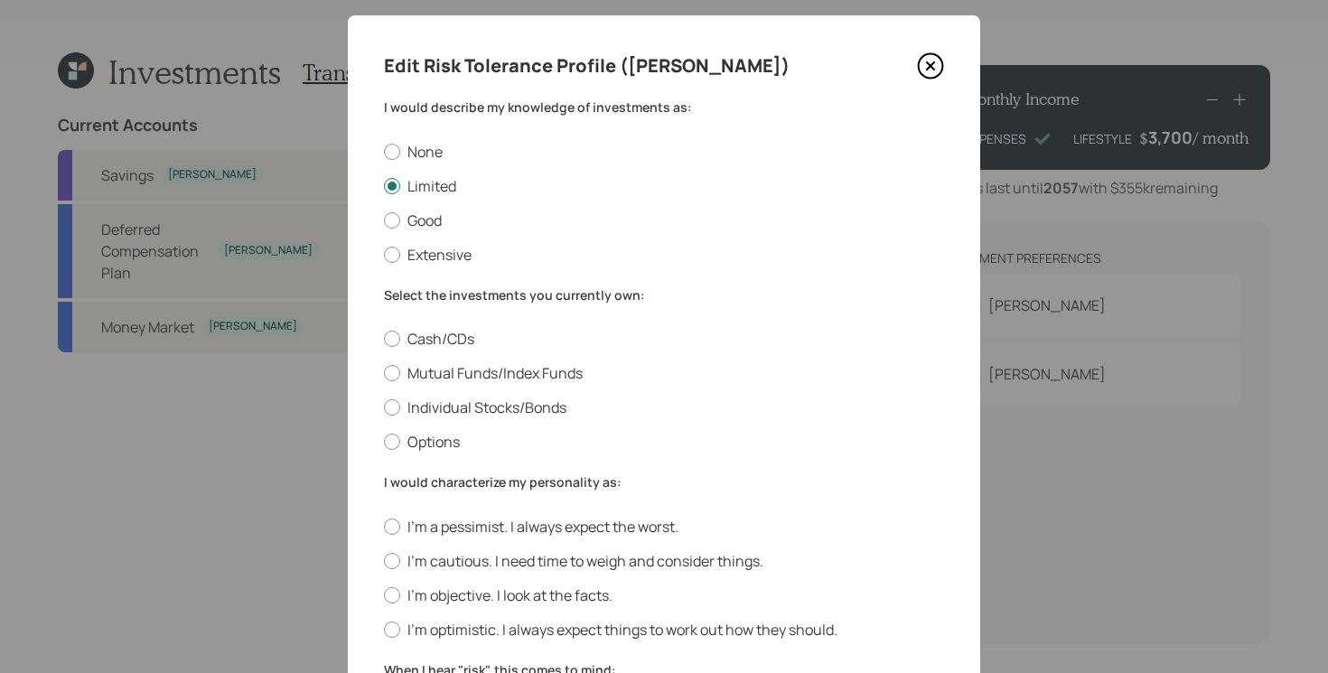
scroll to position [36, 0]
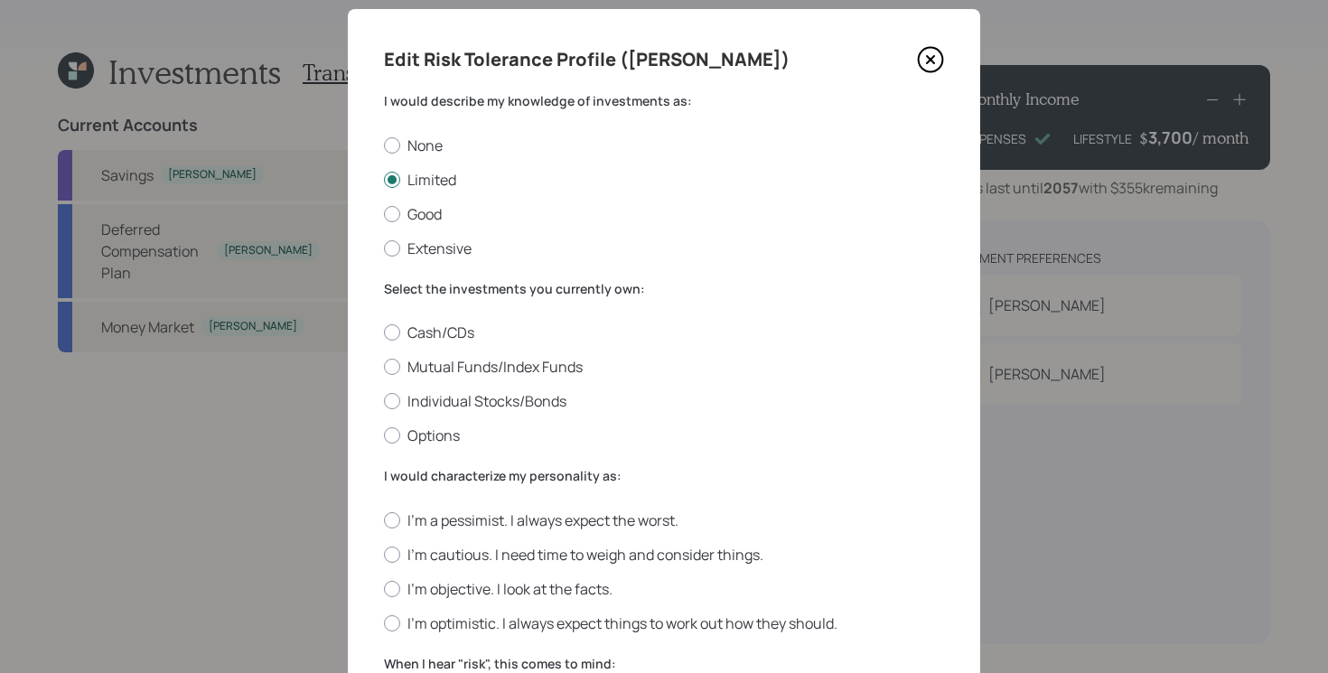
click at [449, 344] on div "Cash/CDs Mutual Funds/Index Funds Individual Stocks/Bonds Options" at bounding box center [664, 383] width 560 height 123
click at [446, 334] on label "Cash/CDs" at bounding box center [664, 332] width 560 height 20
click at [384, 333] on input "Cash/CDs" at bounding box center [383, 332] width 1 height 1
radio input "true"
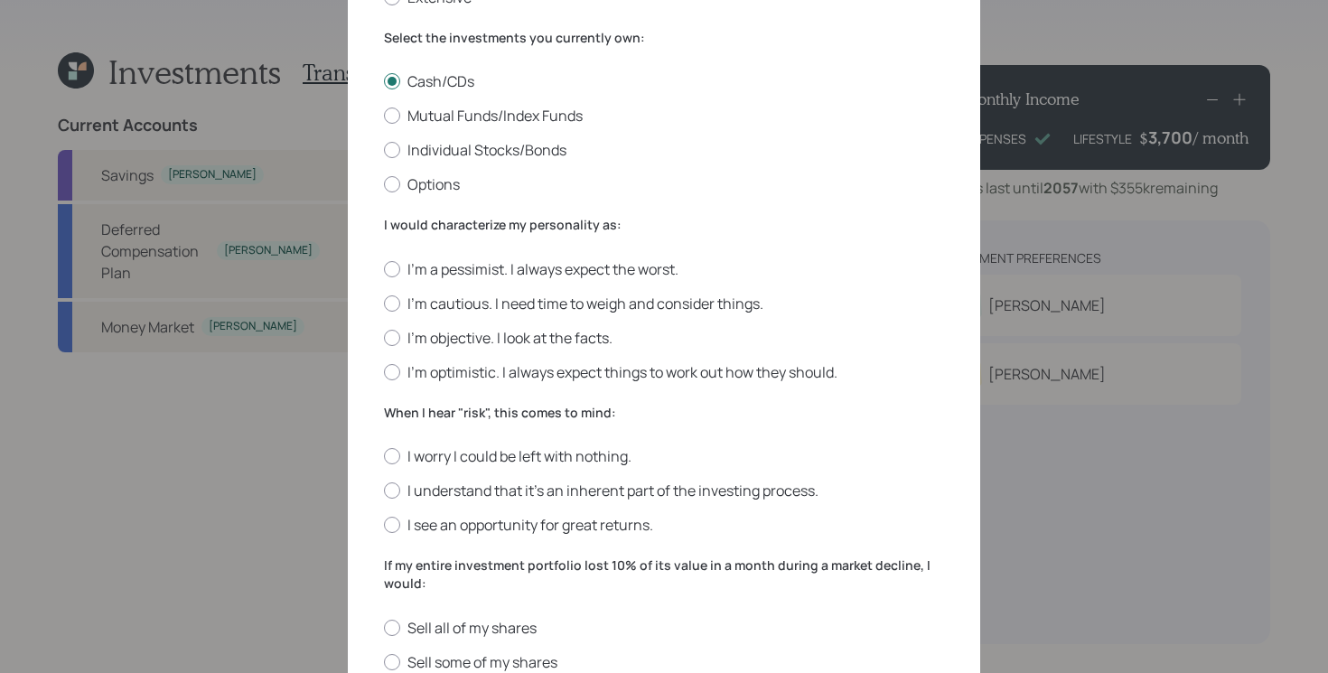
scroll to position [285, 0]
click at [656, 371] on label "I'm optimistic. I always expect things to work out how they should." at bounding box center [664, 375] width 560 height 20
click at [384, 374] on input "I'm optimistic. I always expect things to work out how they should." at bounding box center [383, 374] width 1 height 1
radio input "true"
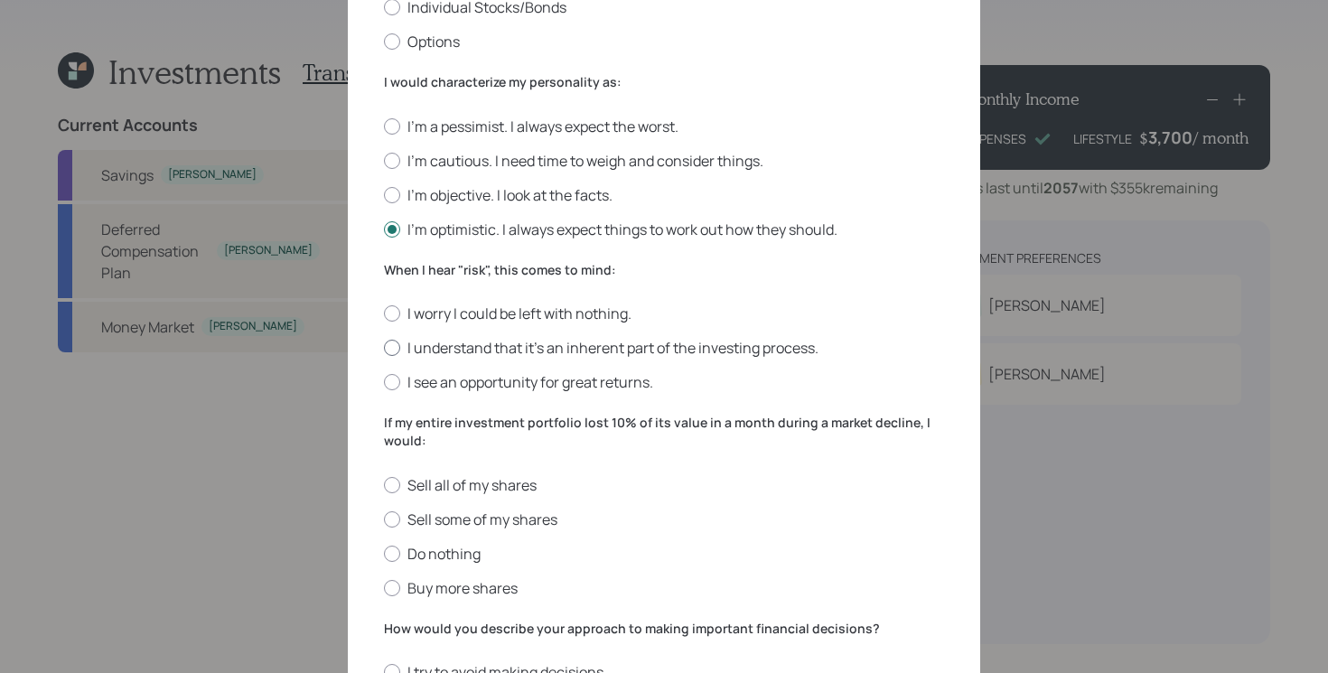
scroll to position [432, 0]
click at [790, 341] on label "I understand that it’s an inherent part of the investing process." at bounding box center [664, 346] width 560 height 20
click at [384, 346] on input "I understand that it’s an inherent part of the investing process." at bounding box center [383, 346] width 1 height 1
radio input "true"
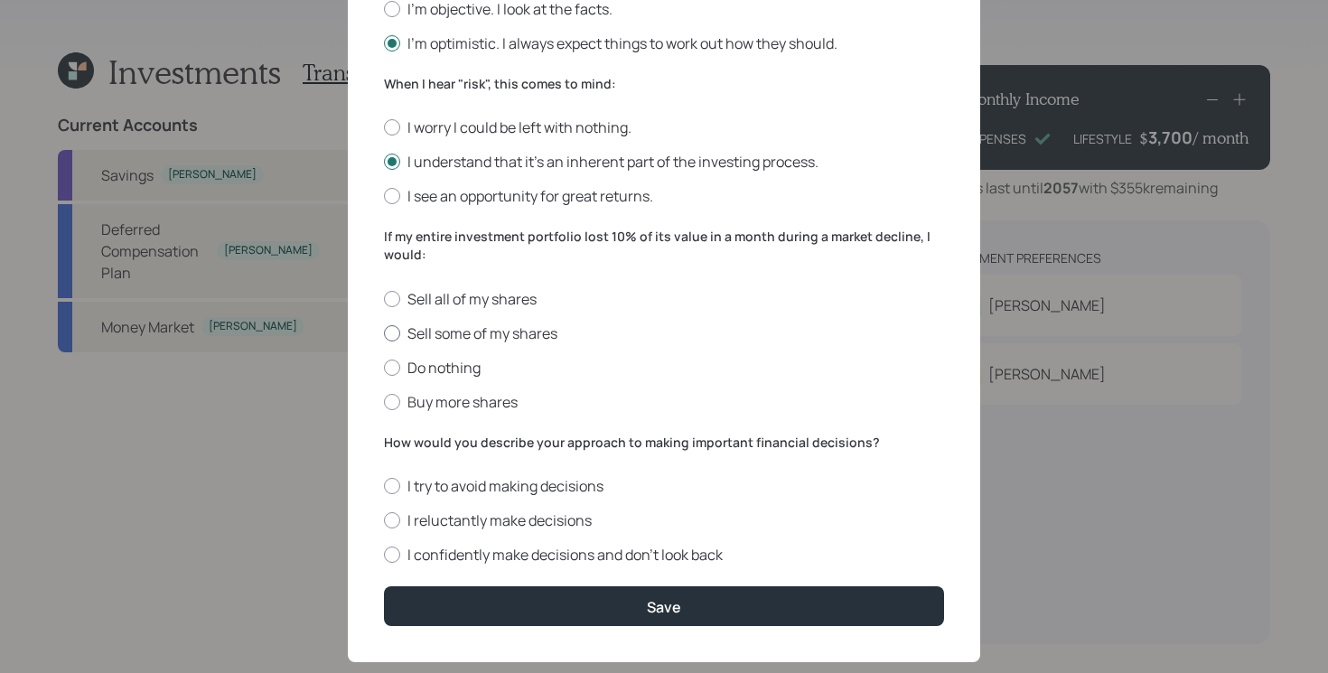
scroll to position [609, 0]
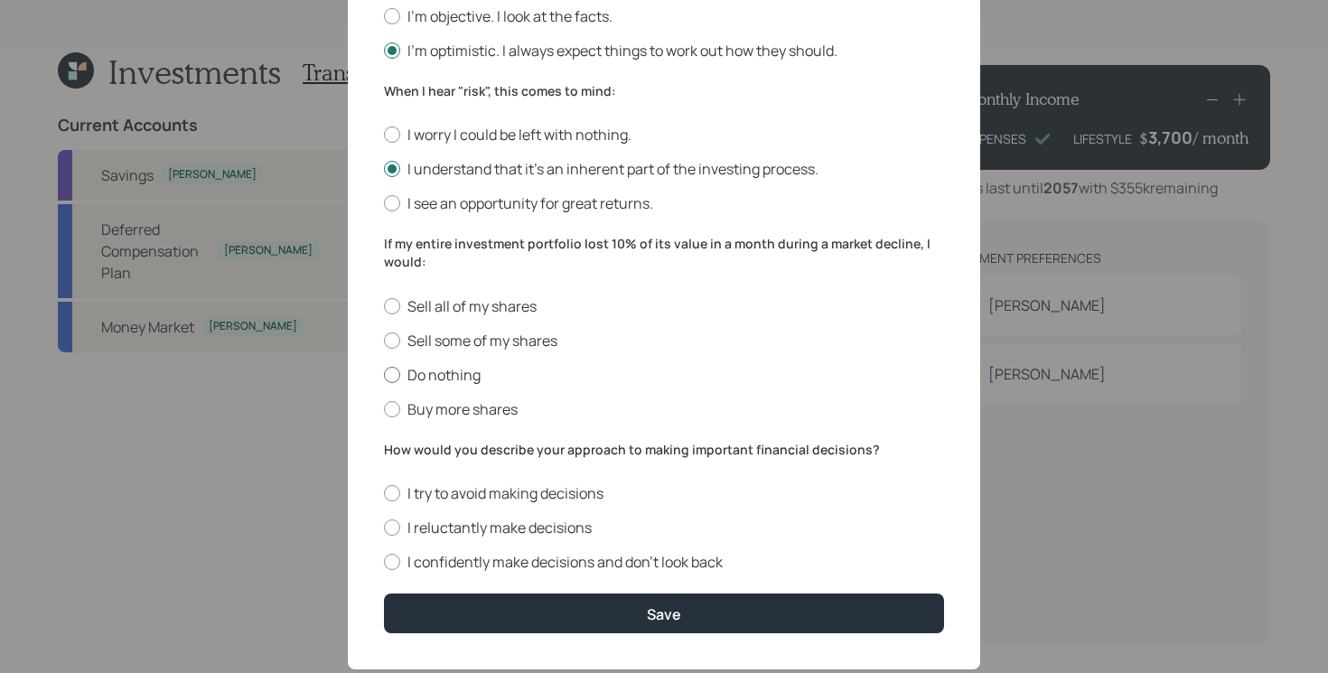
click at [458, 370] on label "Do nothing" at bounding box center [664, 375] width 560 height 20
click at [384, 374] on input "Do nothing" at bounding box center [383, 374] width 1 height 1
radio input "true"
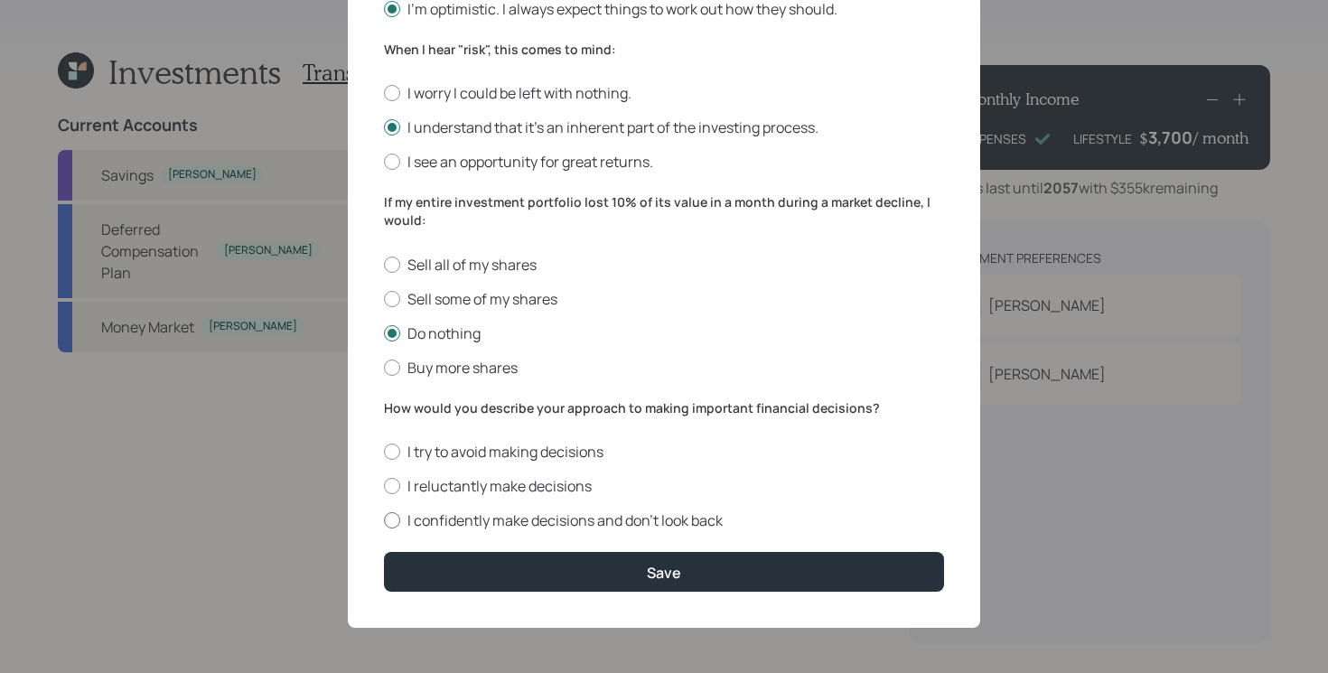
click at [650, 524] on label "I confidently make decisions and don’t look back" at bounding box center [664, 520] width 560 height 20
click at [384, 521] on input "I confidently make decisions and don’t look back" at bounding box center [383, 520] width 1 height 1
radio input "true"
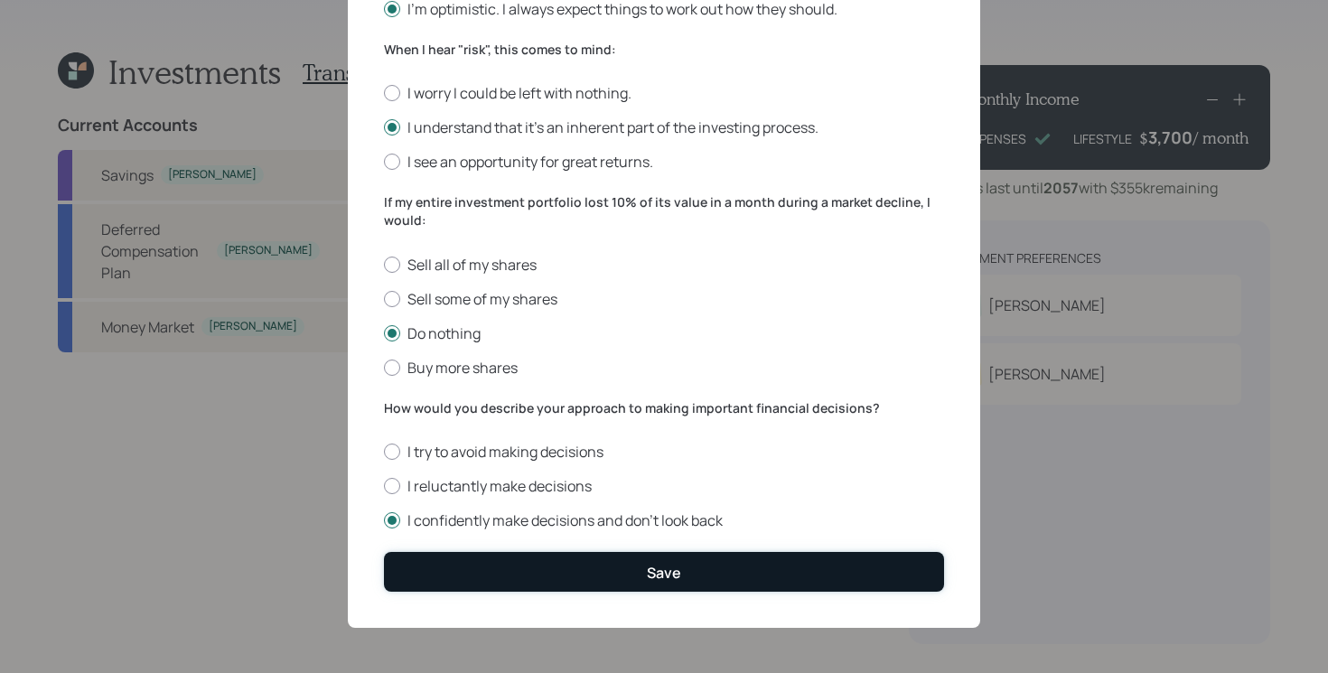
click at [663, 578] on div "Save" at bounding box center [664, 573] width 34 height 20
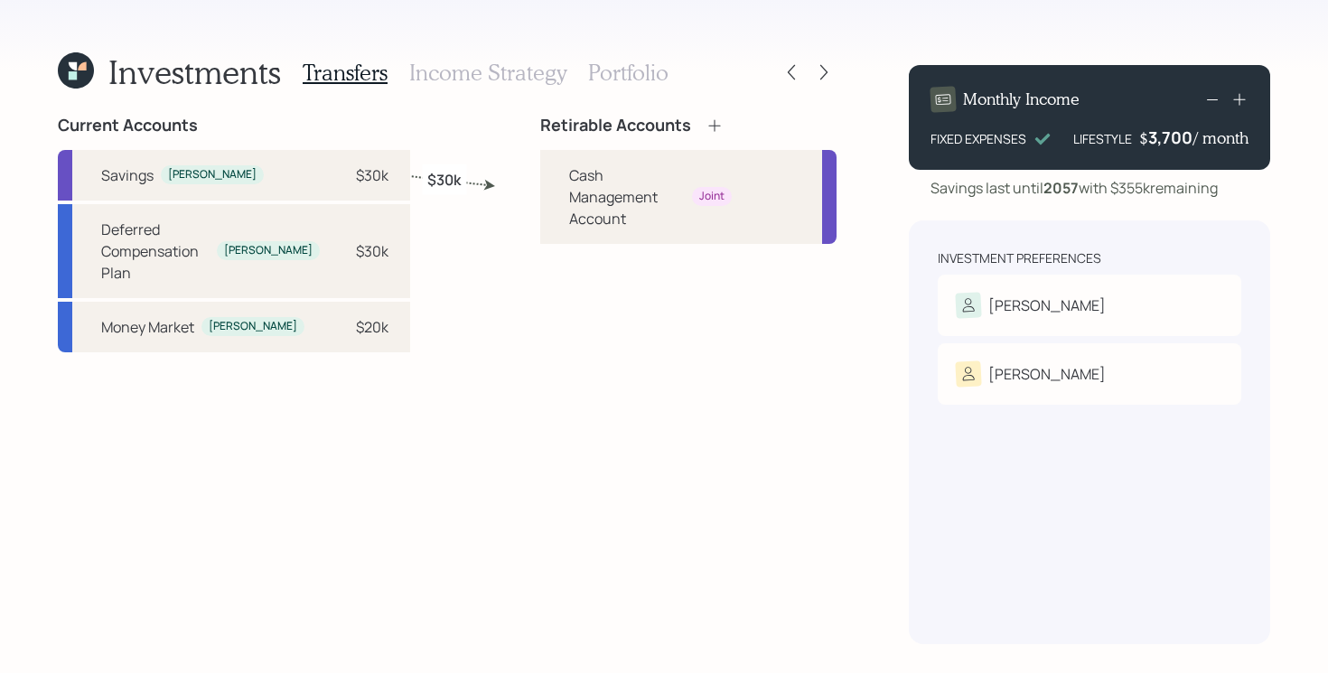
click at [471, 289] on div "Current Accounts Savings [PERSON_NAME] $30k Deferred Compensation Plan [PERSON_…" at bounding box center [447, 380] width 779 height 528
click at [461, 301] on div "Current Accounts Savings [PERSON_NAME] $30k Deferred Compensation Plan [PERSON_…" at bounding box center [447, 380] width 779 height 528
click at [392, 537] on div "Current Accounts Savings [PERSON_NAME] $30k Deferred Compensation Plan [PERSON_…" at bounding box center [447, 380] width 779 height 528
click at [789, 85] on div "Investments Transfers Income Strategy Portfolio" at bounding box center [447, 72] width 779 height 43
click at [789, 79] on icon at bounding box center [791, 72] width 18 height 18
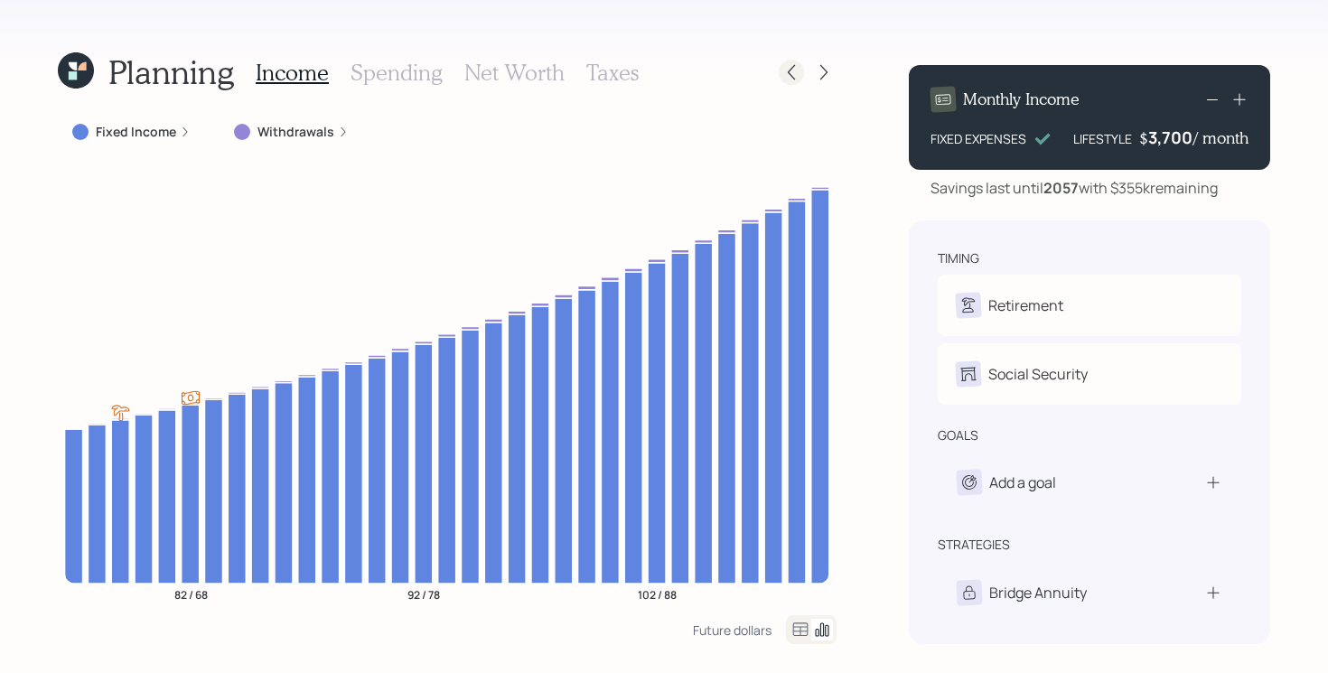
click at [793, 71] on icon at bounding box center [791, 72] width 18 height 18
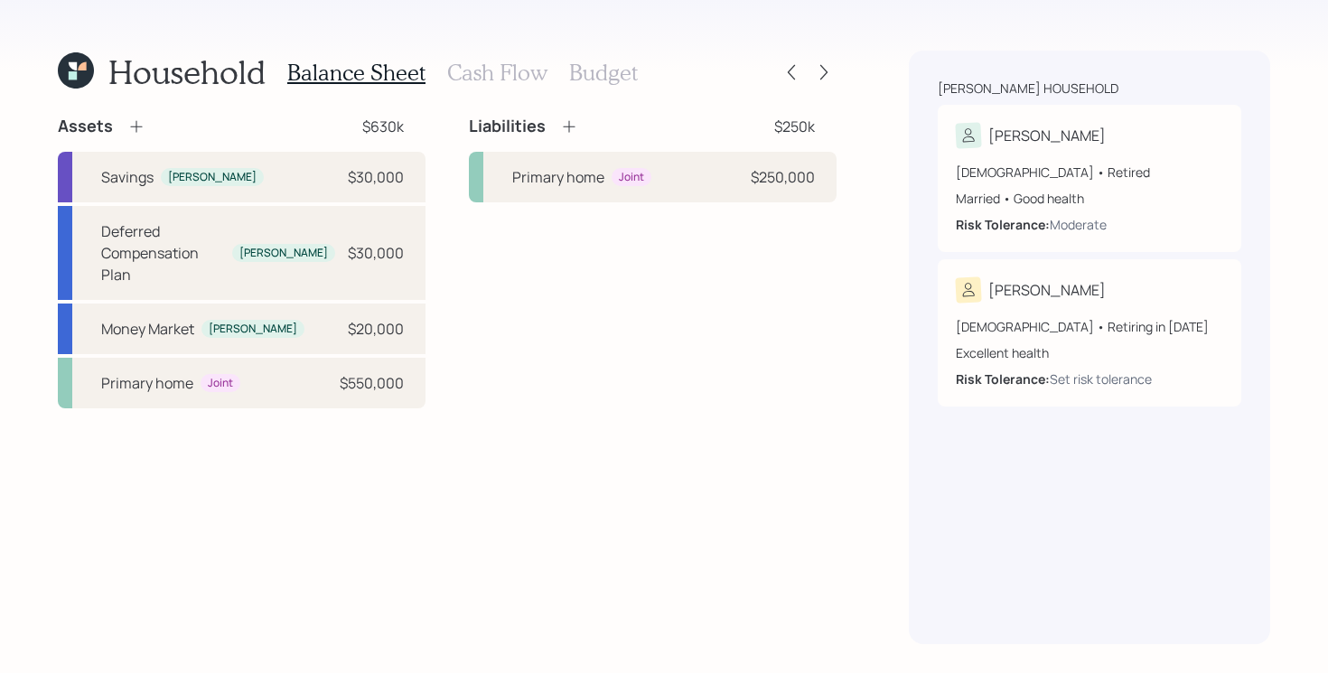
click at [138, 133] on icon at bounding box center [136, 126] width 18 height 18
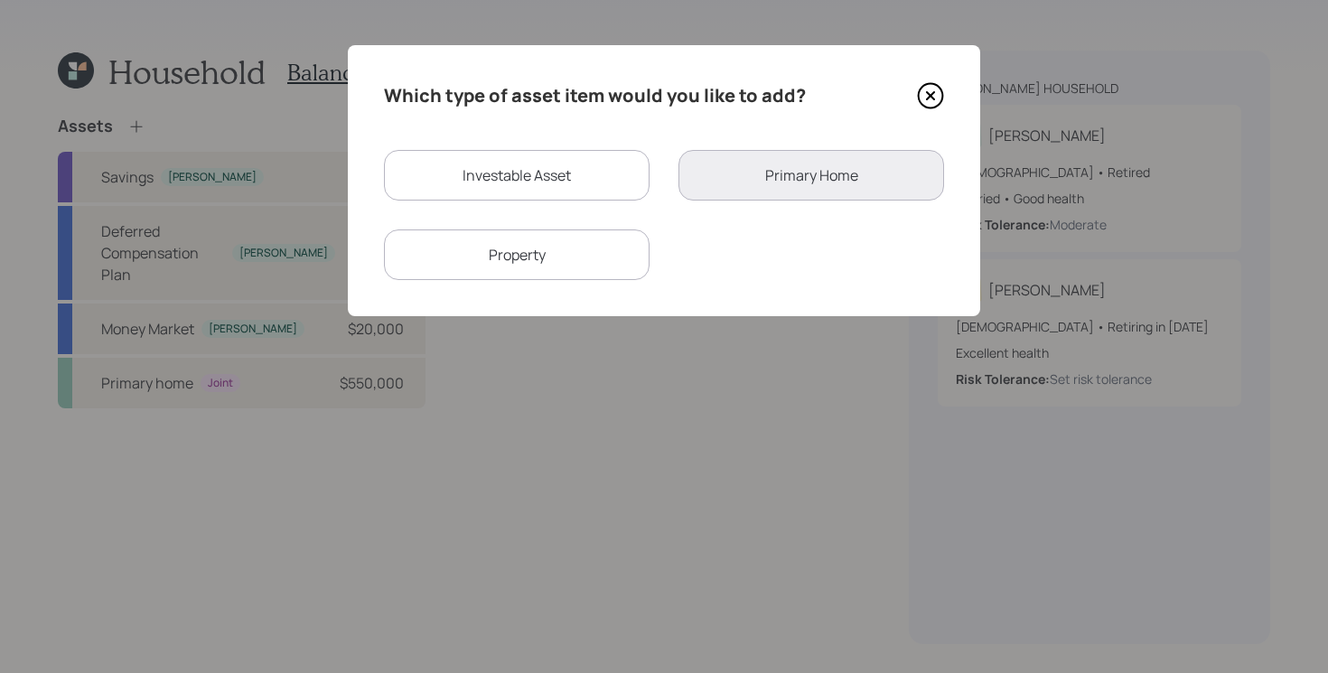
click at [557, 171] on div "Investable Asset" at bounding box center [517, 175] width 266 height 51
select select "taxable"
select select "balanced"
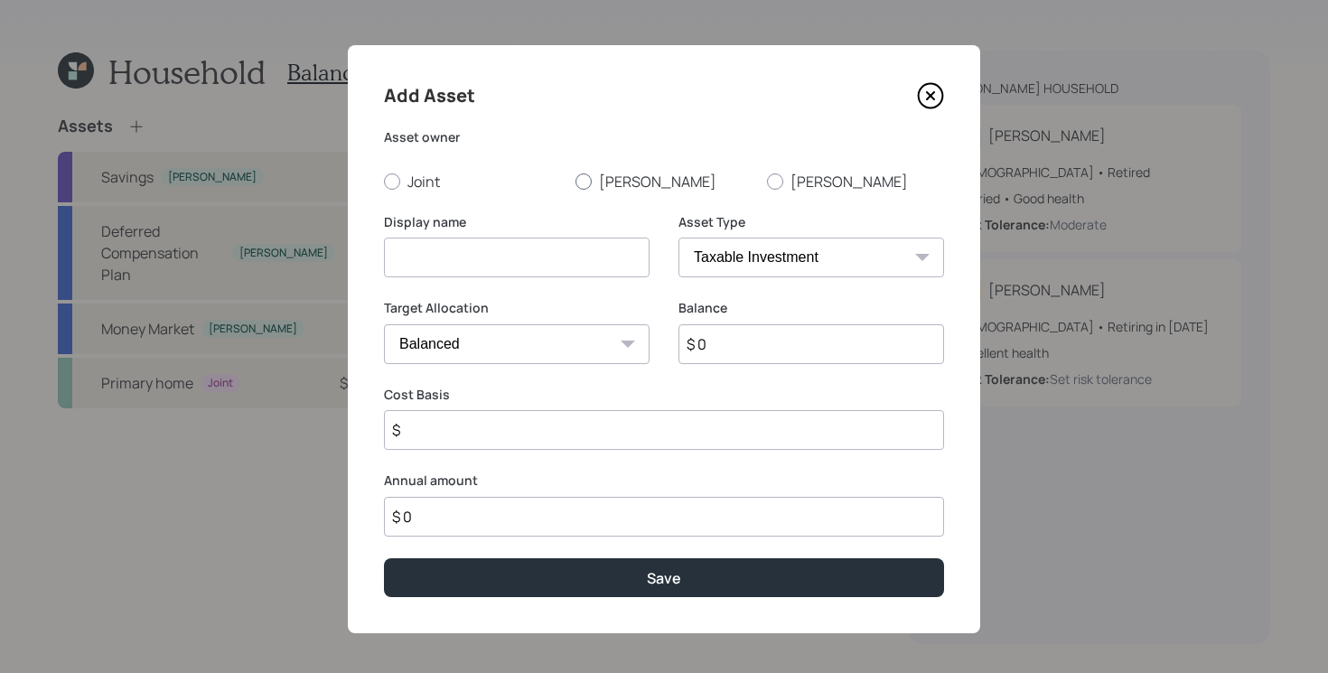
click at [600, 173] on label "[PERSON_NAME]" at bounding box center [663, 182] width 177 height 20
click at [575, 181] on input "[PERSON_NAME]" at bounding box center [574, 181] width 1 height 1
radio input "true"
click at [519, 256] on input at bounding box center [517, 258] width 266 height 40
type input "Silver with Brother"
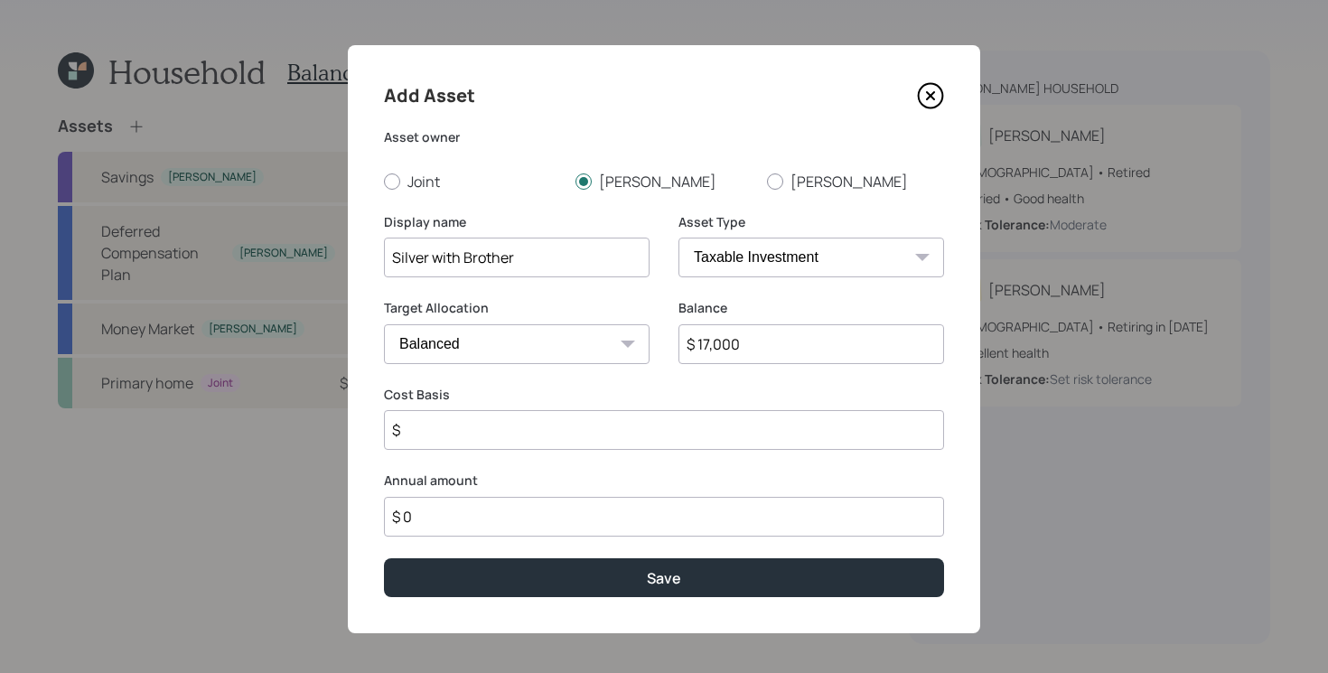
type input "$ 17,000"
type input "$ 15,000"
click at [384, 558] on button "Save" at bounding box center [664, 577] width 560 height 39
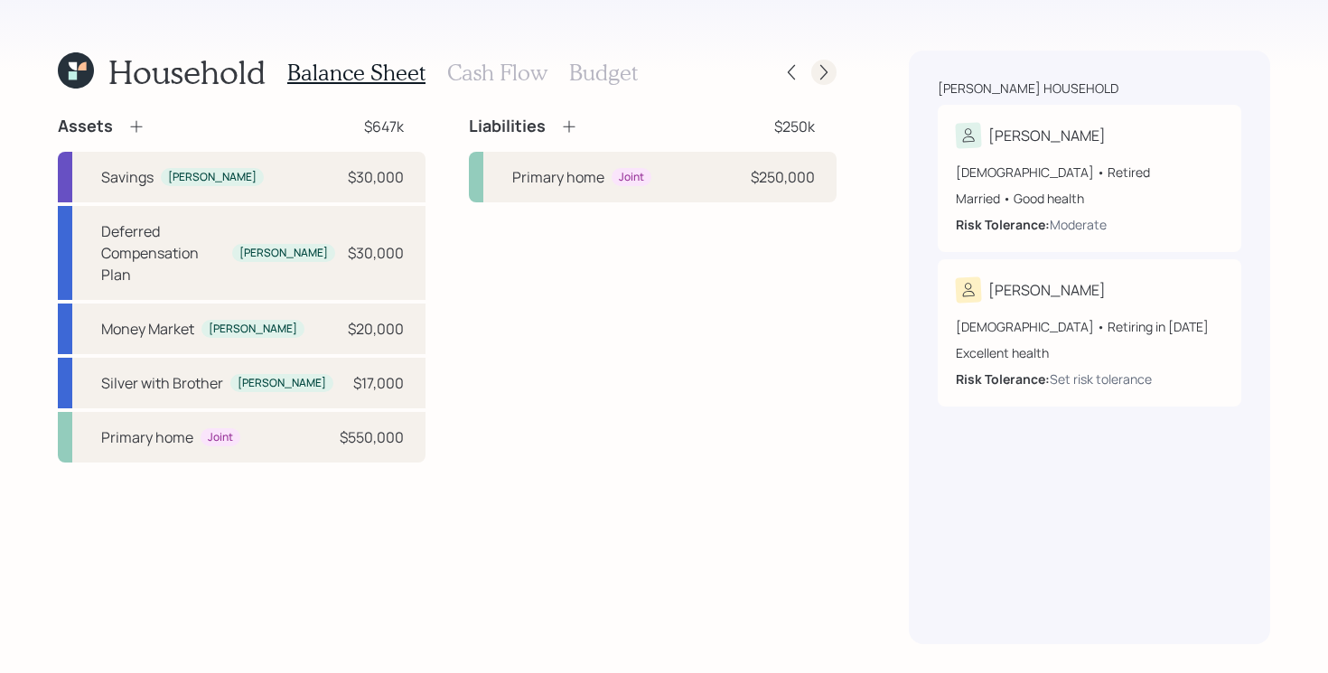
click at [818, 79] on icon at bounding box center [824, 72] width 18 height 18
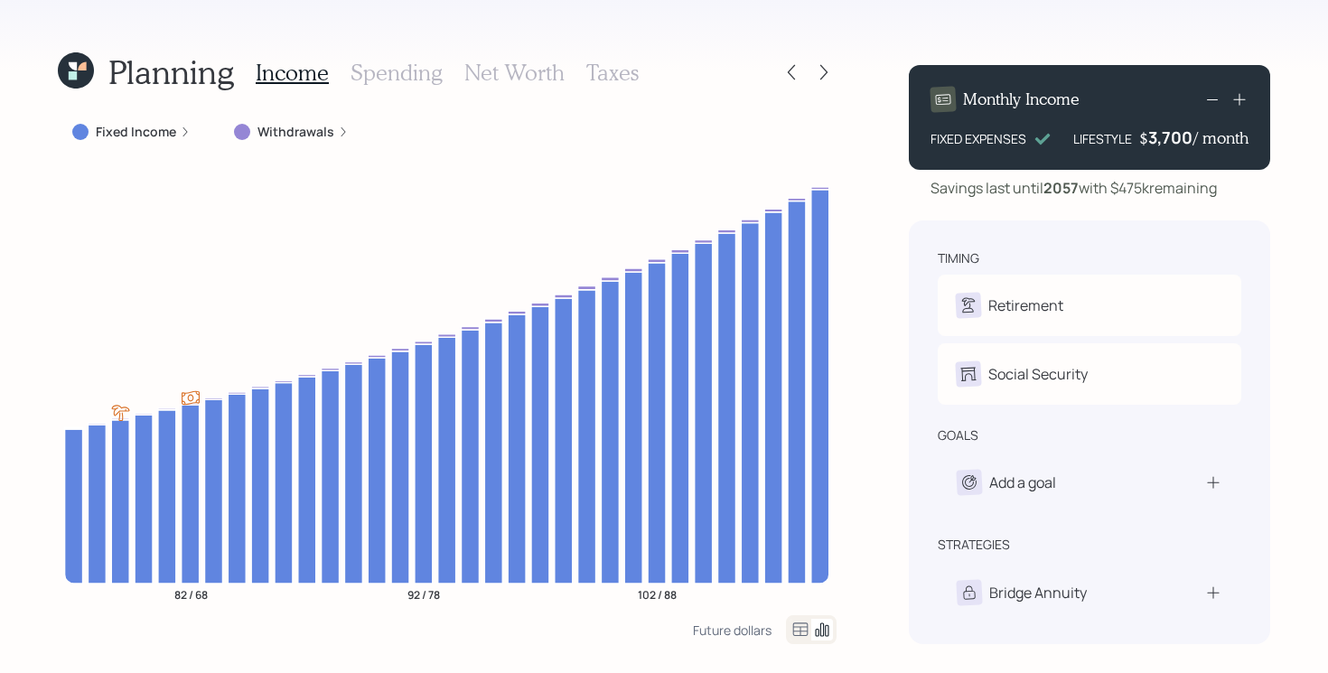
click at [818, 79] on icon at bounding box center [824, 72] width 18 height 18
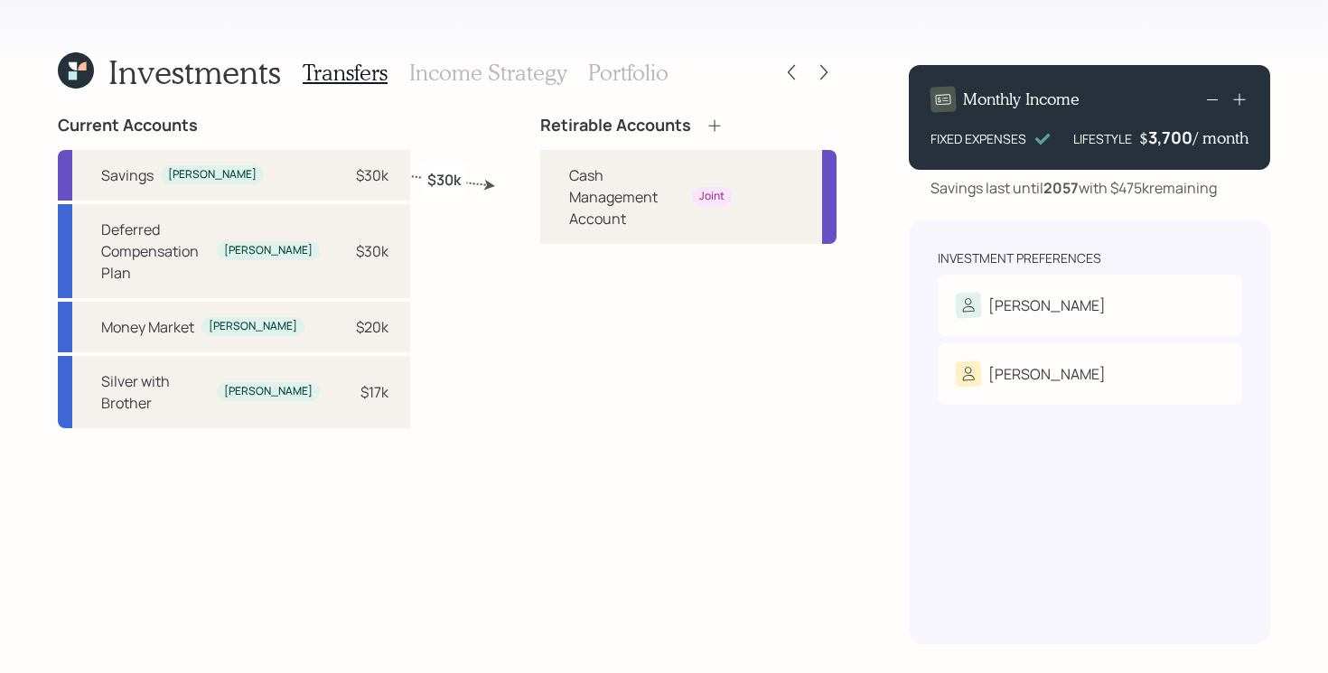
click at [443, 302] on div "Current Accounts Savings [PERSON_NAME] $30k Deferred Compensation Plan [PERSON_…" at bounding box center [447, 380] width 779 height 528
click at [441, 290] on div "Current Accounts Savings [PERSON_NAME] $30k Deferred Compensation Plan [PERSON_…" at bounding box center [447, 380] width 779 height 528
click at [705, 121] on icon at bounding box center [714, 126] width 18 height 18
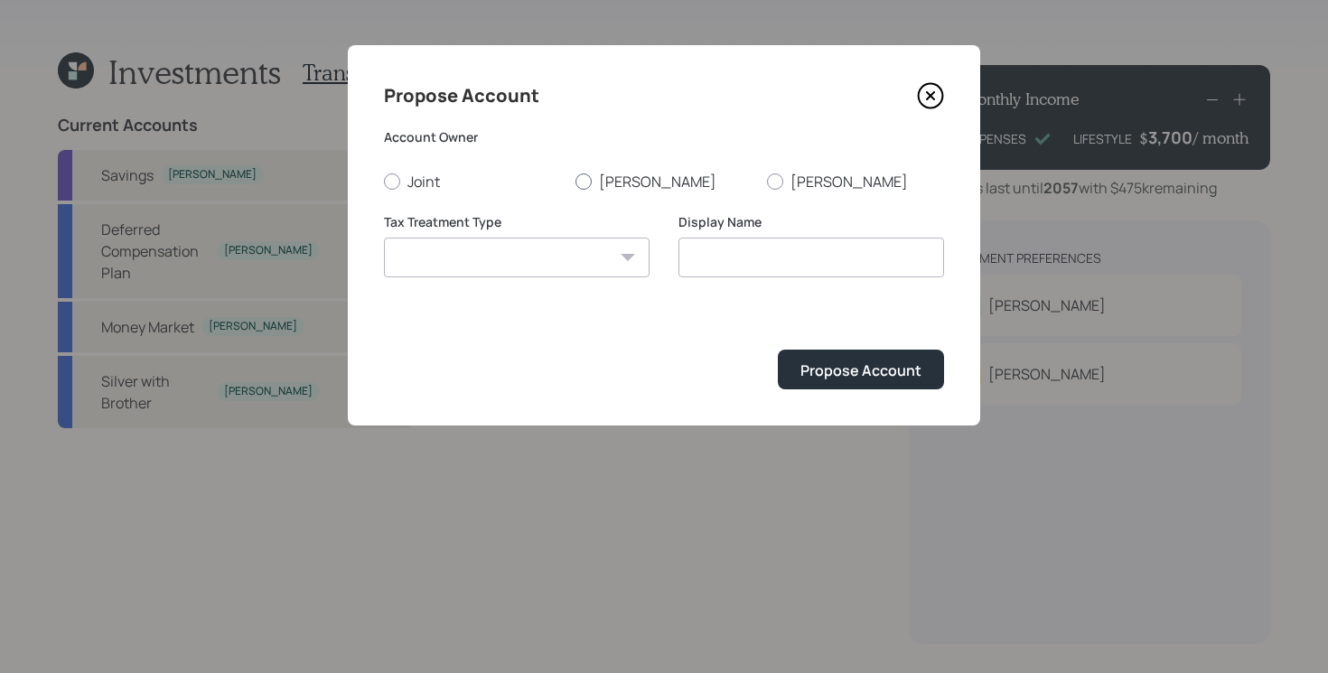
click at [594, 184] on label "[PERSON_NAME]" at bounding box center [663, 182] width 177 height 20
click at [575, 182] on input "[PERSON_NAME]" at bounding box center [574, 181] width 1 height 1
radio input "true"
click at [566, 262] on select "[PERSON_NAME] Taxable Traditional" at bounding box center [517, 258] width 266 height 40
select select "traditional"
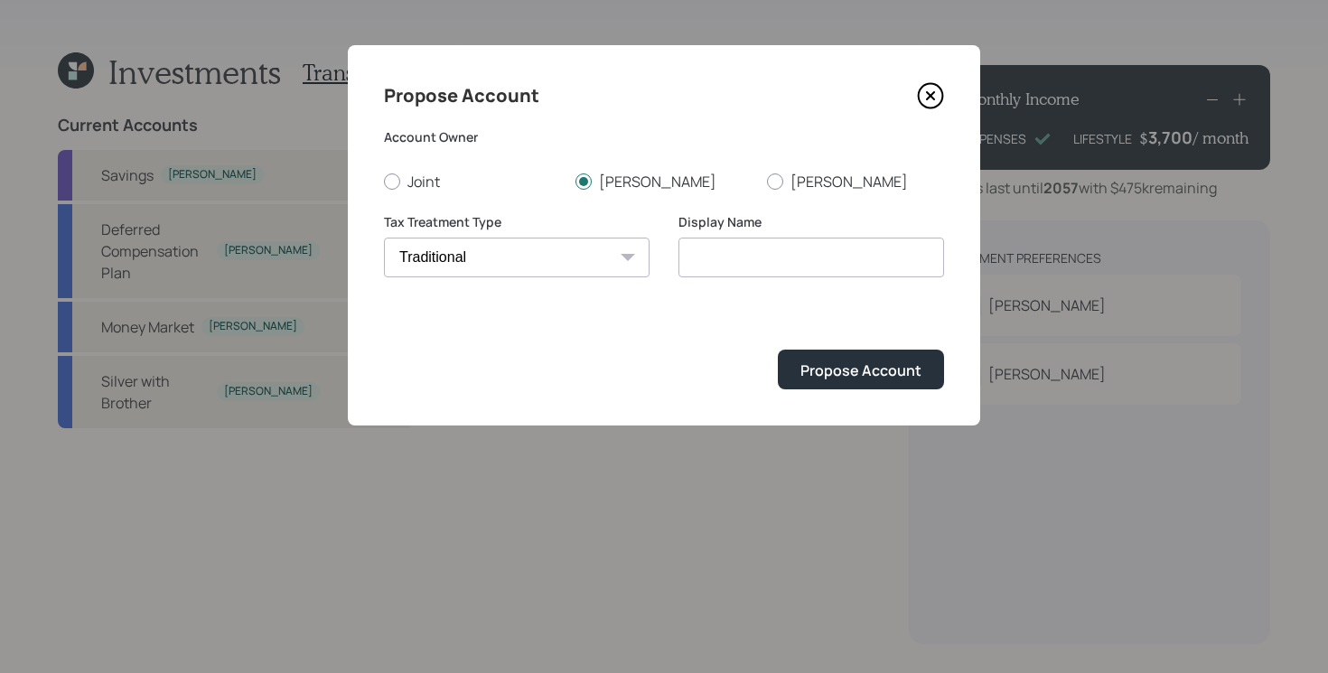
click at [384, 238] on select "[PERSON_NAME] Taxable Traditional" at bounding box center [517, 258] width 266 height 40
type input "Traditional"
click at [877, 370] on div "Propose Account" at bounding box center [860, 370] width 121 height 20
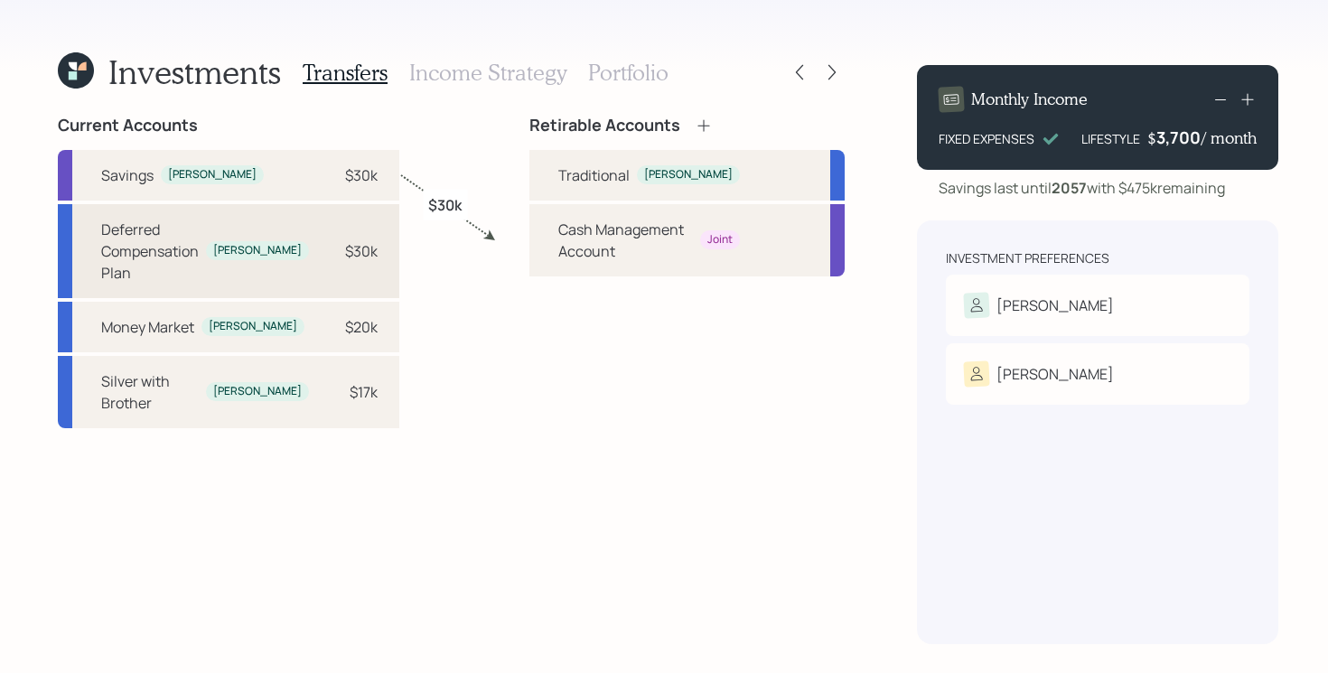
click at [199, 248] on div "Deferred Compensation Plan" at bounding box center [150, 251] width 98 height 65
click at [646, 167] on div "[PERSON_NAME]" at bounding box center [688, 174] width 89 height 15
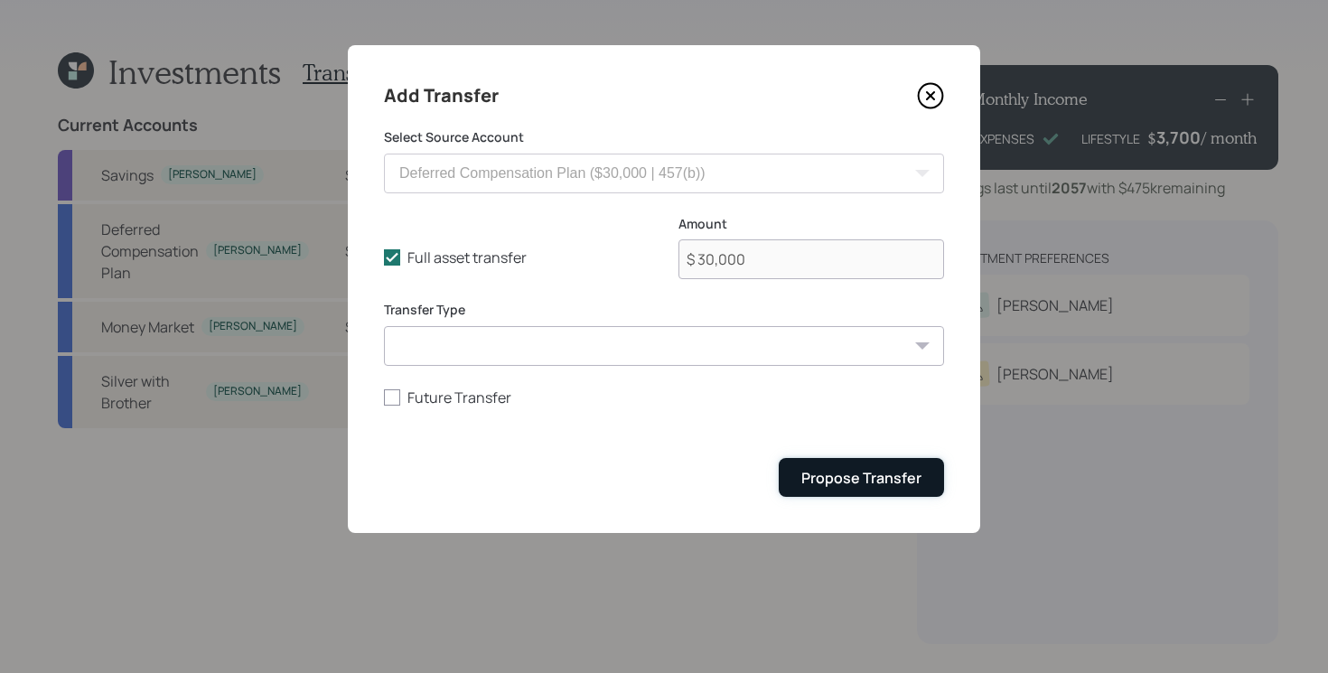
click at [866, 474] on div "Propose Transfer" at bounding box center [861, 478] width 120 height 20
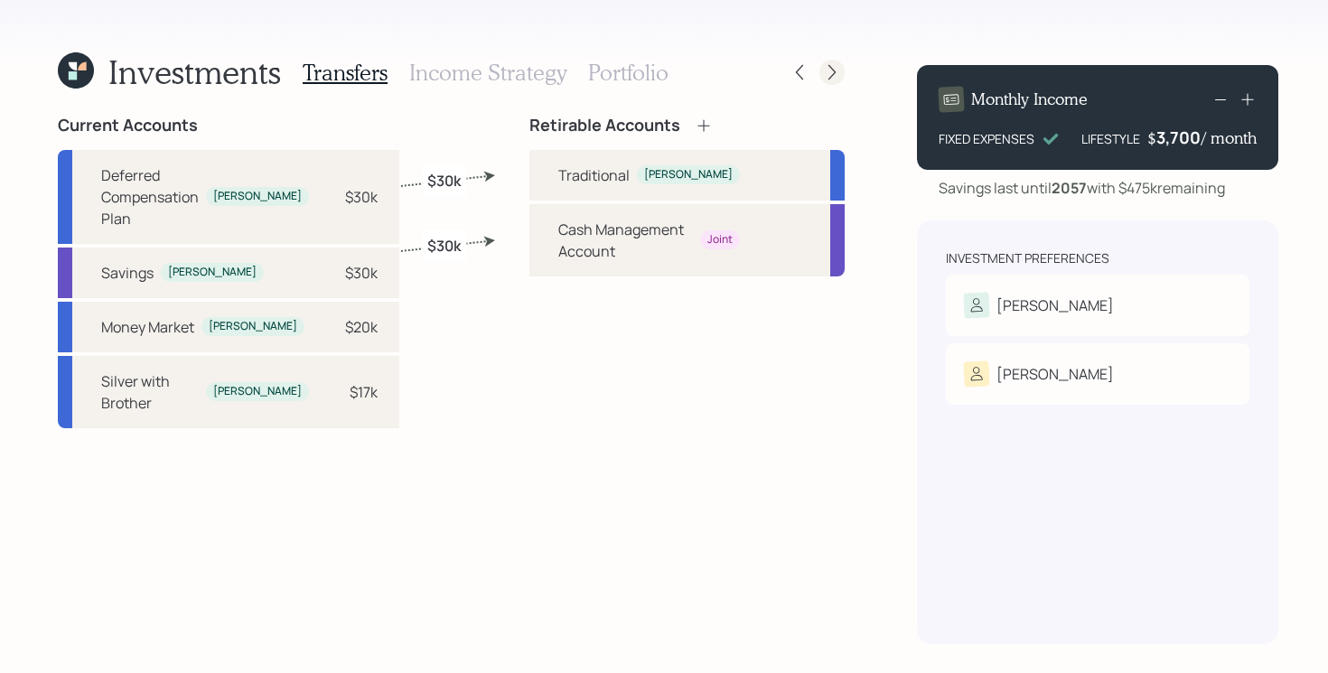
click at [823, 72] on icon at bounding box center [832, 72] width 18 height 18
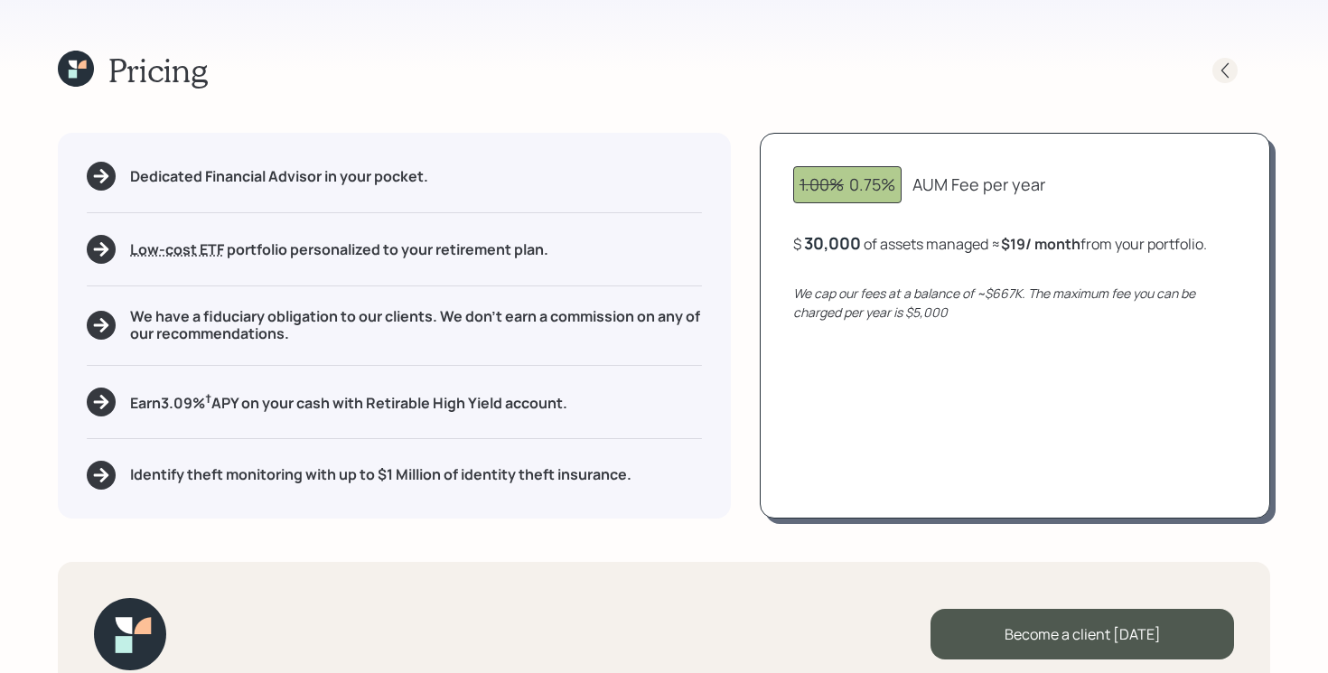
click at [1219, 73] on icon at bounding box center [1225, 70] width 18 height 18
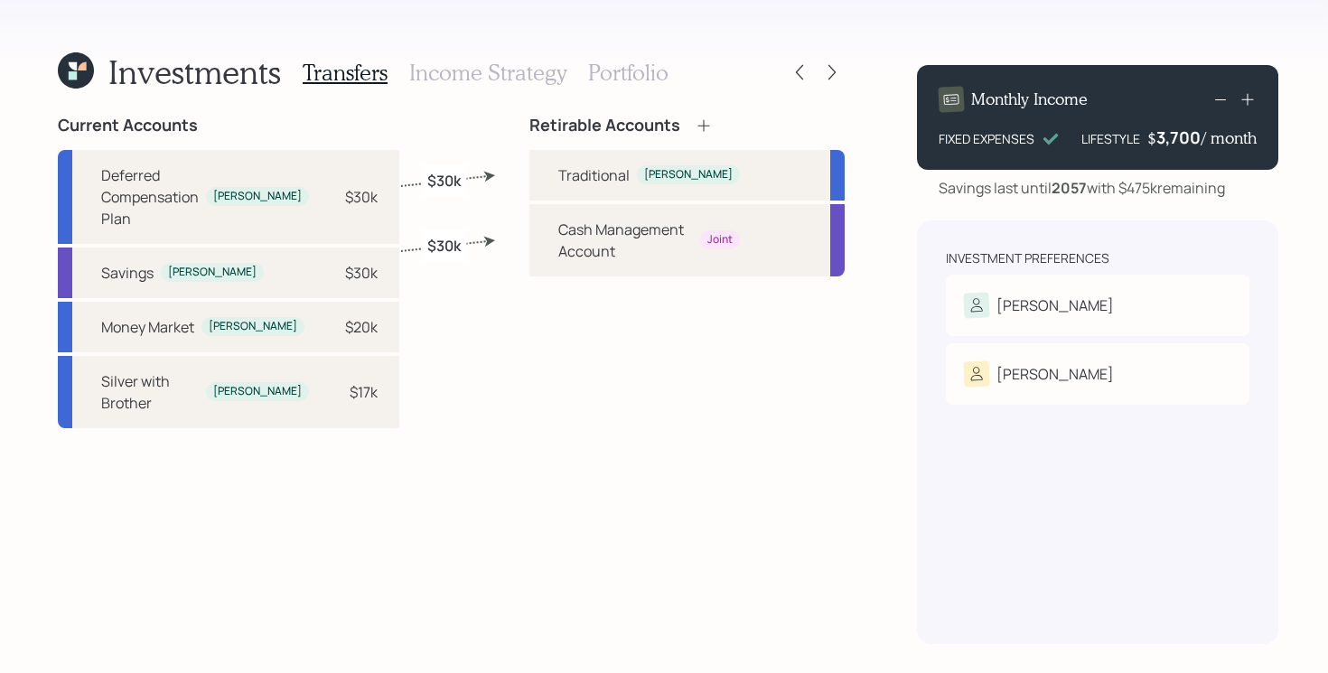
click at [612, 73] on h3 "Portfolio" at bounding box center [628, 73] width 80 height 26
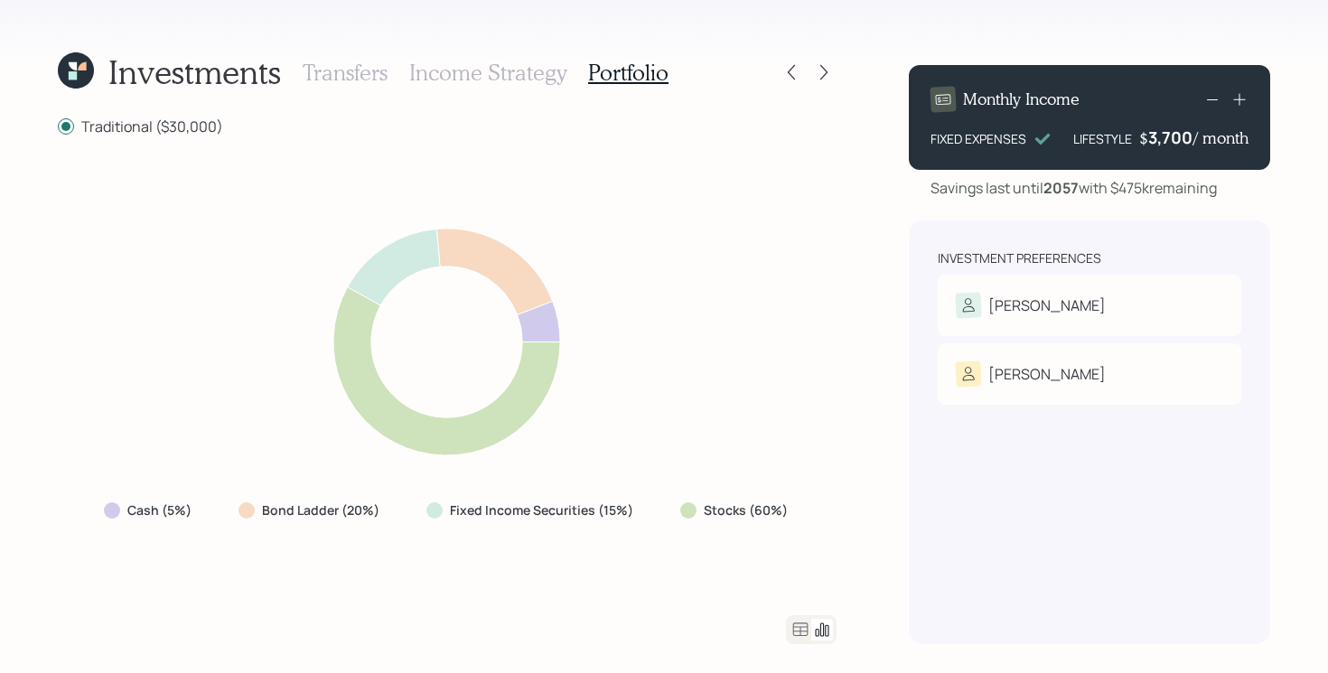
click at [560, 543] on div "Cash (5%) Bond Ladder (20%) Fixed Income Securities (15%) Stocks (60%)" at bounding box center [447, 375] width 779 height 435
click at [795, 626] on icon at bounding box center [800, 630] width 22 height 22
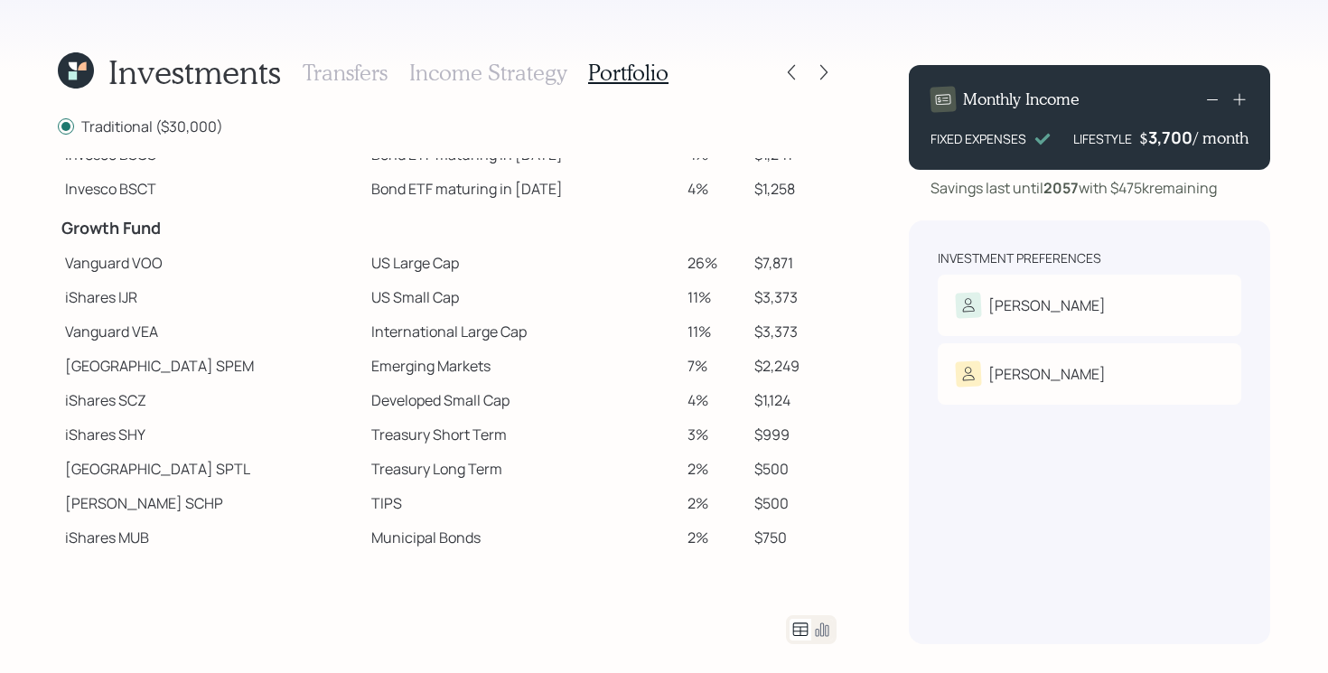
scroll to position [304, 0]
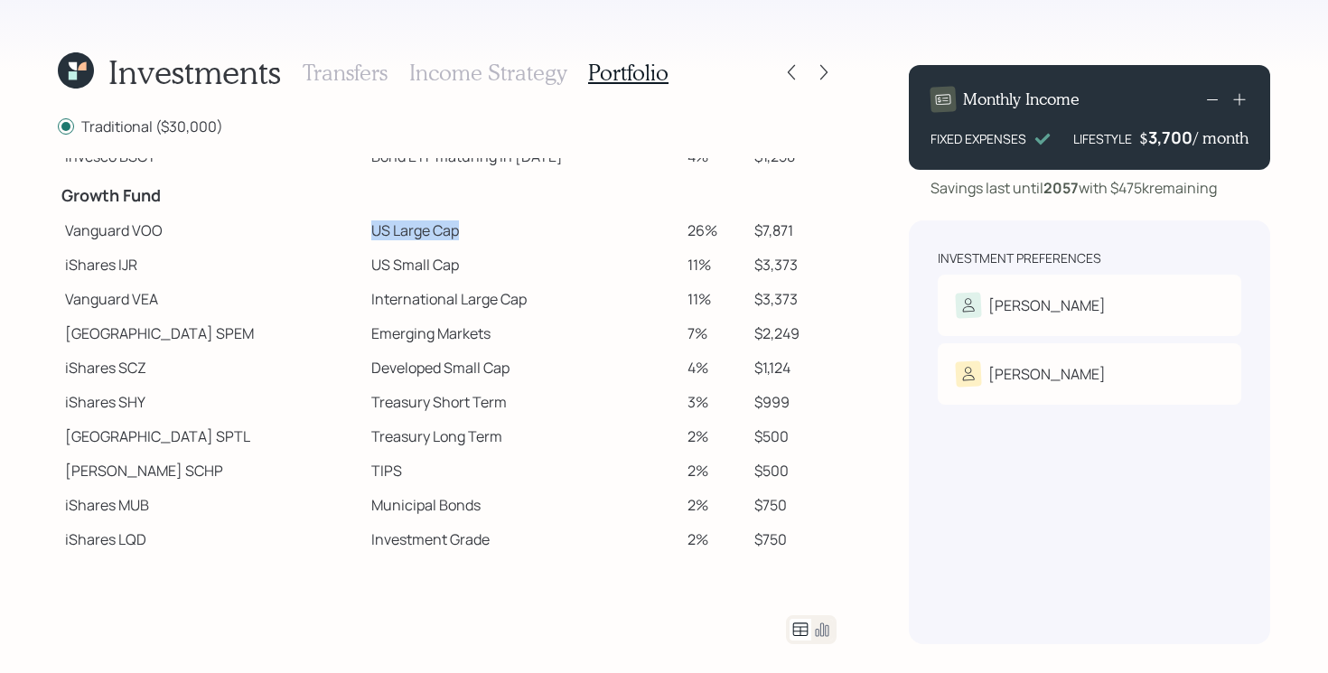
drag, startPoint x: 300, startPoint y: 229, endPoint x: 438, endPoint y: 228, distance: 138.2
click at [438, 228] on td "US Large Cap" at bounding box center [522, 230] width 316 height 34
click at [460, 246] on td "US Large Cap" at bounding box center [522, 230] width 316 height 34
click at [371, 285] on td "International Large Cap" at bounding box center [522, 299] width 316 height 34
drag, startPoint x: 262, startPoint y: 258, endPoint x: 762, endPoint y: 265, distance: 500.5
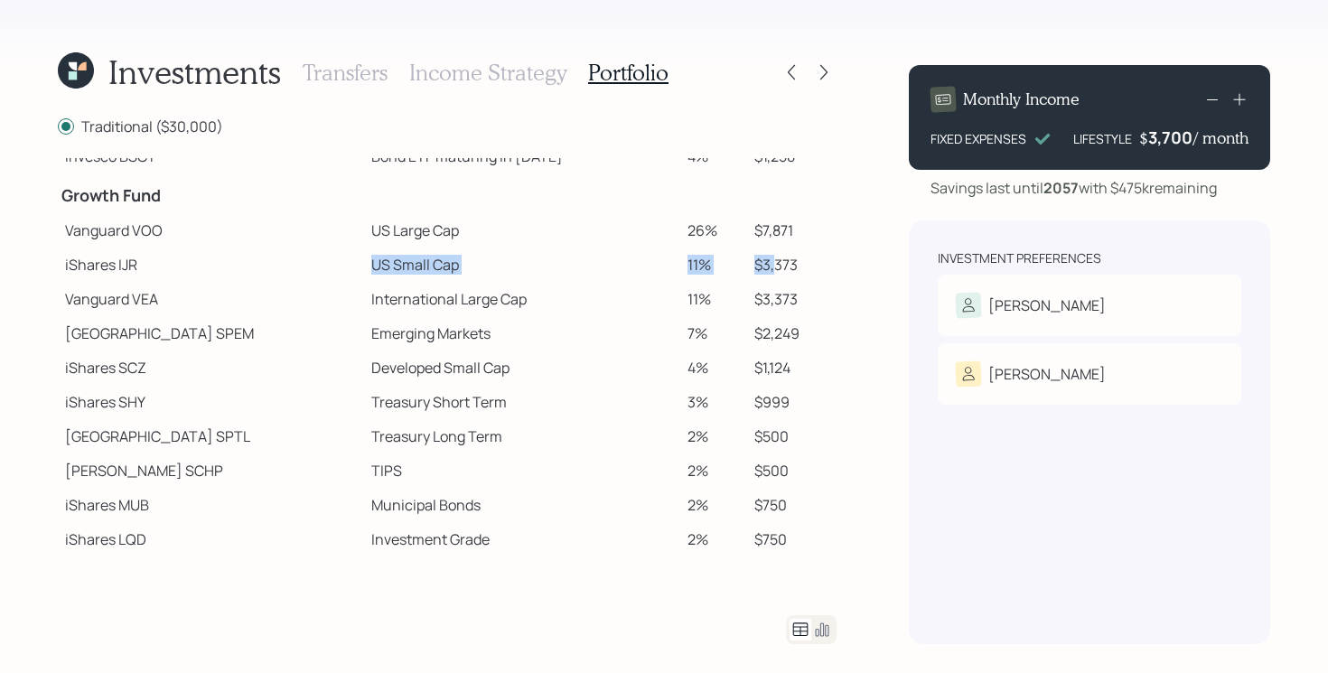
click at [762, 265] on tr "iShares IJR US Small Cap 11% $3,373" at bounding box center [447, 265] width 779 height 34
click at [522, 316] on td "Emerging Markets" at bounding box center [522, 333] width 316 height 34
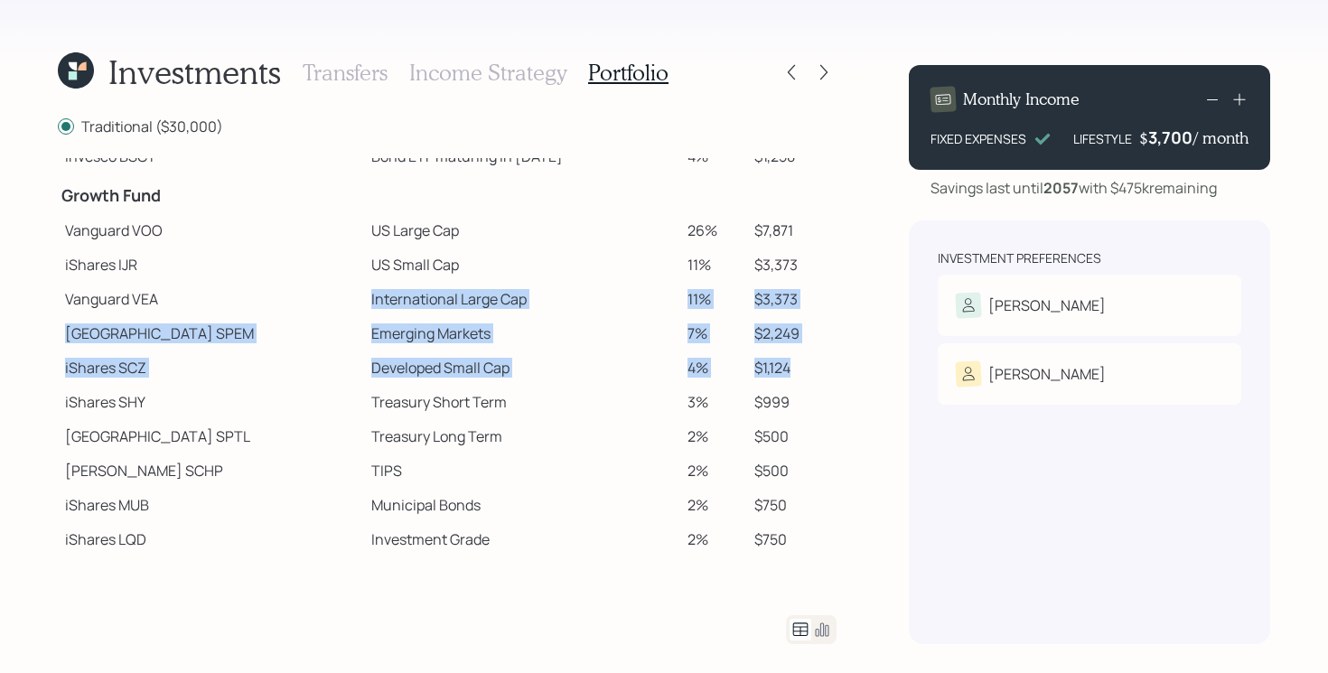
drag, startPoint x: 289, startPoint y: 289, endPoint x: 799, endPoint y: 366, distance: 516.1
click at [799, 368] on tbody "Spend Fund CASH Cash 4% $1,121 CASH Cash (Account Management) 1% $300 Stability…" at bounding box center [447, 240] width 779 height 771
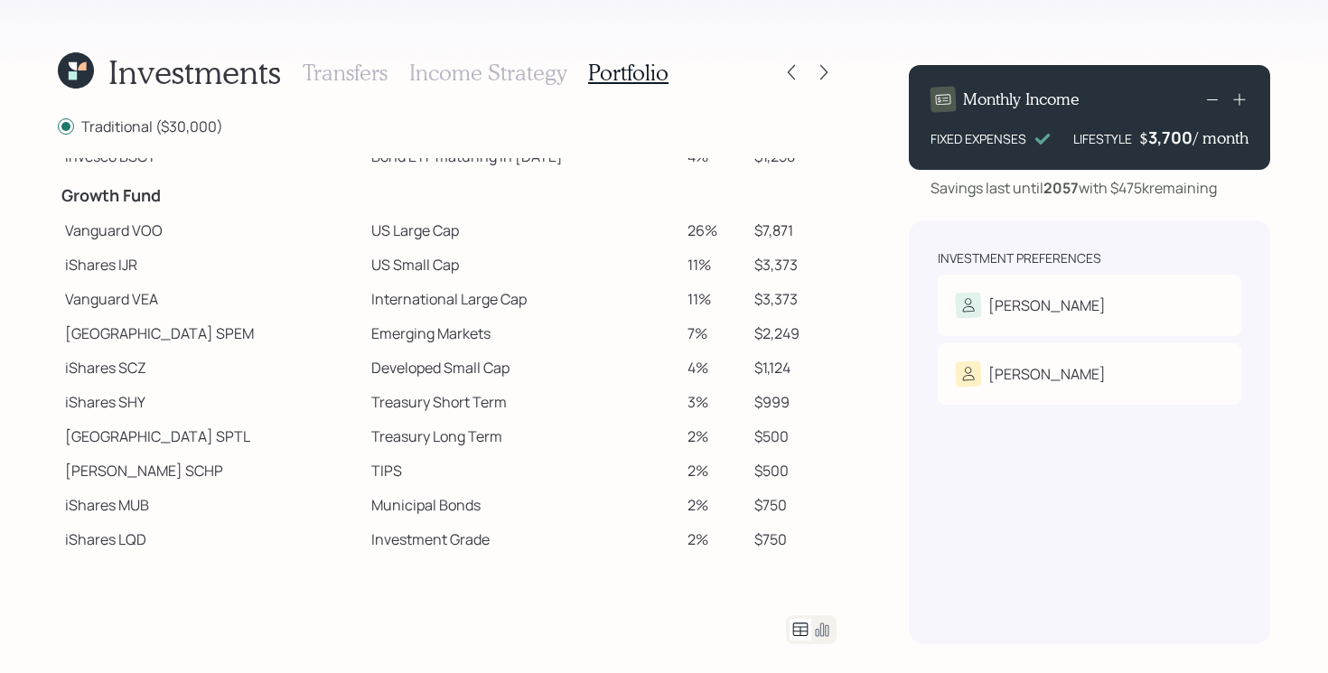
click at [537, 443] on td "Treasury Long Term" at bounding box center [522, 436] width 316 height 34
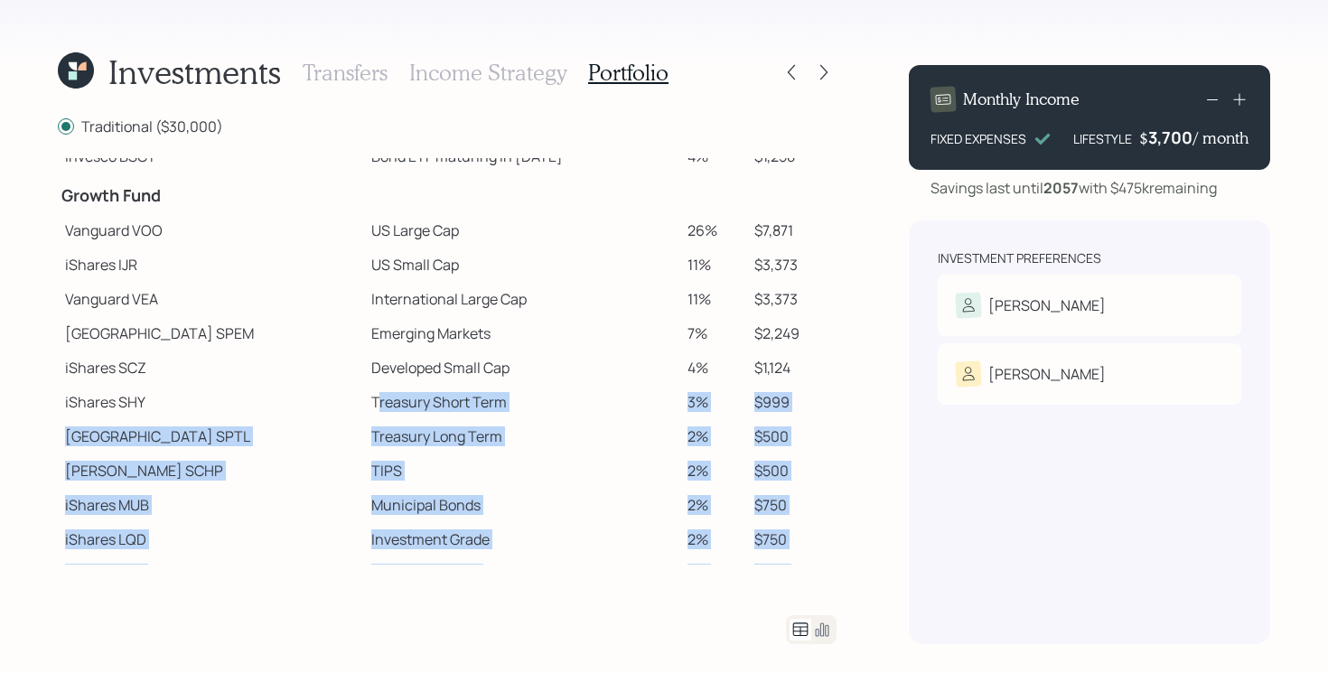
scroll to position [364, 0]
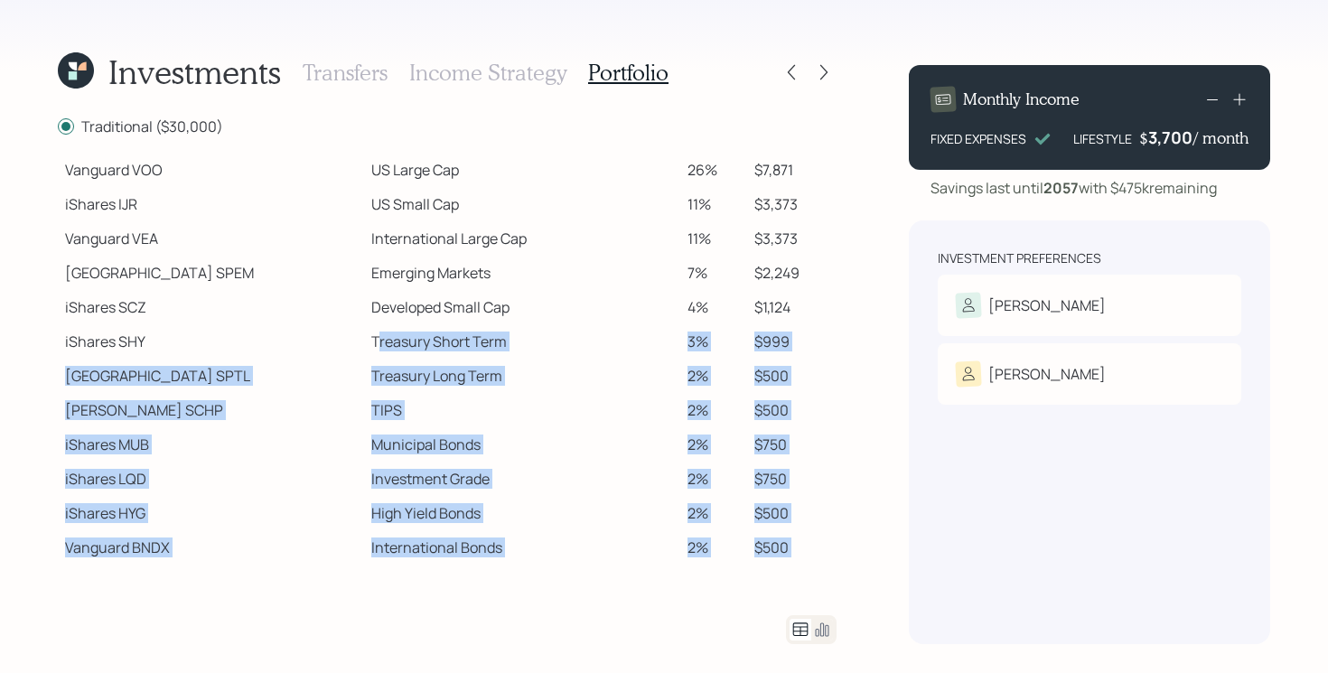
drag, startPoint x: 305, startPoint y: 406, endPoint x: 743, endPoint y: 636, distance: 494.5
click at [743, 636] on div "Traditional ($30,000) Spend Fund CASH Cash 4% $1,121 CASH Cash (Account Managem…" at bounding box center [447, 380] width 779 height 528
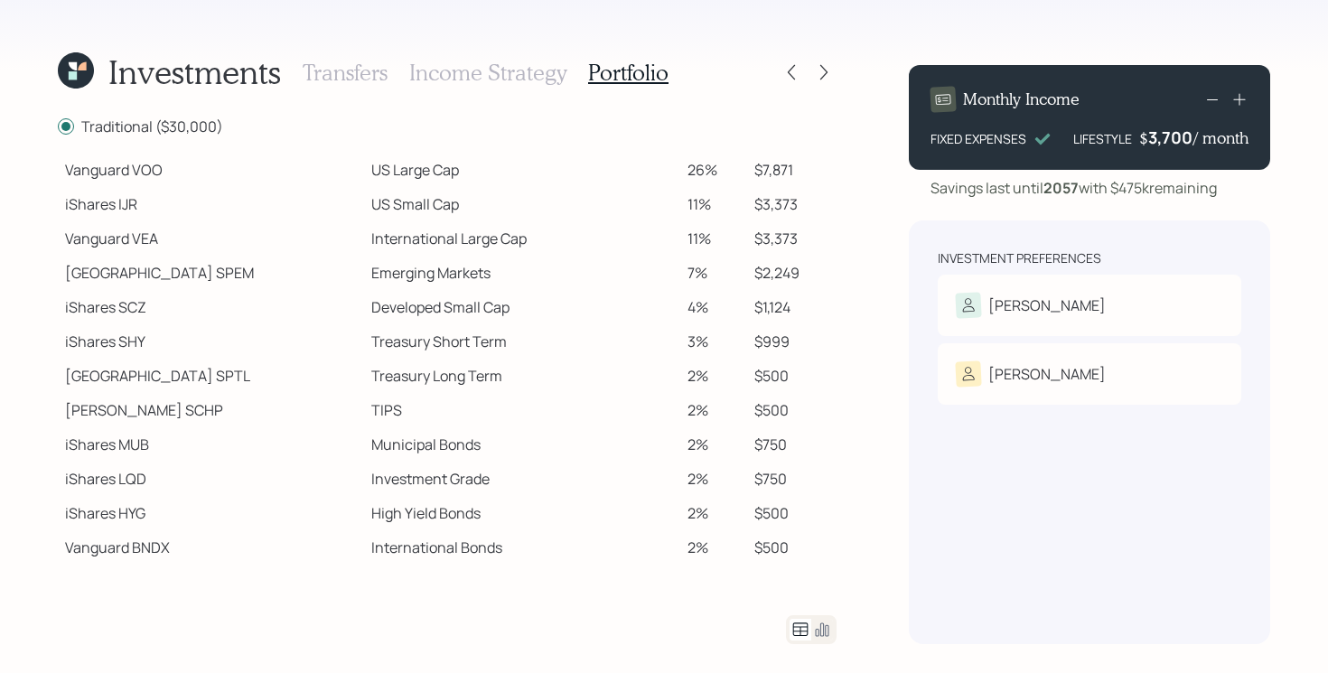
click at [688, 434] on td "2%" at bounding box center [713, 444] width 67 height 34
click at [920, 369] on div "Investment Preferences [PERSON_NAME] Tolerance: Moderate [PERSON_NAME] Risk Tol…" at bounding box center [1089, 432] width 361 height 424
click at [921, 307] on div "Investment Preferences [PERSON_NAME] Tolerance: Moderate [PERSON_NAME] Risk Tol…" at bounding box center [1089, 432] width 361 height 424
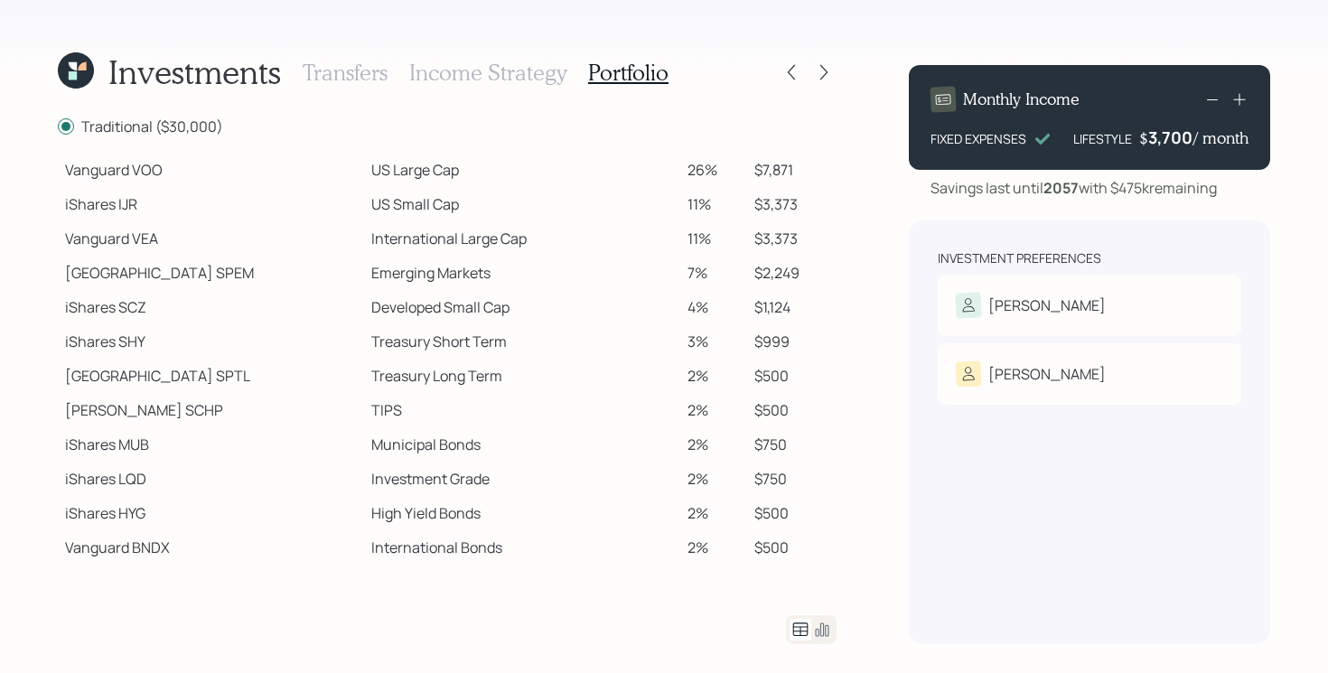
click at [921, 307] on div "Investment Preferences [PERSON_NAME] Tolerance: Moderate [PERSON_NAME] Risk Tol…" at bounding box center [1089, 432] width 361 height 424
click at [818, 79] on icon at bounding box center [824, 72] width 18 height 18
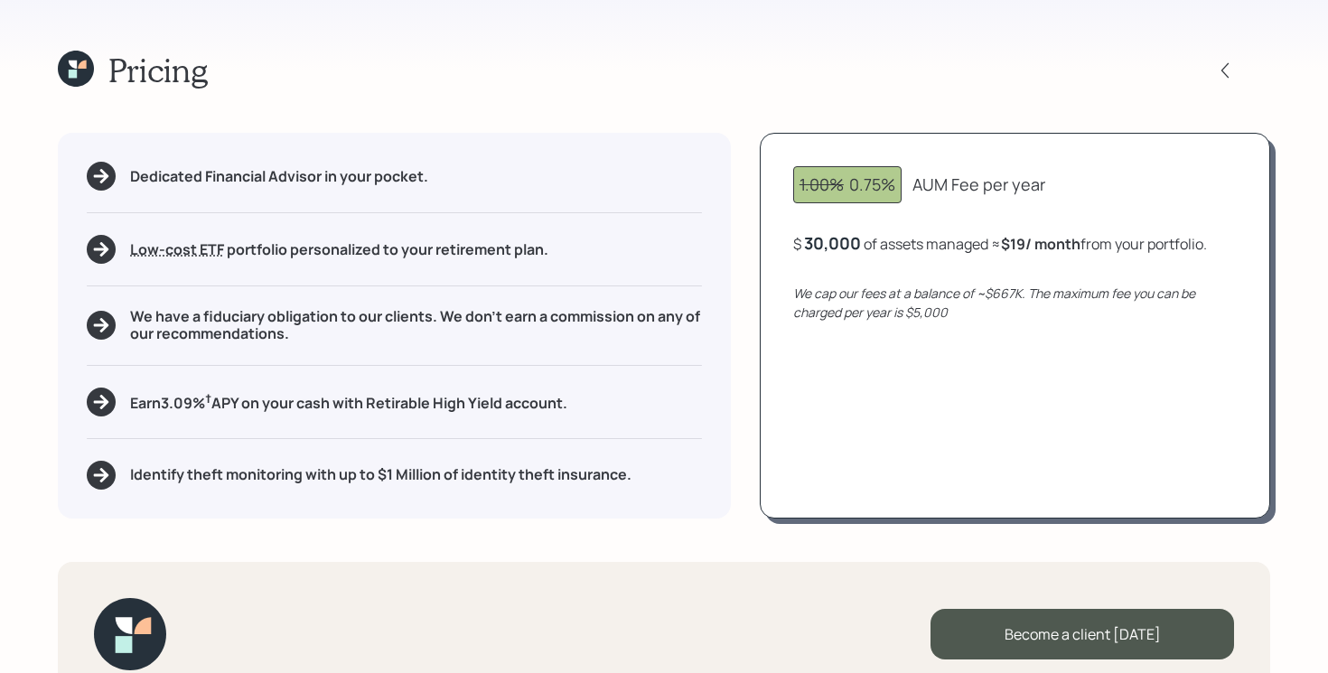
click at [999, 345] on div "1.00% 0.75% AUM Fee per year $ 30,000 of assets managed ≈ $19 / month from your…" at bounding box center [1015, 325] width 510 height 385
click at [244, 316] on h5 "We have a fiduciary obligation to our clients. We don't earn a commission on an…" at bounding box center [416, 325] width 572 height 34
click at [742, 425] on div "Dedicated Financial Advisor in your pocket. Low-cost ETF Retirable uses diversi…" at bounding box center [664, 325] width 1212 height 385
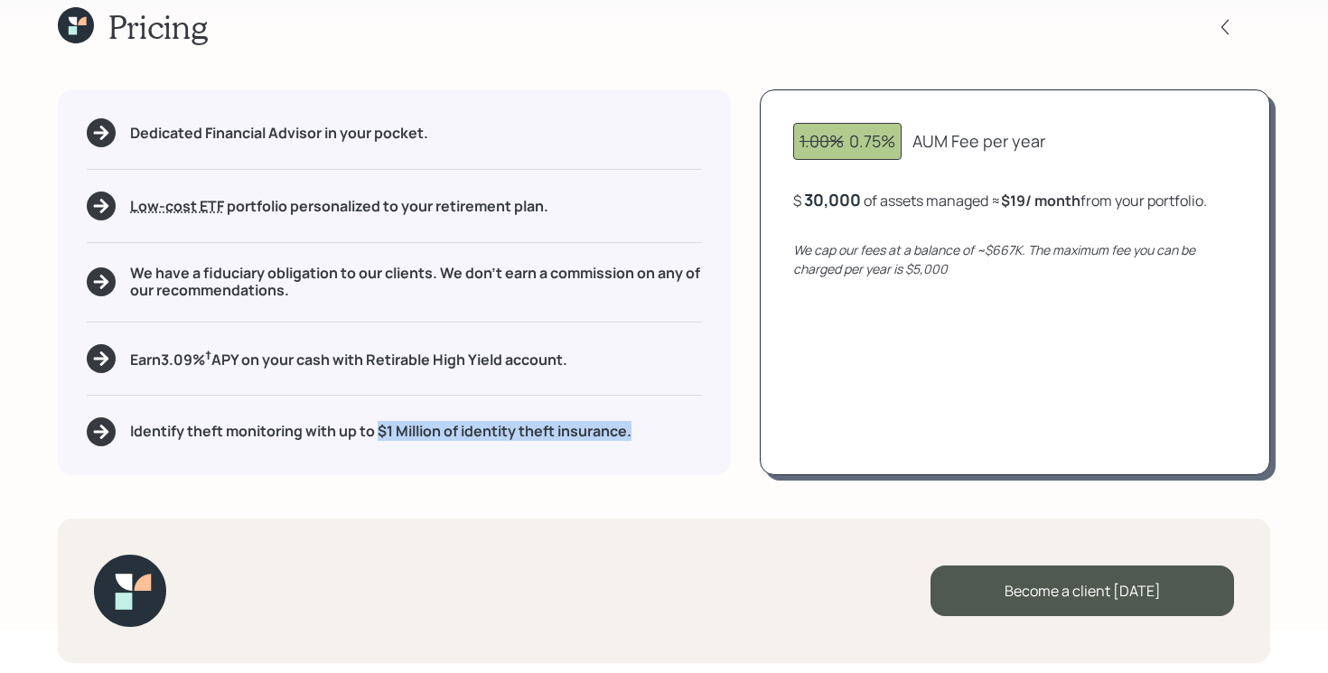
drag, startPoint x: 378, startPoint y: 440, endPoint x: 681, endPoint y: 449, distance: 302.7
click at [680, 449] on div "Dedicated Financial Advisor in your pocket. Low-cost ETF Retirable uses diversi…" at bounding box center [394, 281] width 673 height 385
click at [639, 505] on div "Pricing Dedicated Financial Advisor in your pocket. Low-cost ETF Retirable uses…" at bounding box center [664, 293] width 1328 height 673
click at [613, 488] on div "Pricing Dedicated Financial Advisor in your pocket. Low-cost ETF Retirable uses…" at bounding box center [664, 293] width 1328 height 673
click at [685, 490] on div "Pricing Dedicated Financial Advisor in your pocket. Low-cost ETF Retirable uses…" at bounding box center [664, 293] width 1328 height 673
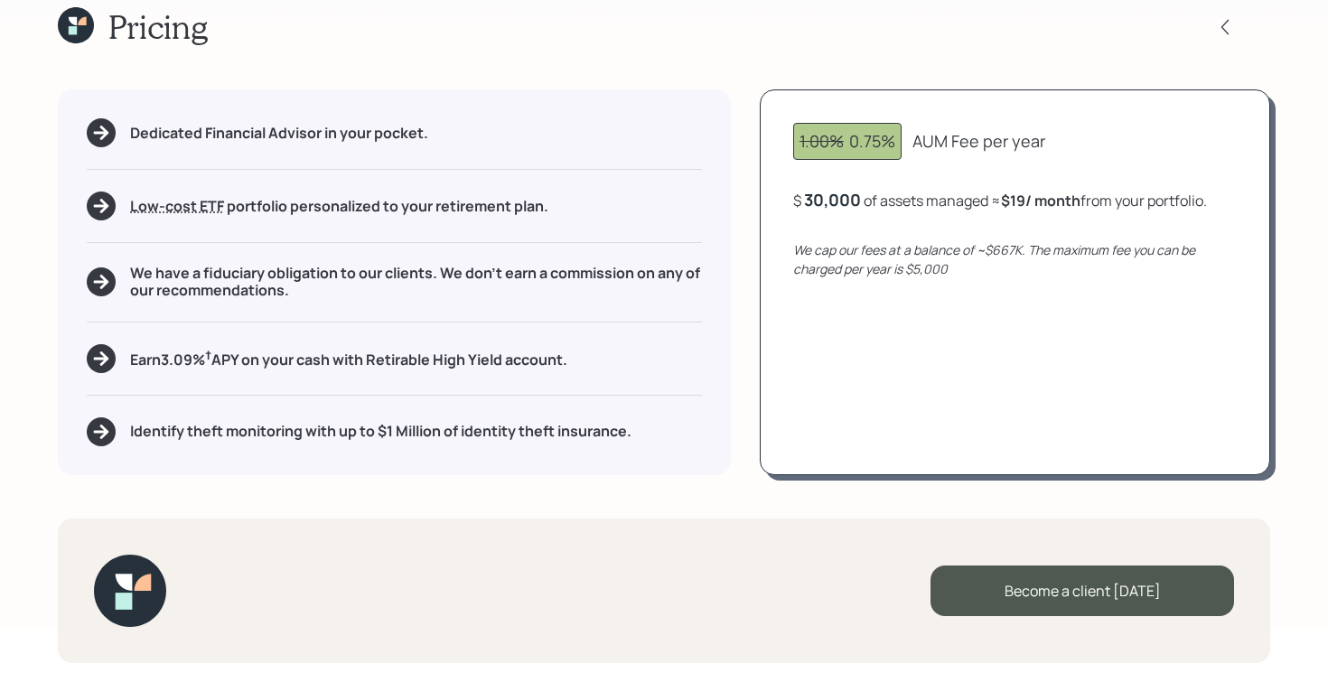
click at [680, 487] on div "Pricing Dedicated Financial Advisor in your pocket. Low-cost ETF Retirable uses…" at bounding box center [664, 293] width 1328 height 673
click at [678, 491] on div "Pricing Dedicated Financial Advisor in your pocket. Low-cost ETF Retirable uses…" at bounding box center [664, 293] width 1328 height 673
click at [673, 490] on div "Pricing Dedicated Financial Advisor in your pocket. Low-cost ETF Retirable uses…" at bounding box center [664, 293] width 1328 height 673
click at [743, 288] on div "Dedicated Financial Advisor in your pocket. Low-cost ETF Retirable uses diversi…" at bounding box center [664, 281] width 1212 height 385
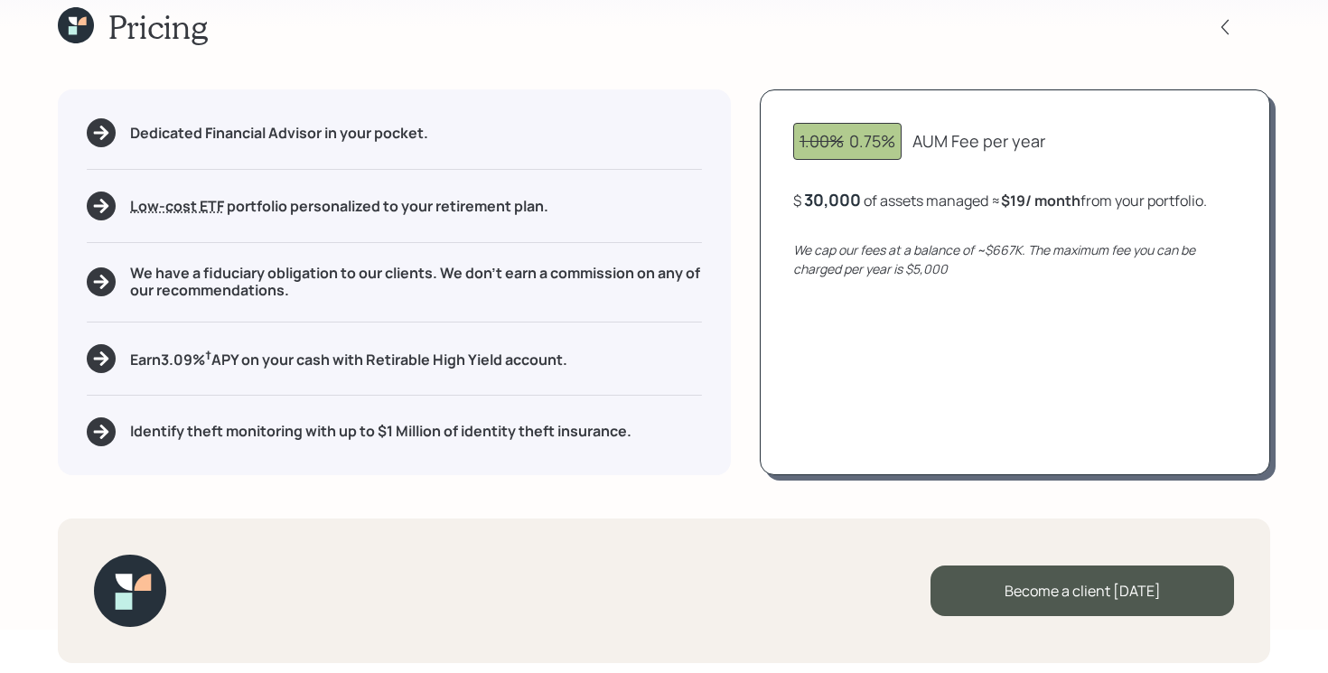
click at [750, 280] on div "Dedicated Financial Advisor in your pocket. Low-cost ETF Retirable uses diversi…" at bounding box center [664, 281] width 1212 height 385
click at [741, 275] on div "Dedicated Financial Advisor in your pocket. Low-cost ETF Retirable uses diversi…" at bounding box center [664, 281] width 1212 height 385
click at [929, 502] on div "Pricing Dedicated Financial Advisor in your pocket. Low-cost ETF Retirable uses…" at bounding box center [664, 293] width 1328 height 673
click at [1097, 531] on div "Become a client [DATE]" at bounding box center [664, 590] width 1212 height 145
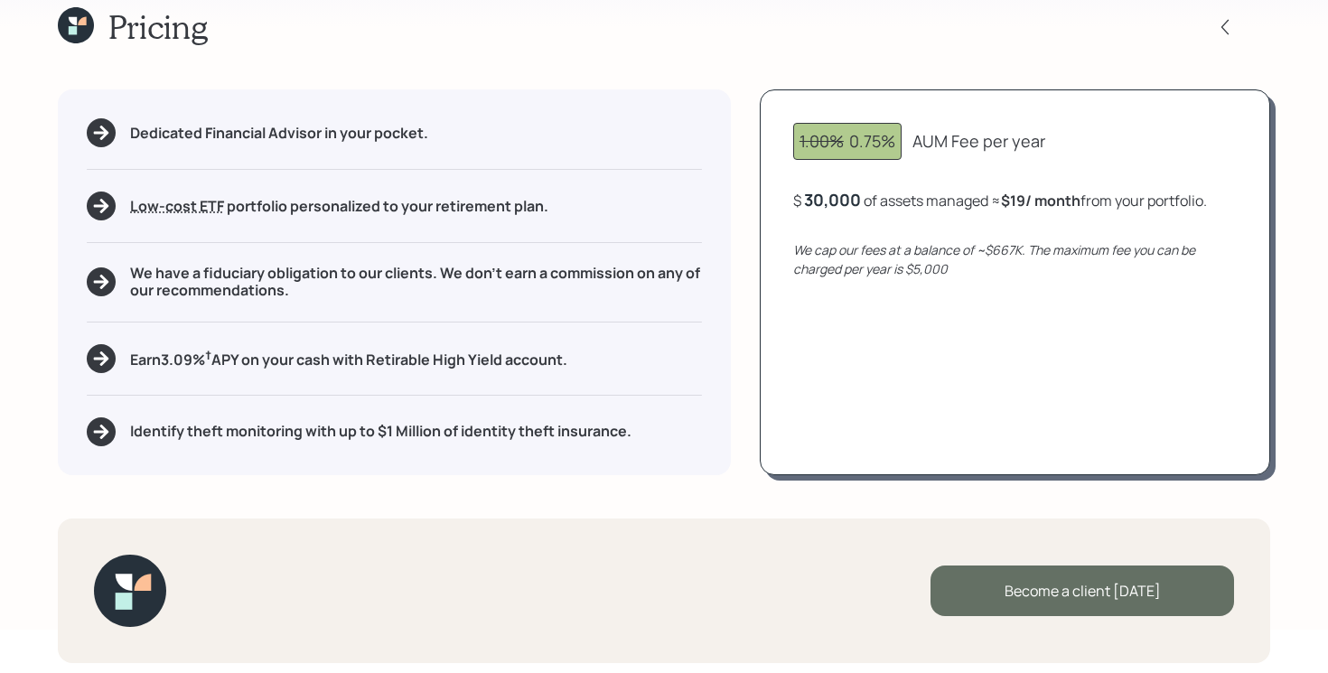
click at [1032, 582] on div "Become a client [DATE]" at bounding box center [1082, 590] width 304 height 51
click at [1073, 584] on div "Go to Altruist" at bounding box center [1082, 590] width 304 height 51
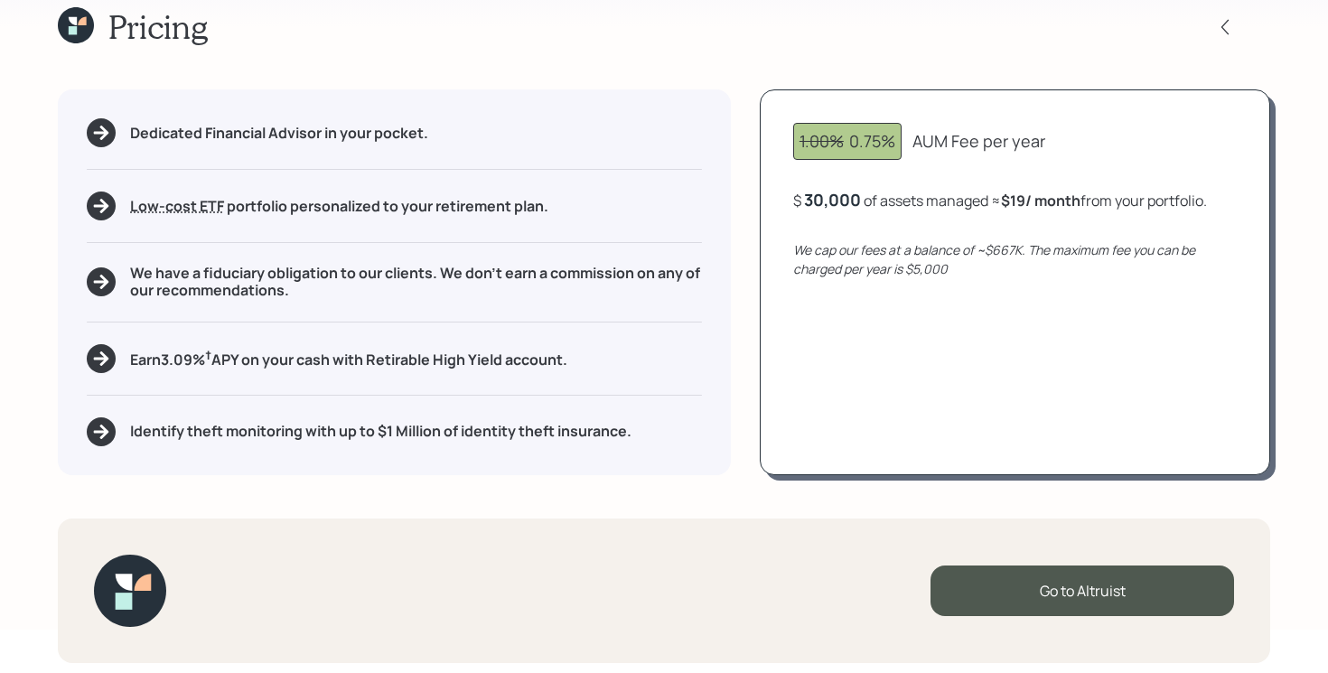
click at [83, 23] on icon at bounding box center [82, 21] width 8 height 8
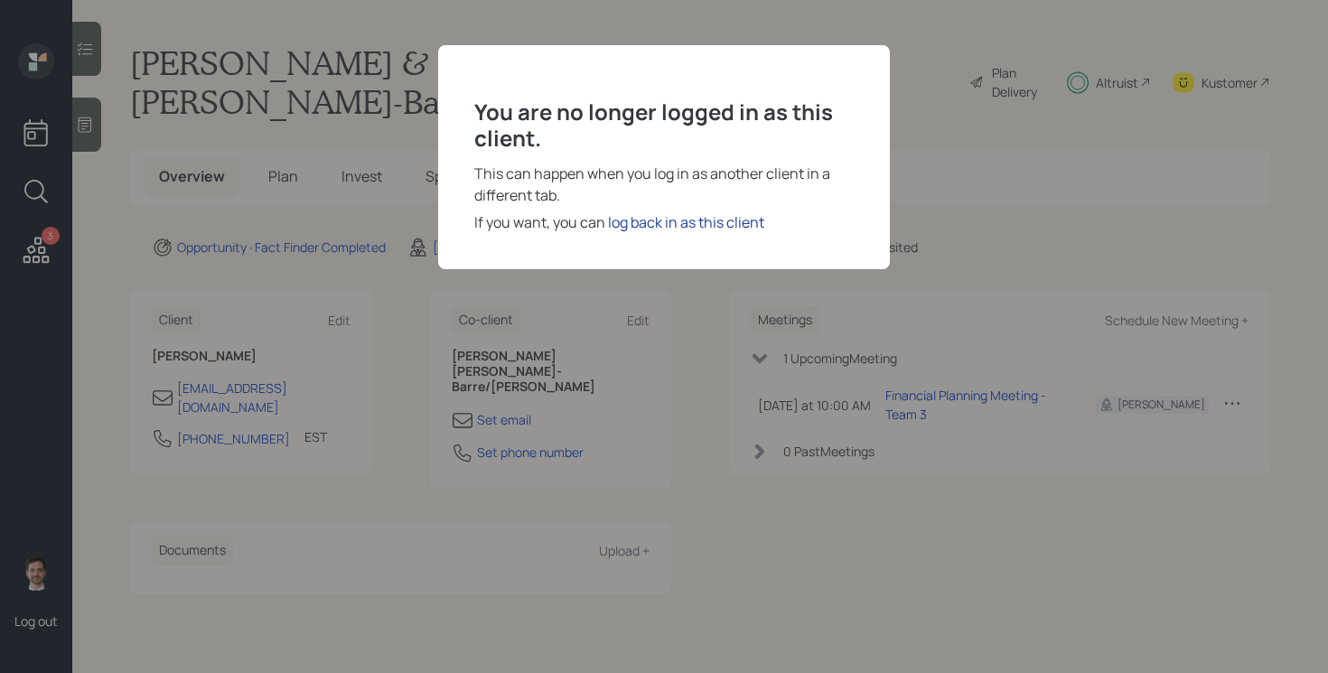
click at [631, 221] on div "log back in as this client" at bounding box center [686, 222] width 156 height 22
